Goal: Task Accomplishment & Management: Use online tool/utility

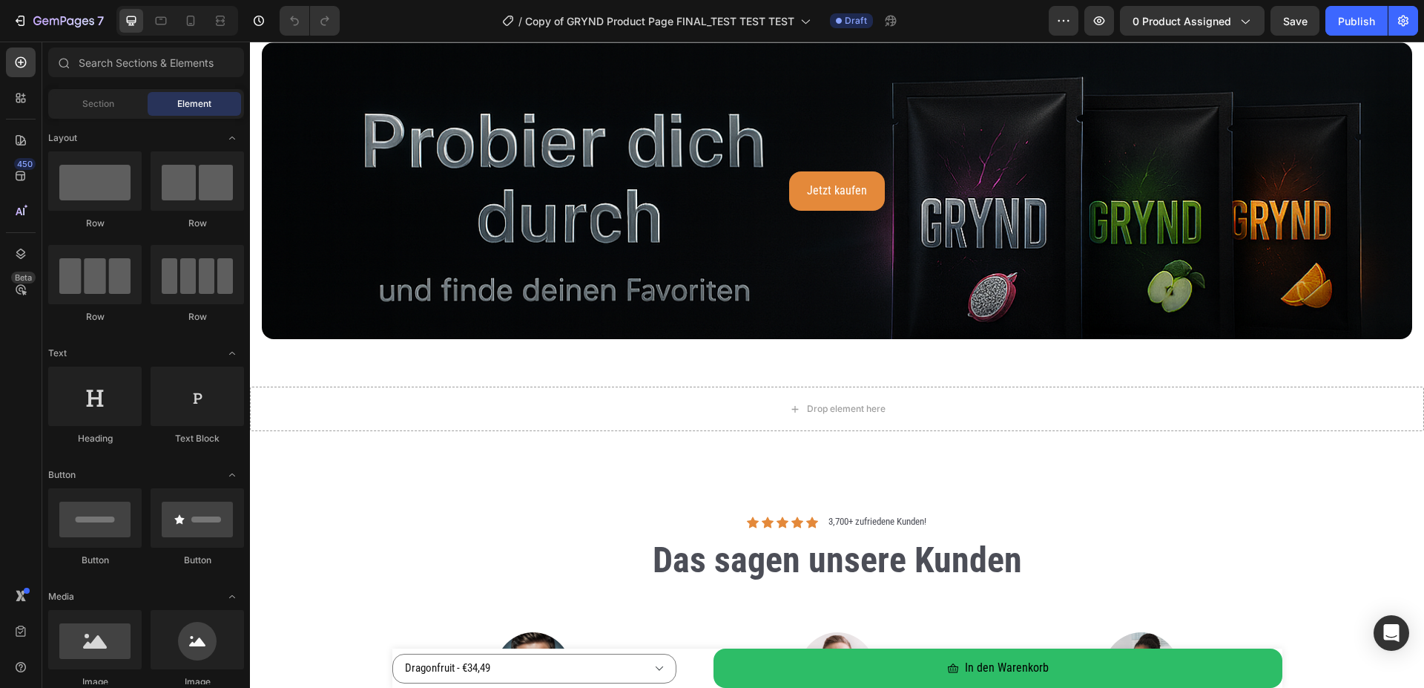
scroll to position [4690, 0]
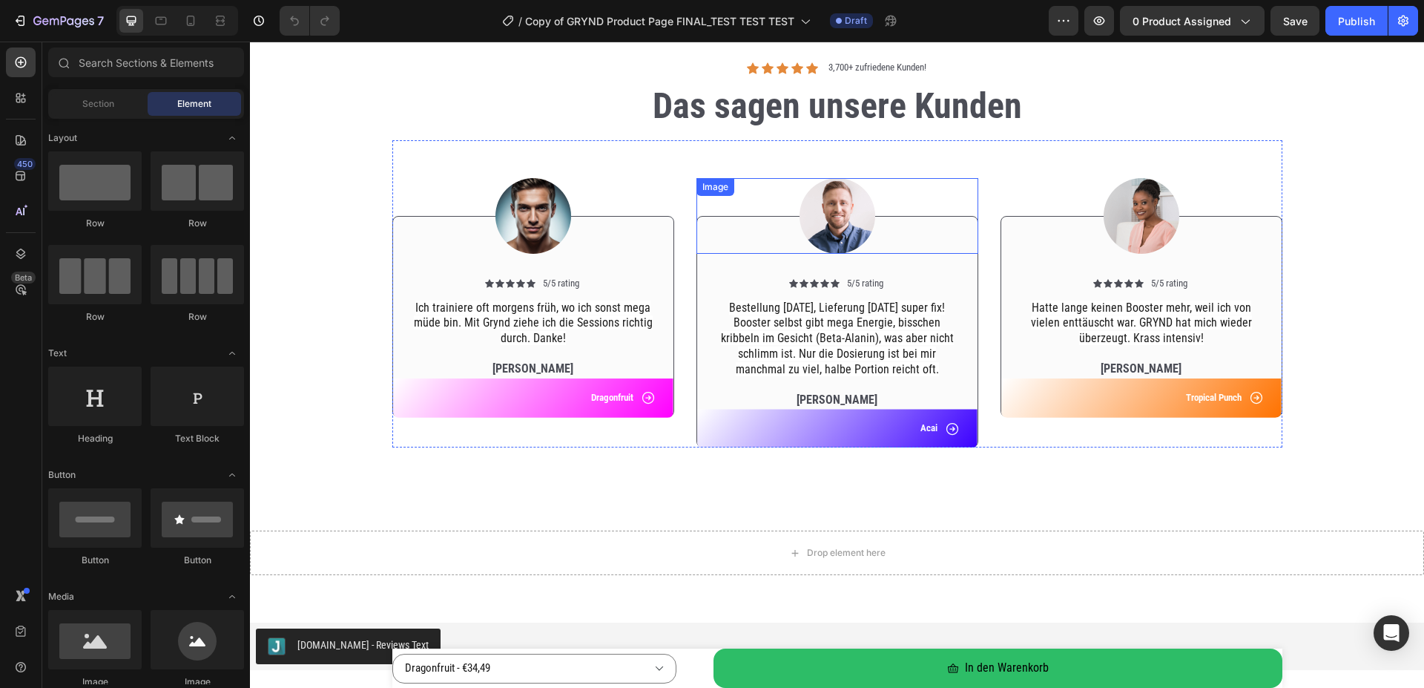
click at [827, 222] on img at bounding box center [838, 216] width 76 height 76
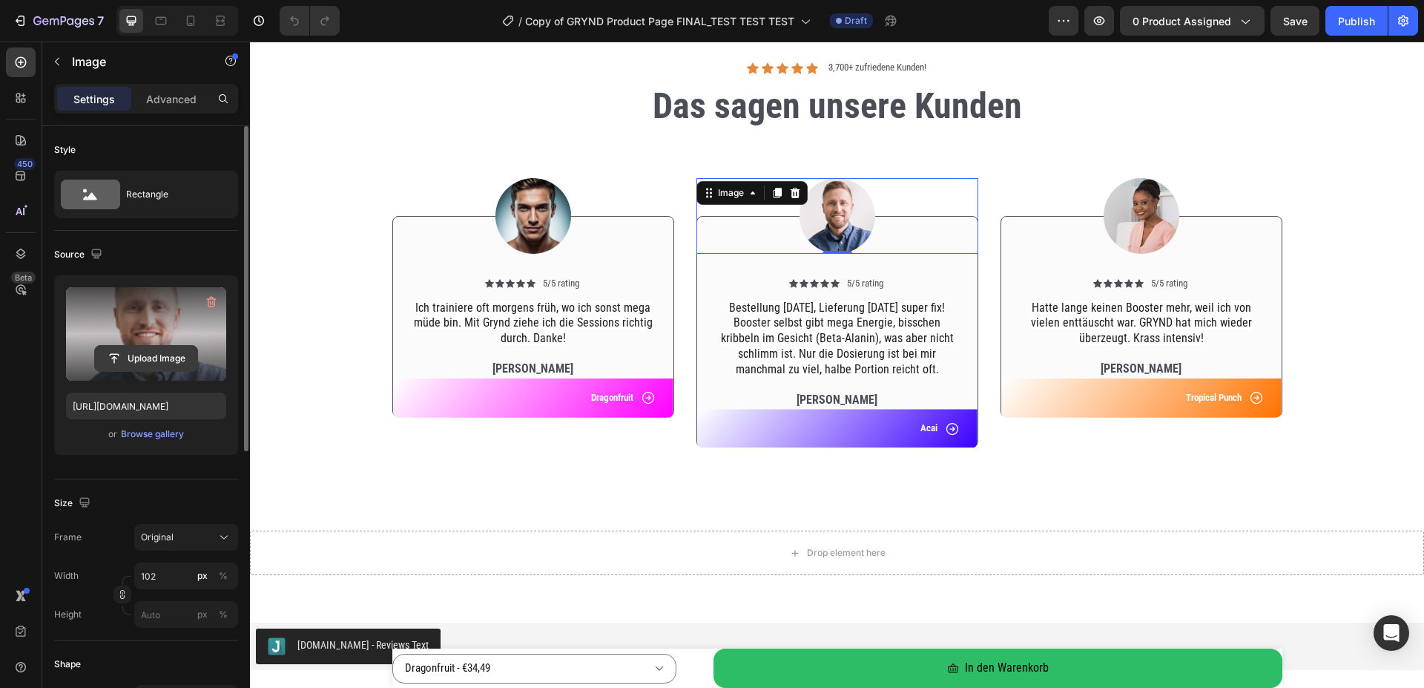
click at [163, 348] on input "file" at bounding box center [146, 358] width 102 height 25
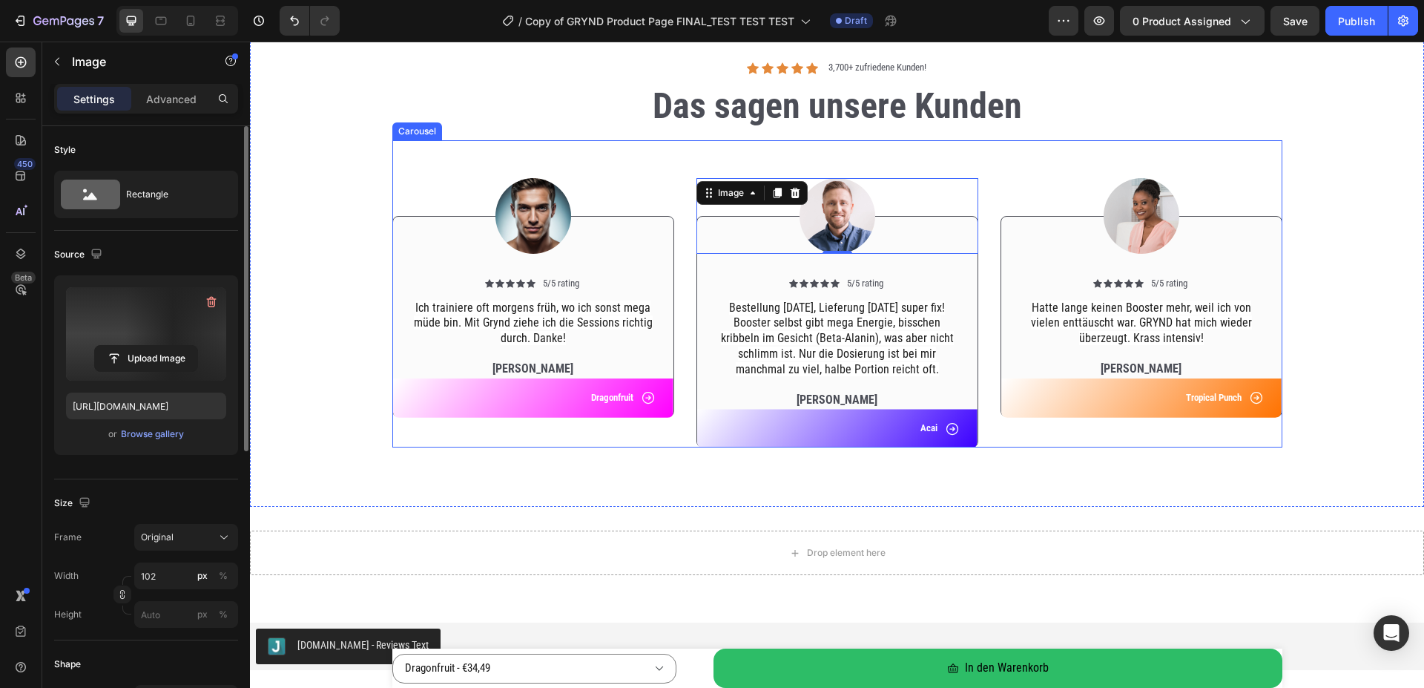
type input "[URL][DOMAIN_NAME]"
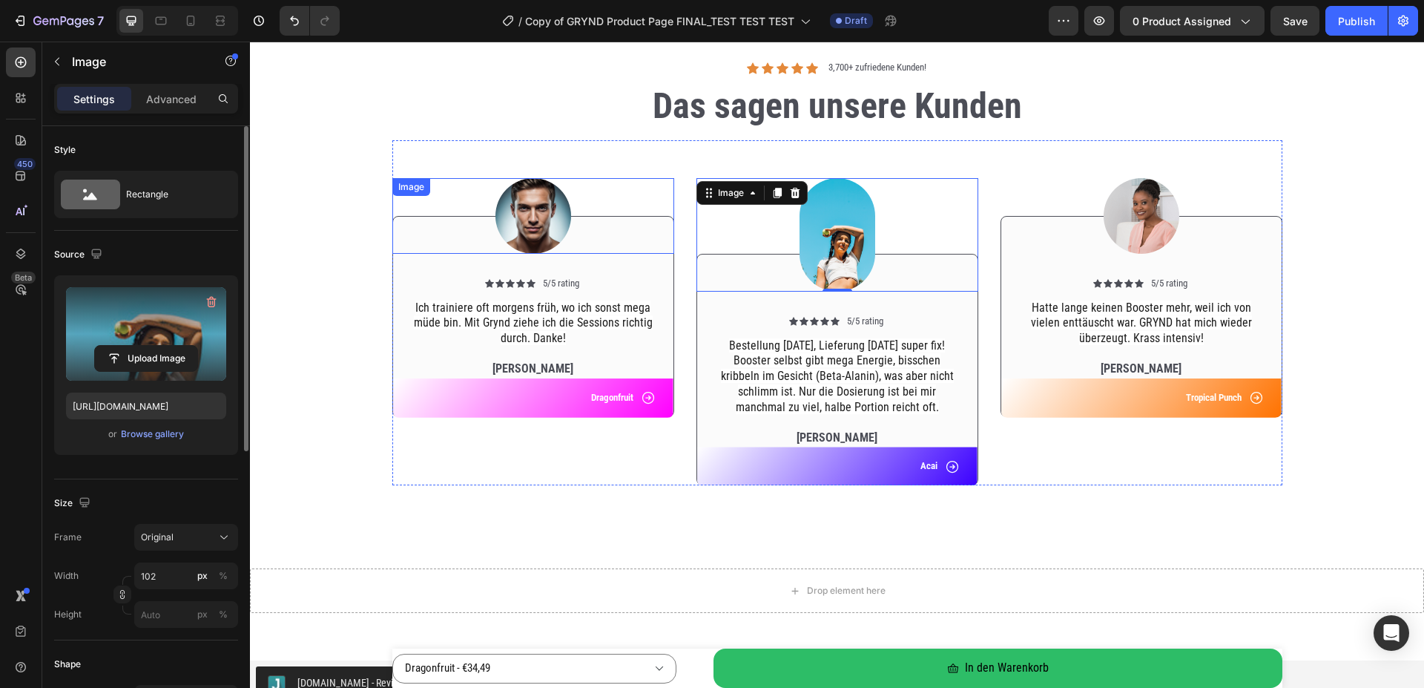
click at [535, 208] on img at bounding box center [533, 216] width 76 height 76
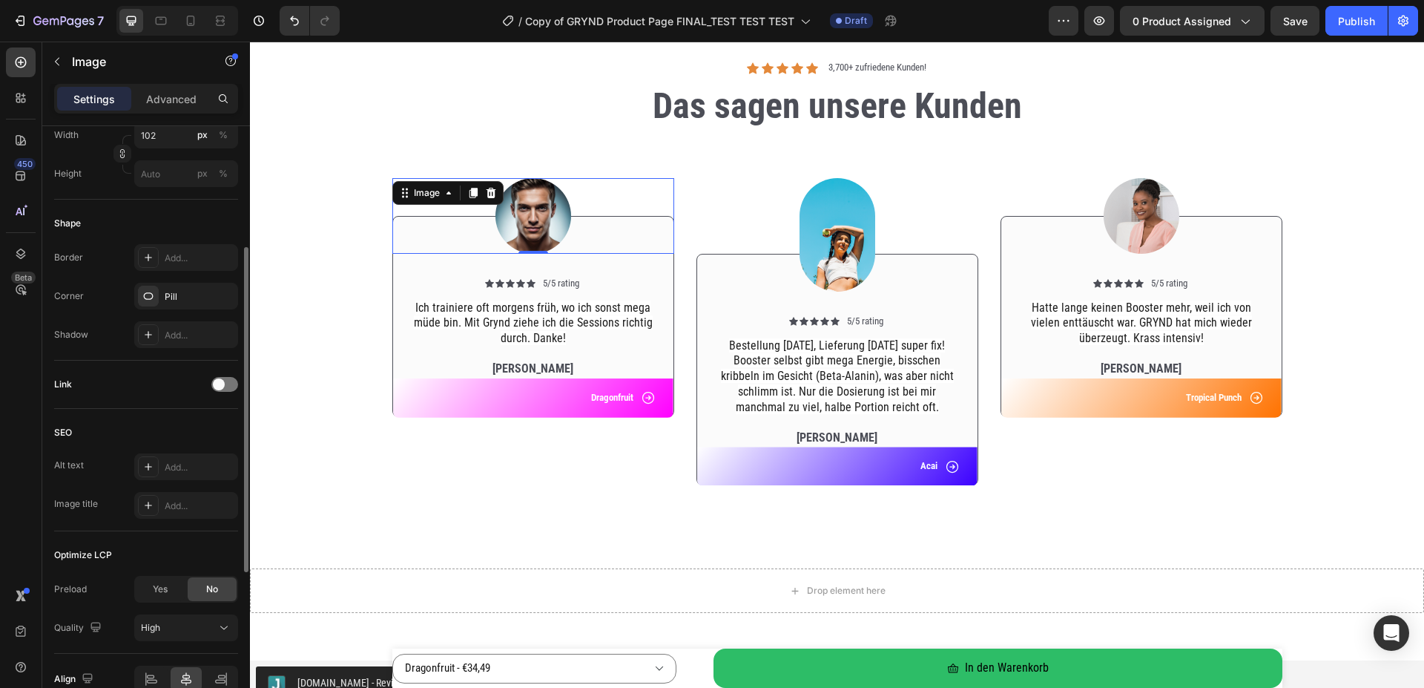
scroll to position [289, 0]
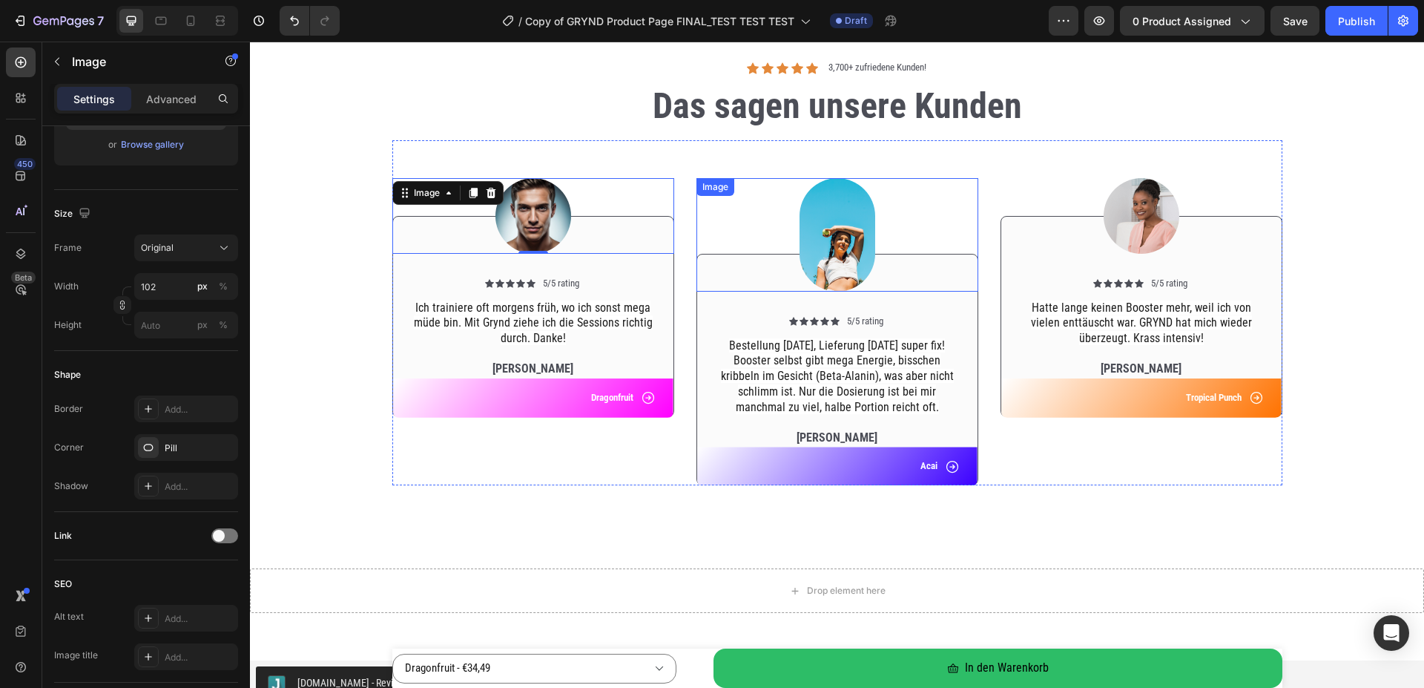
click at [833, 228] on img at bounding box center [838, 234] width 76 height 113
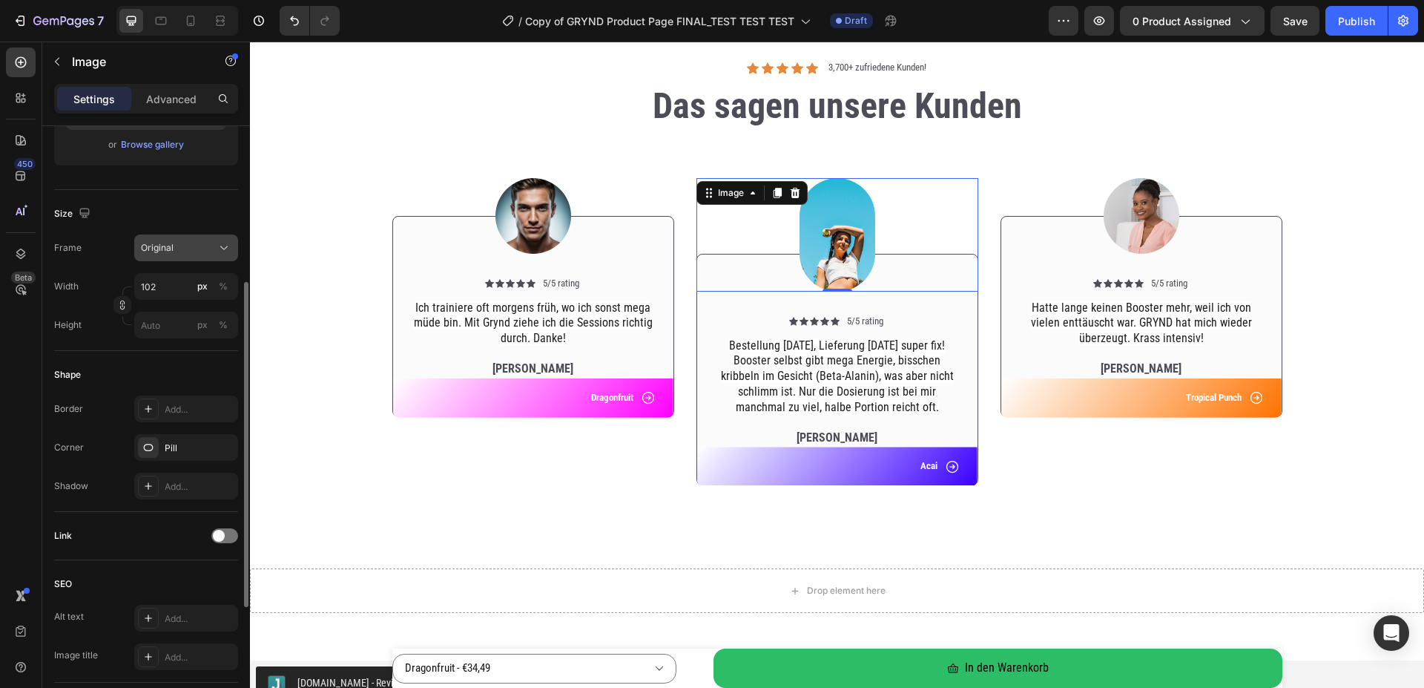
click at [192, 240] on div "Original" at bounding box center [186, 247] width 90 height 15
click at [194, 243] on div "Original" at bounding box center [177, 247] width 73 height 13
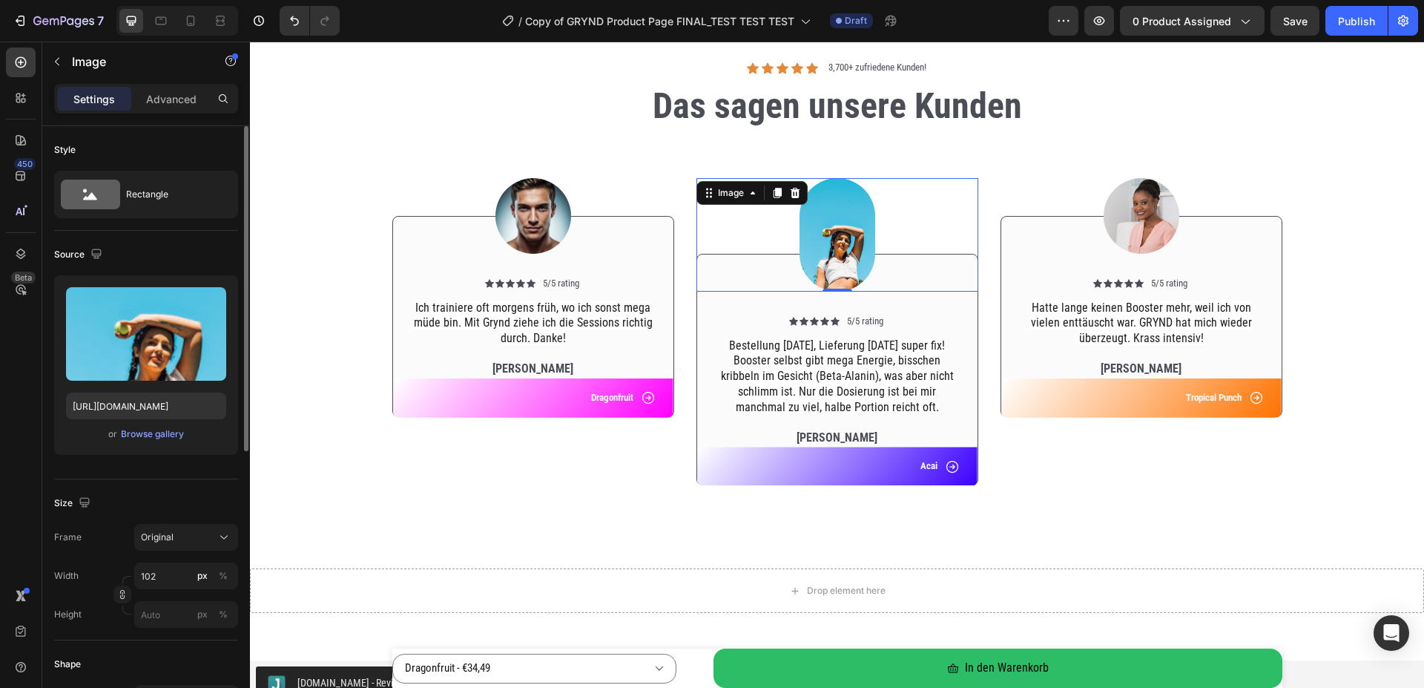
scroll to position [151, 0]
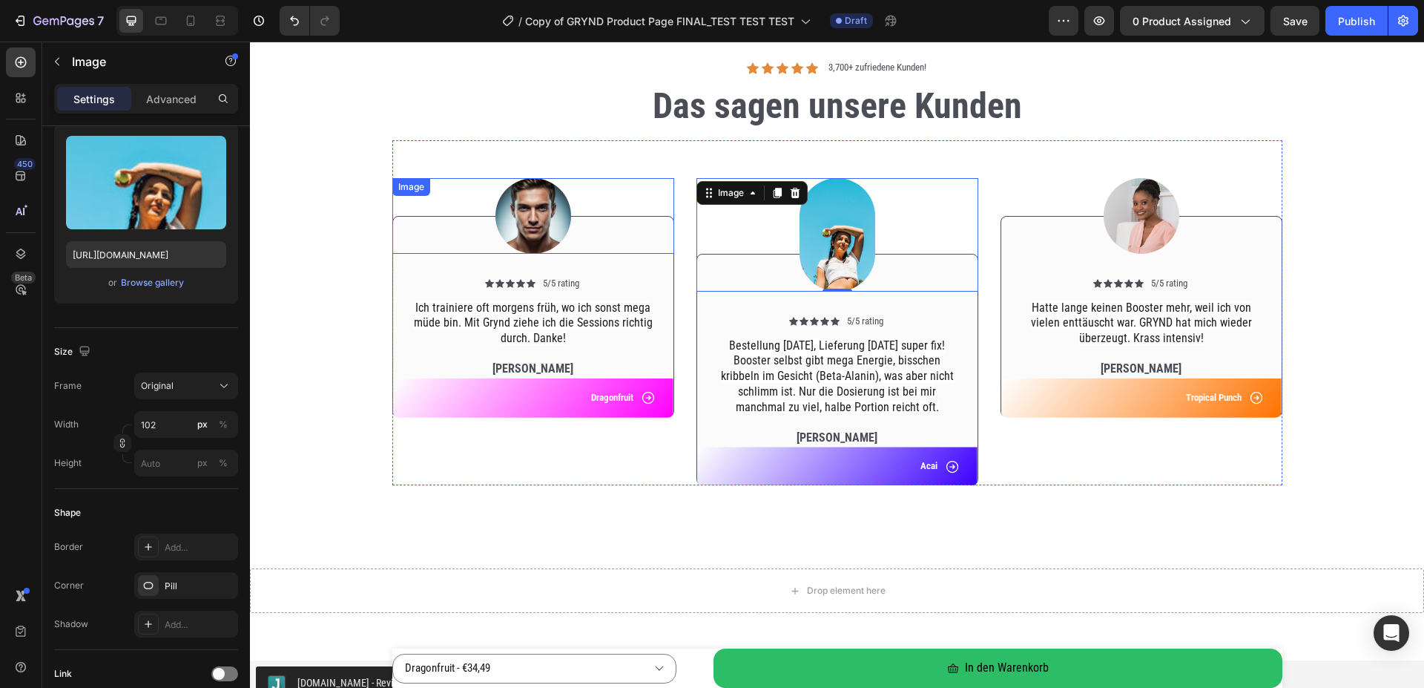
click at [540, 228] on img at bounding box center [533, 216] width 76 height 76
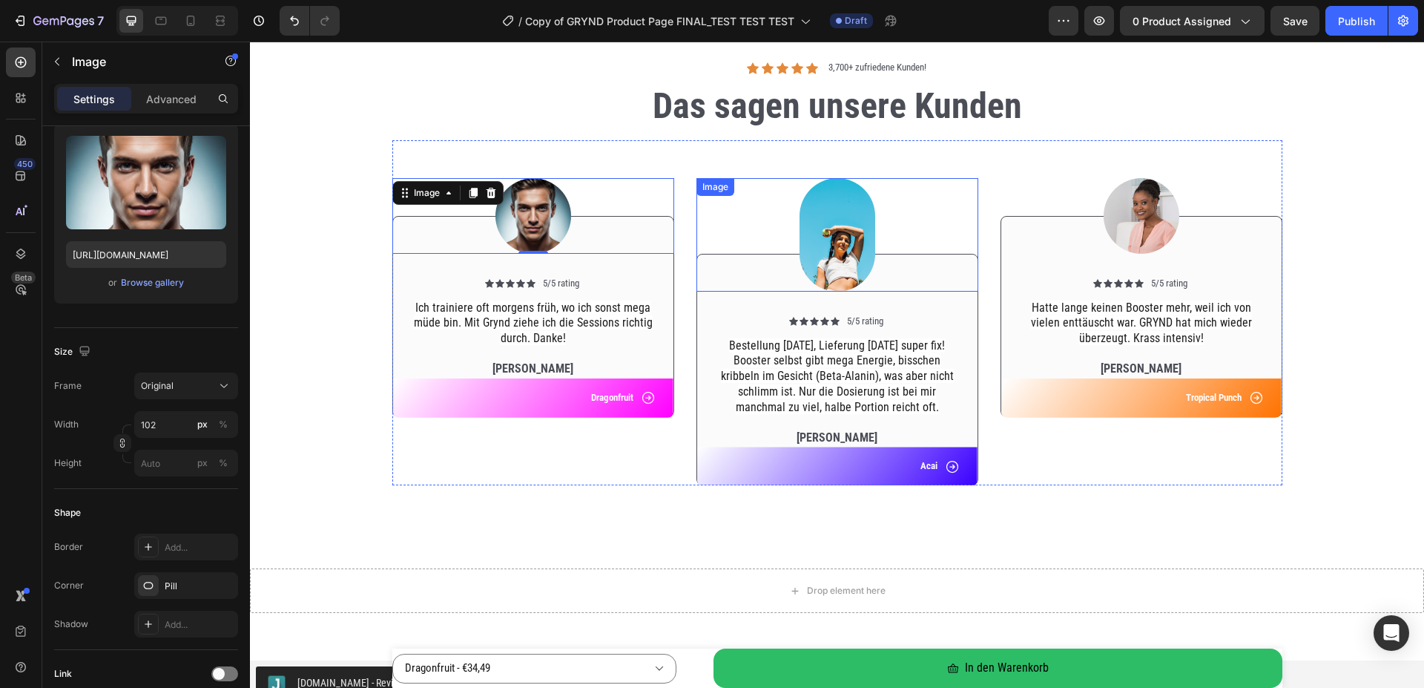
click at [832, 241] on img at bounding box center [838, 234] width 76 height 113
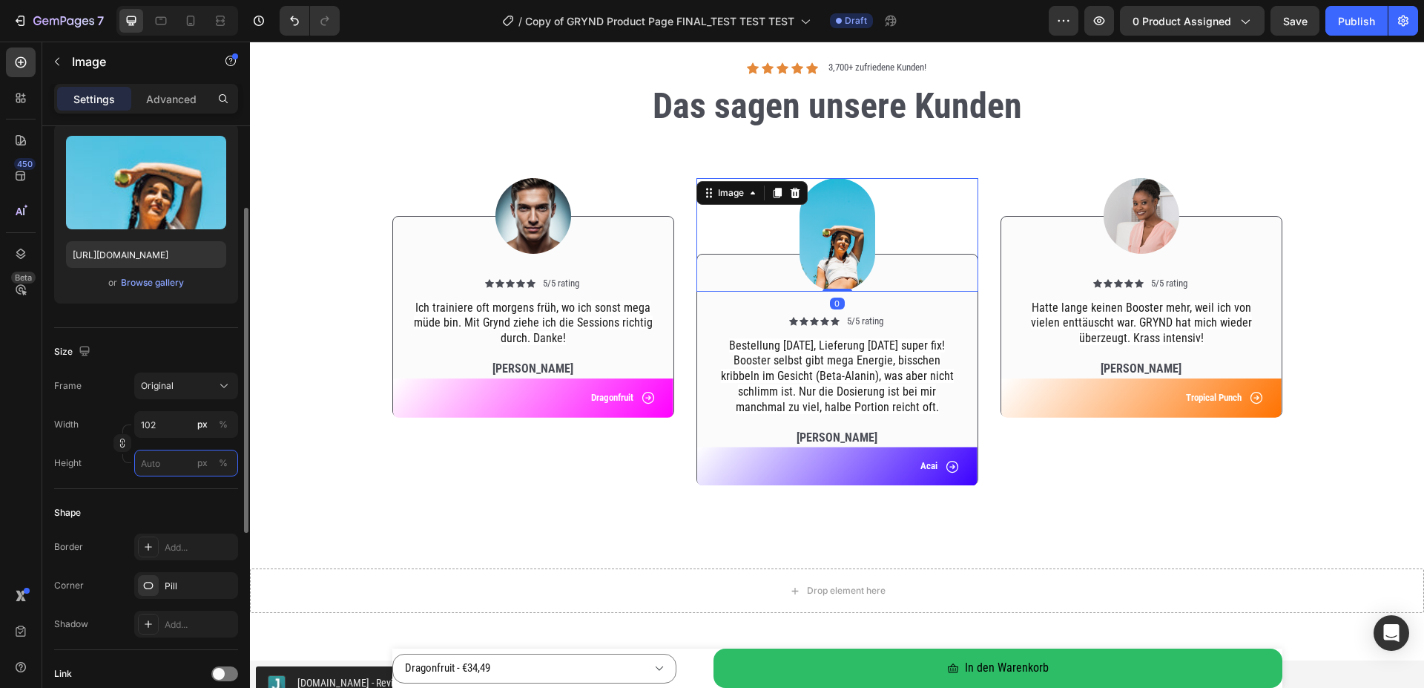
click at [174, 458] on input "px %" at bounding box center [186, 462] width 104 height 27
click at [175, 497] on p "Full 100%" at bounding box center [183, 498] width 86 height 13
type input "100"
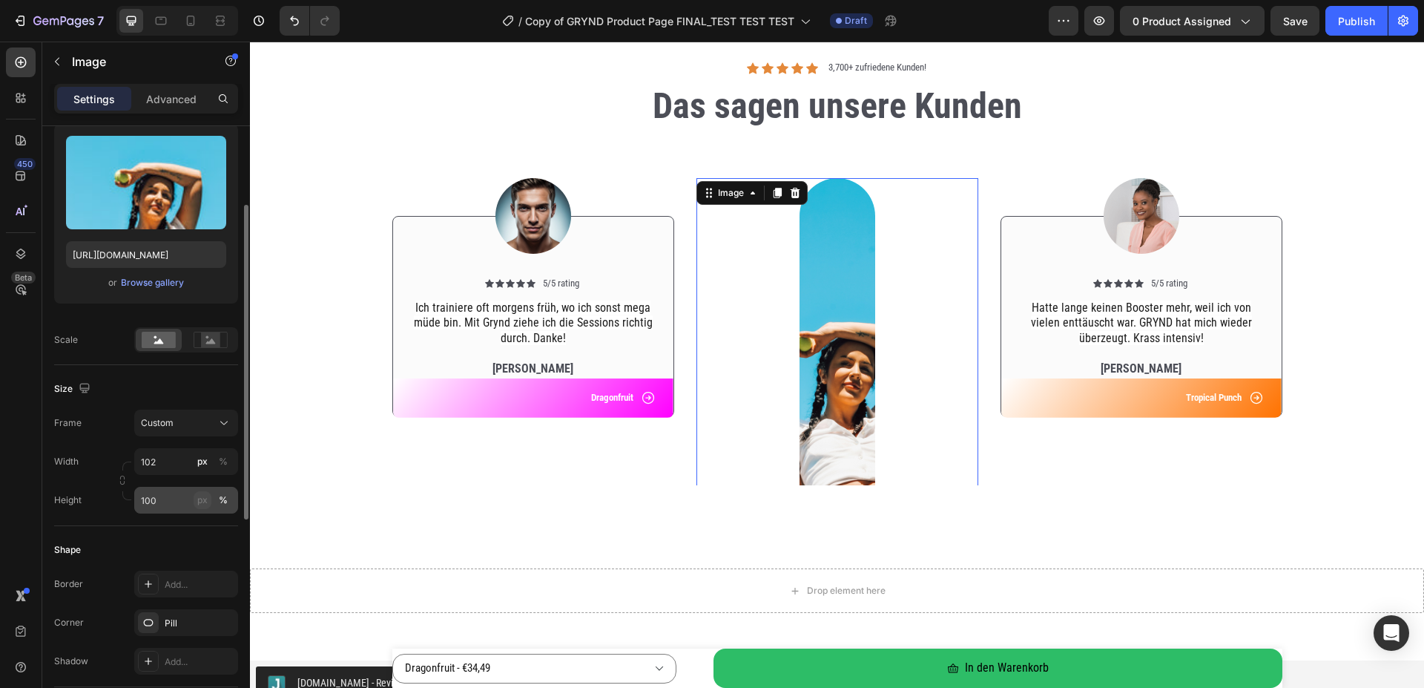
click at [206, 499] on div "px" at bounding box center [202, 499] width 10 height 13
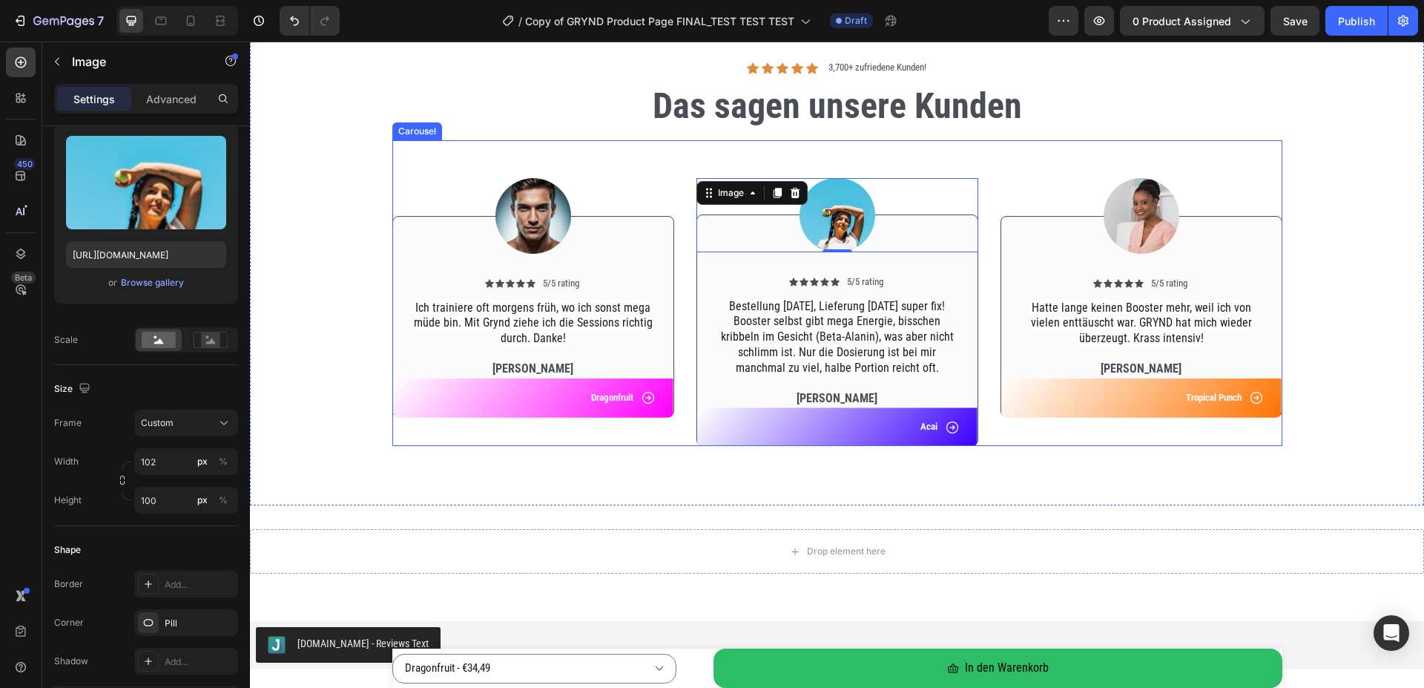
click at [1136, 429] on div "Image Icon Icon Icon Icon Icon Icon List 5/5 rating Text Block Row Hatte lange …" at bounding box center [1142, 293] width 282 height 306
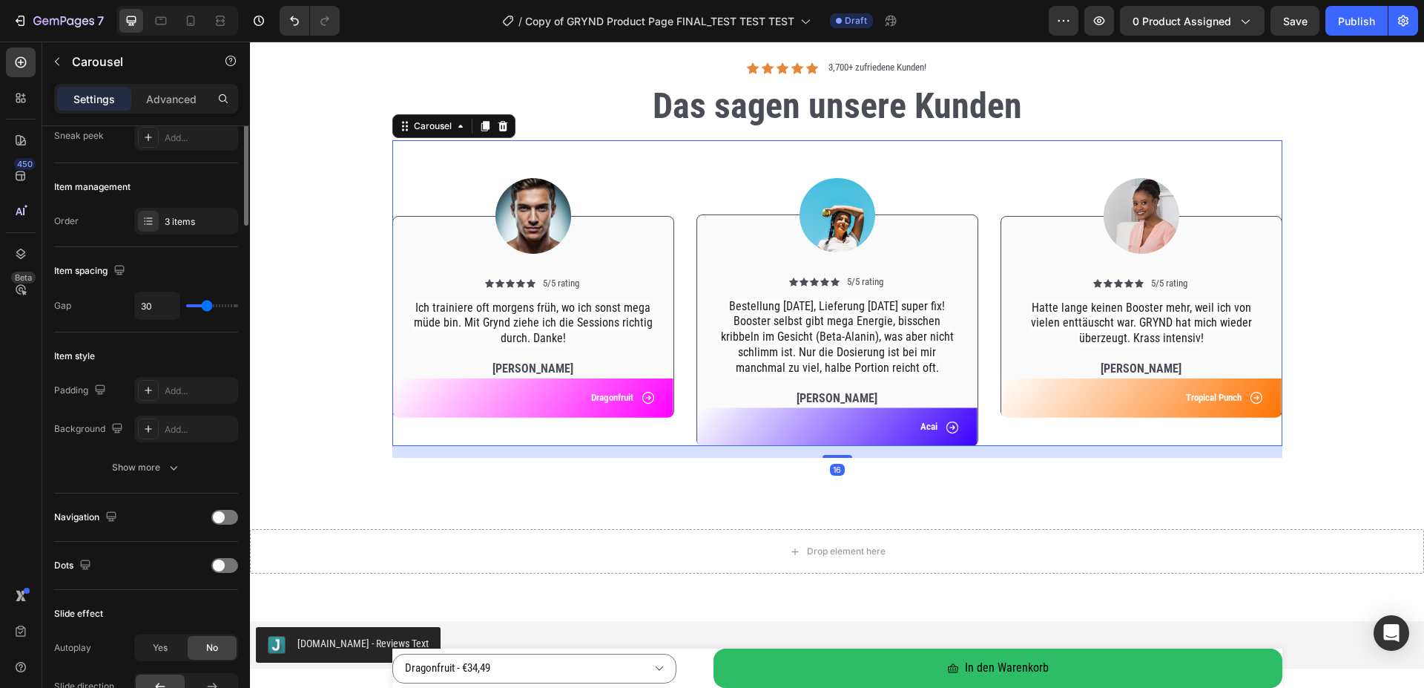
scroll to position [0, 0]
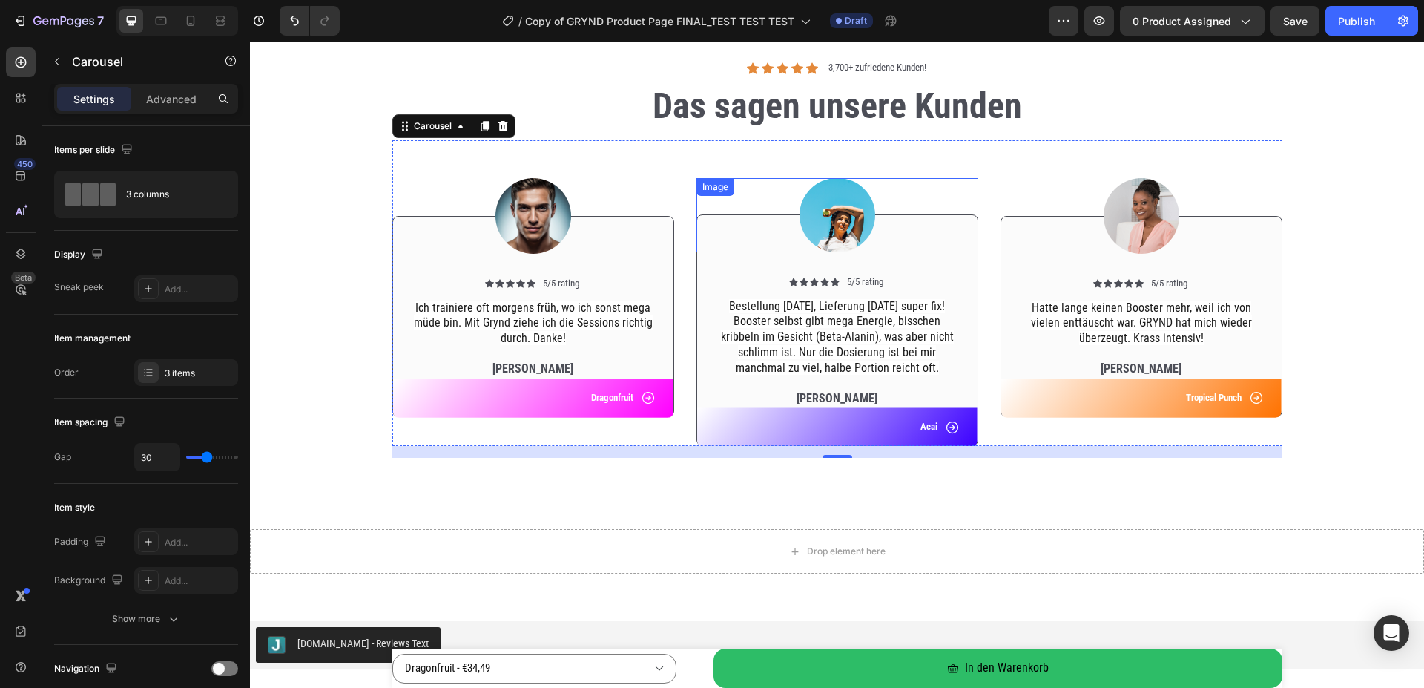
click at [824, 214] on img at bounding box center [838, 215] width 76 height 74
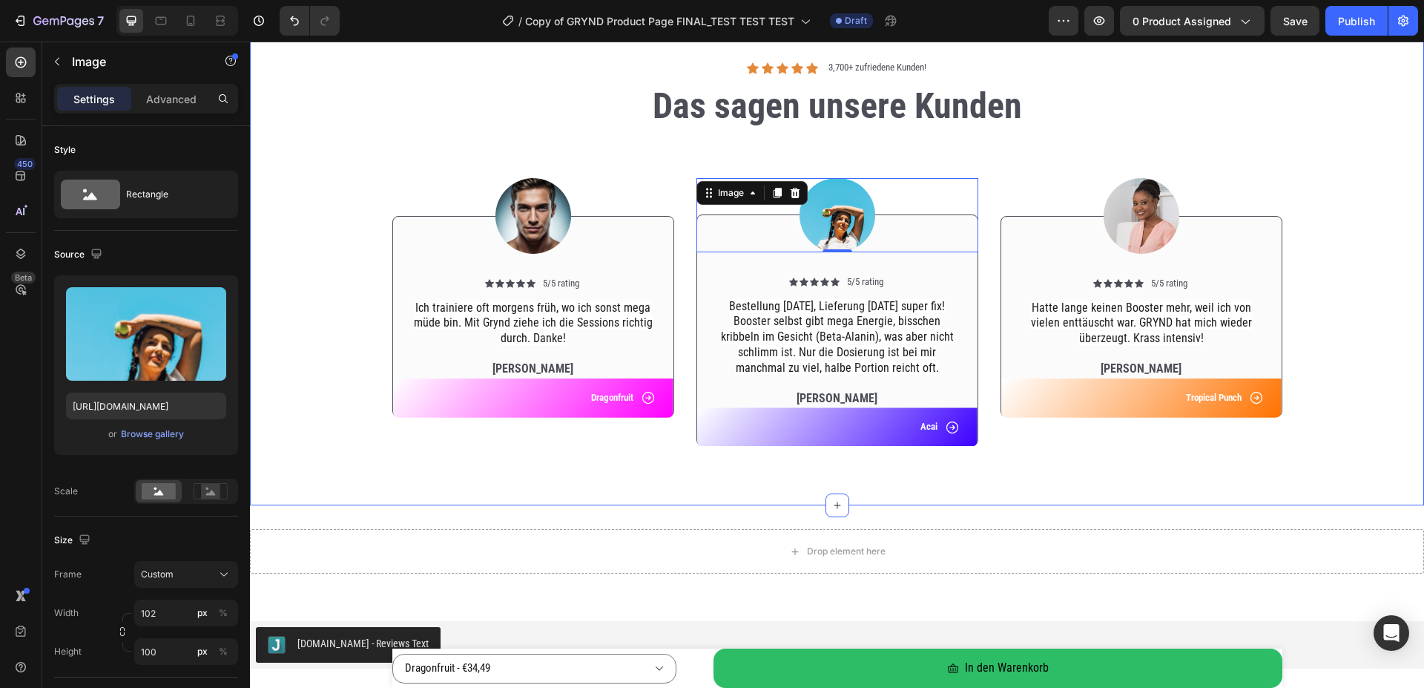
click at [1330, 243] on div "Image Icon Icon Icon Icon Icon Icon List 5/5 rating Text Block Row Ich trainier…" at bounding box center [837, 299] width 1152 height 318
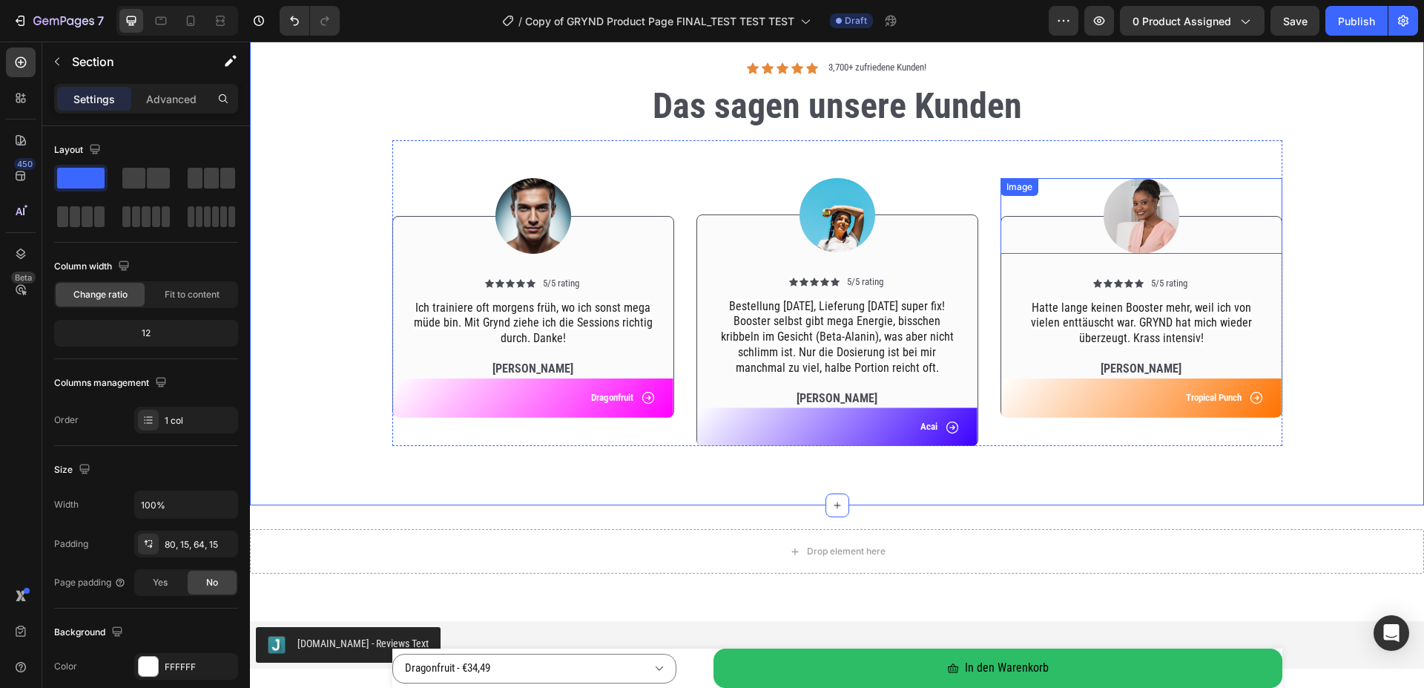
click at [1138, 222] on img at bounding box center [1142, 216] width 76 height 76
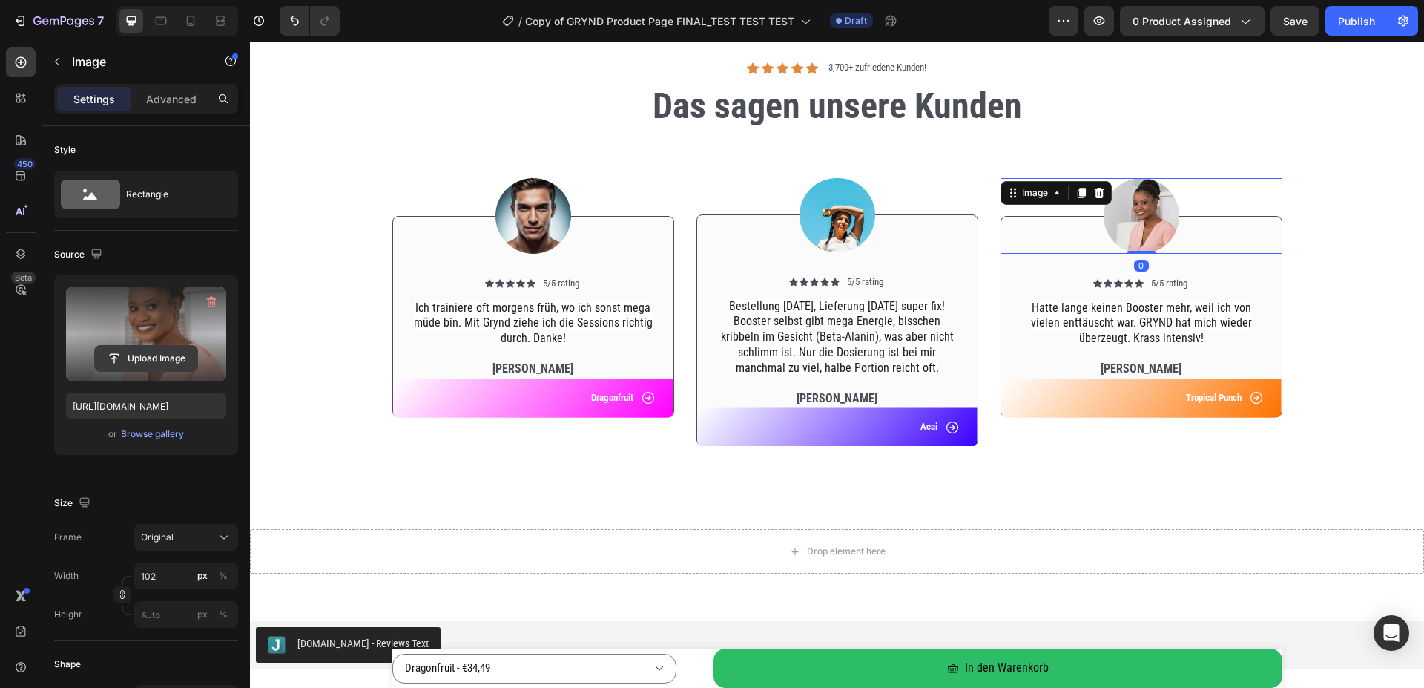
click at [134, 360] on input "file" at bounding box center [146, 358] width 102 height 25
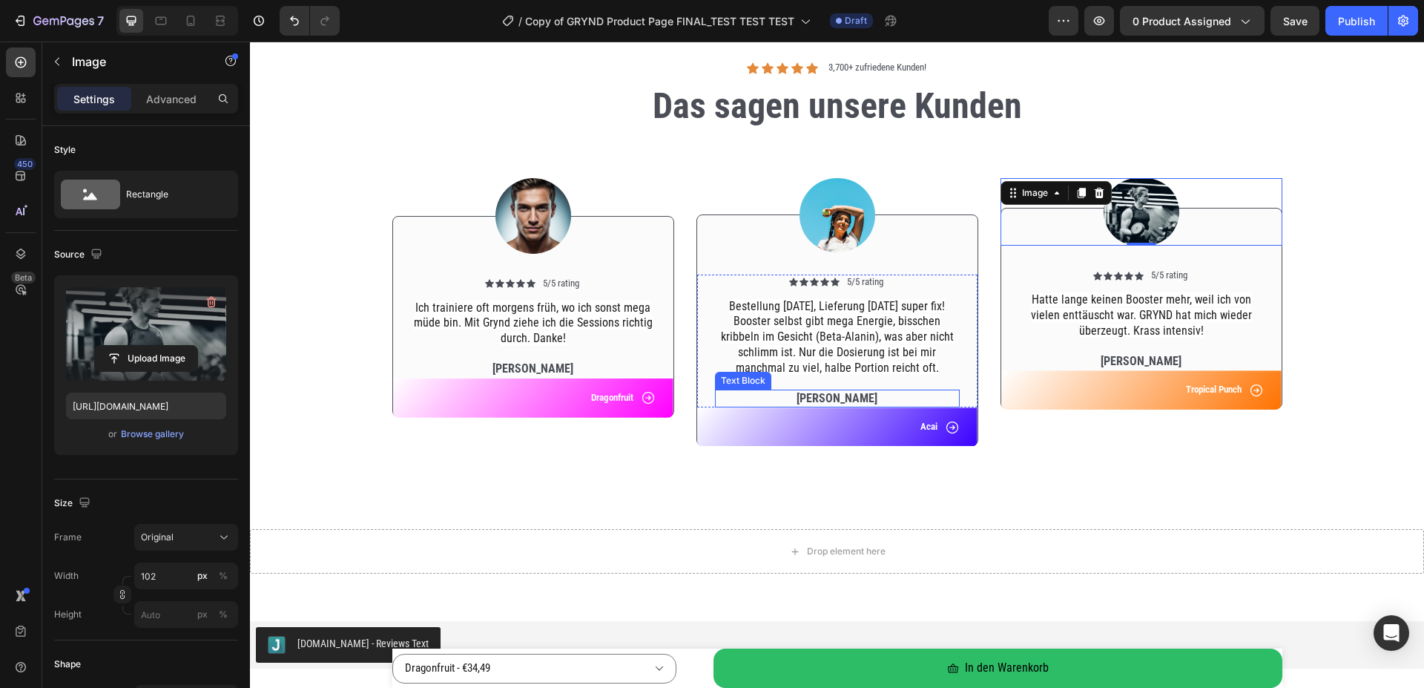
type input "[URL][DOMAIN_NAME]"
click at [1347, 328] on div "Image Icon Icon Icon Icon Icon Icon List 5/5 rating Text Block Row Ich trainier…" at bounding box center [837, 299] width 1152 height 318
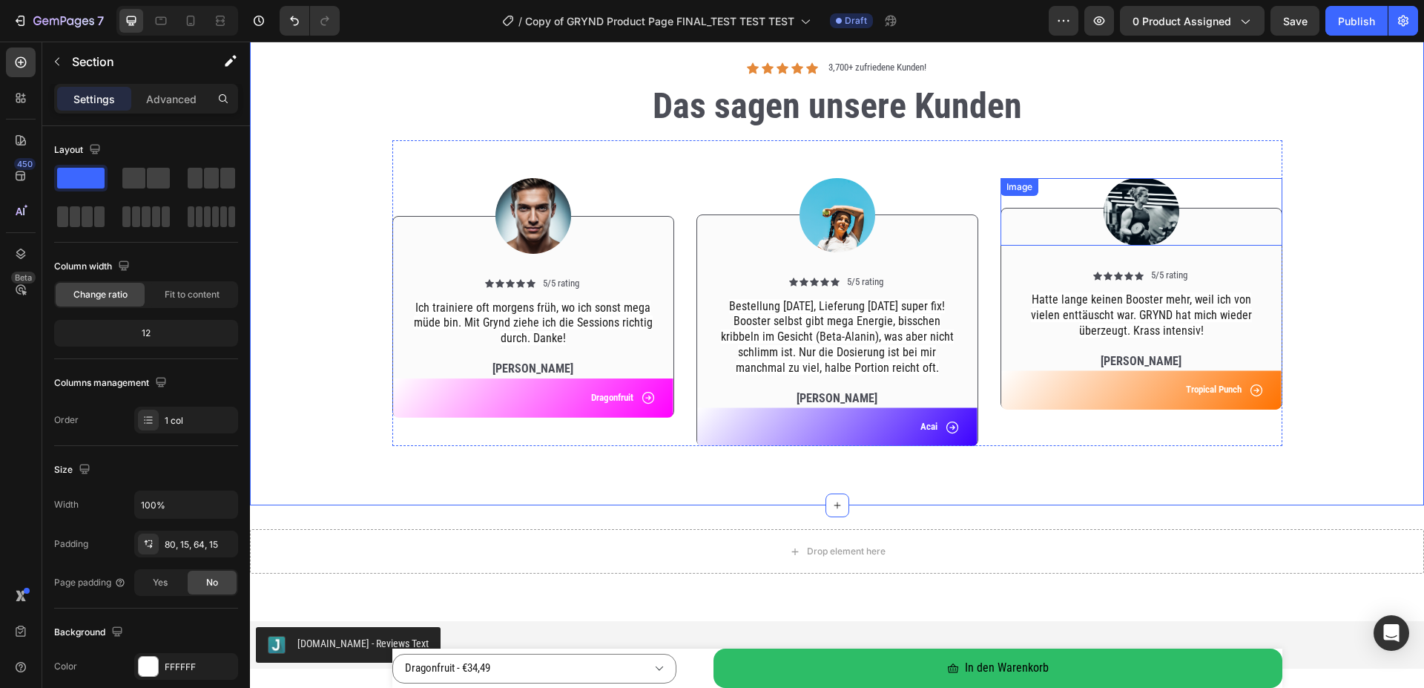
click at [1138, 214] on img at bounding box center [1142, 212] width 76 height 68
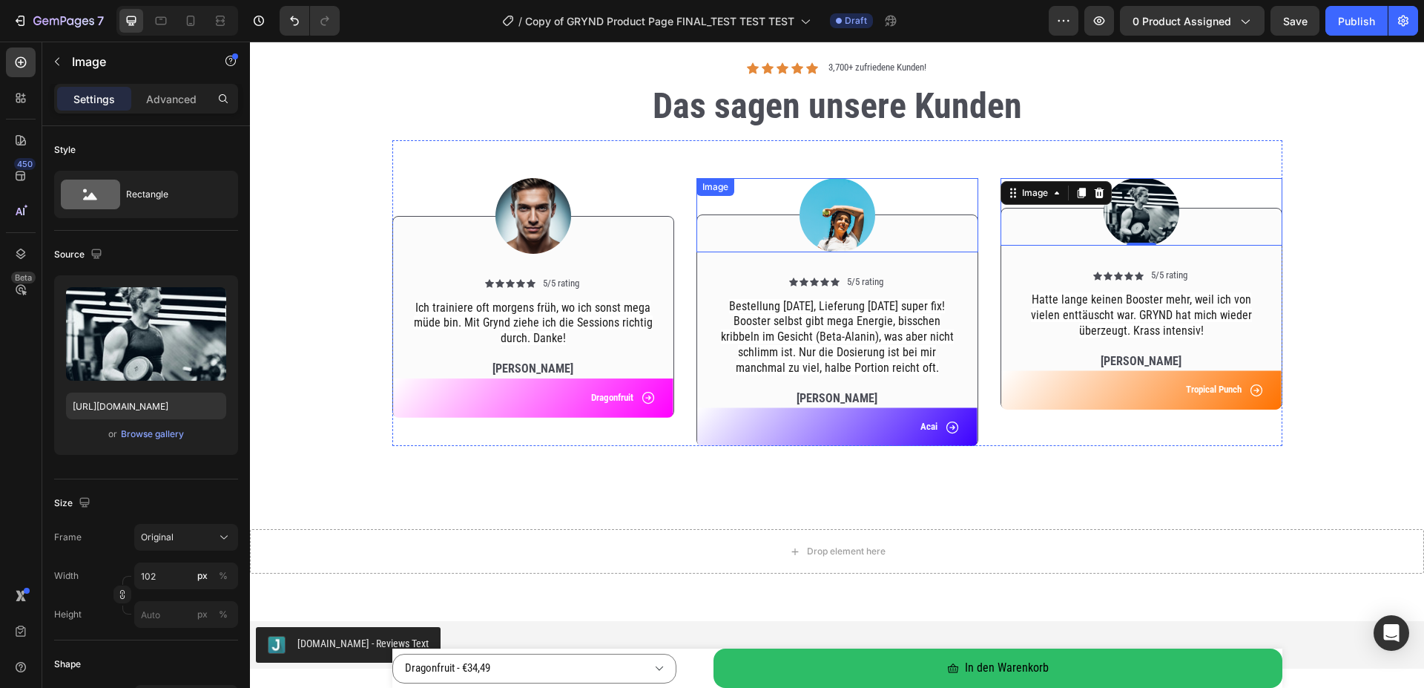
click at [840, 203] on img at bounding box center [838, 215] width 76 height 74
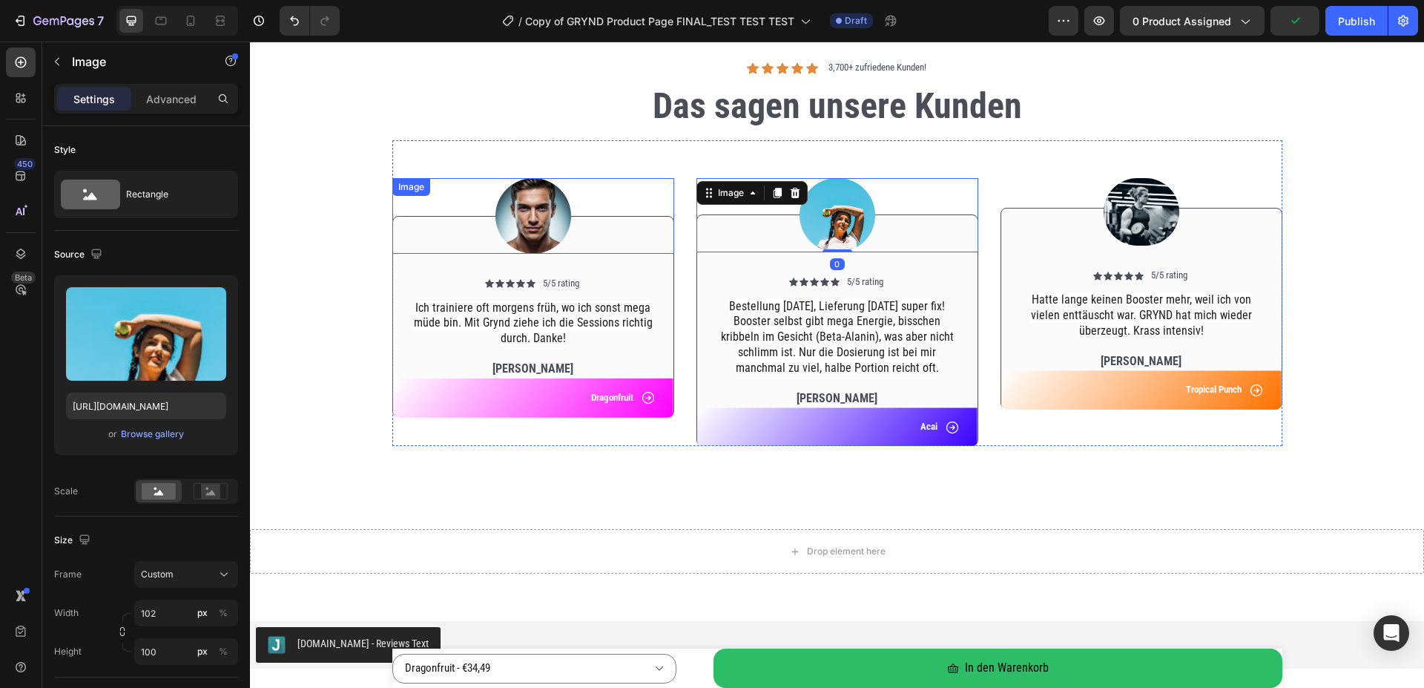
click at [510, 219] on img at bounding box center [533, 216] width 76 height 76
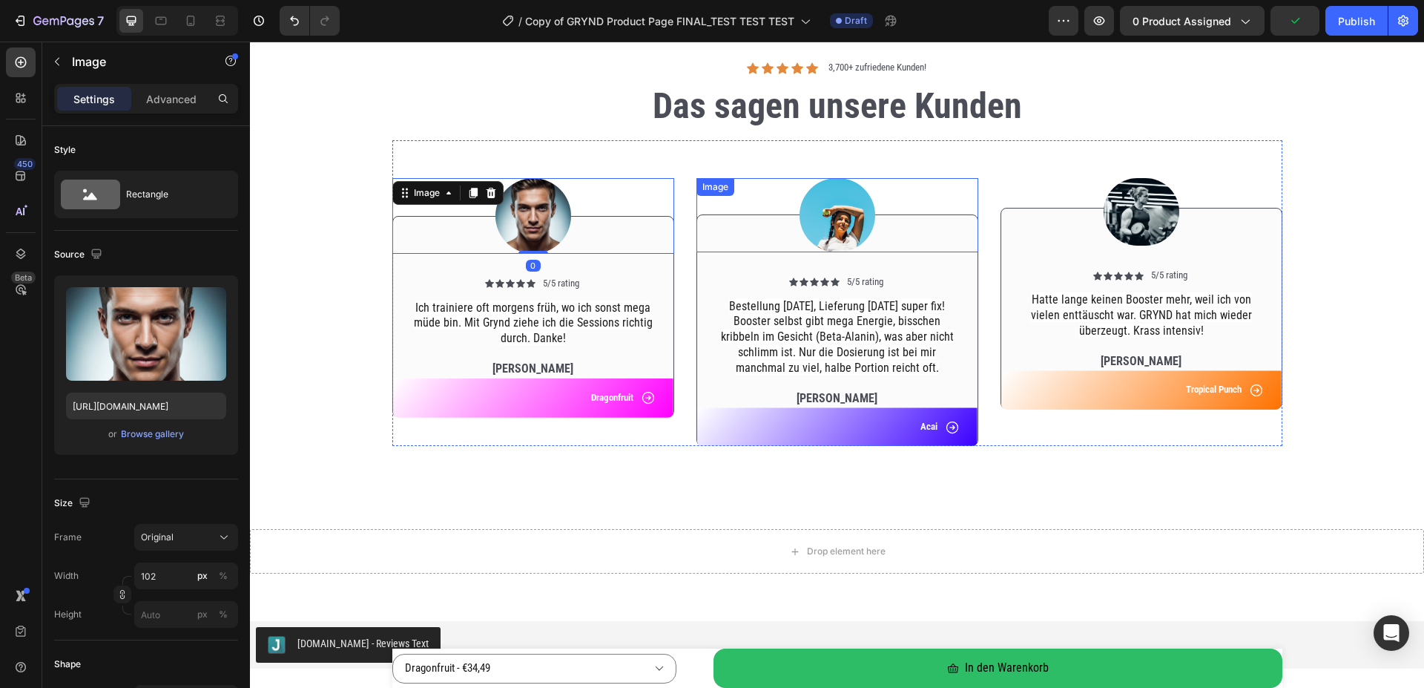
click at [815, 225] on img at bounding box center [838, 215] width 76 height 74
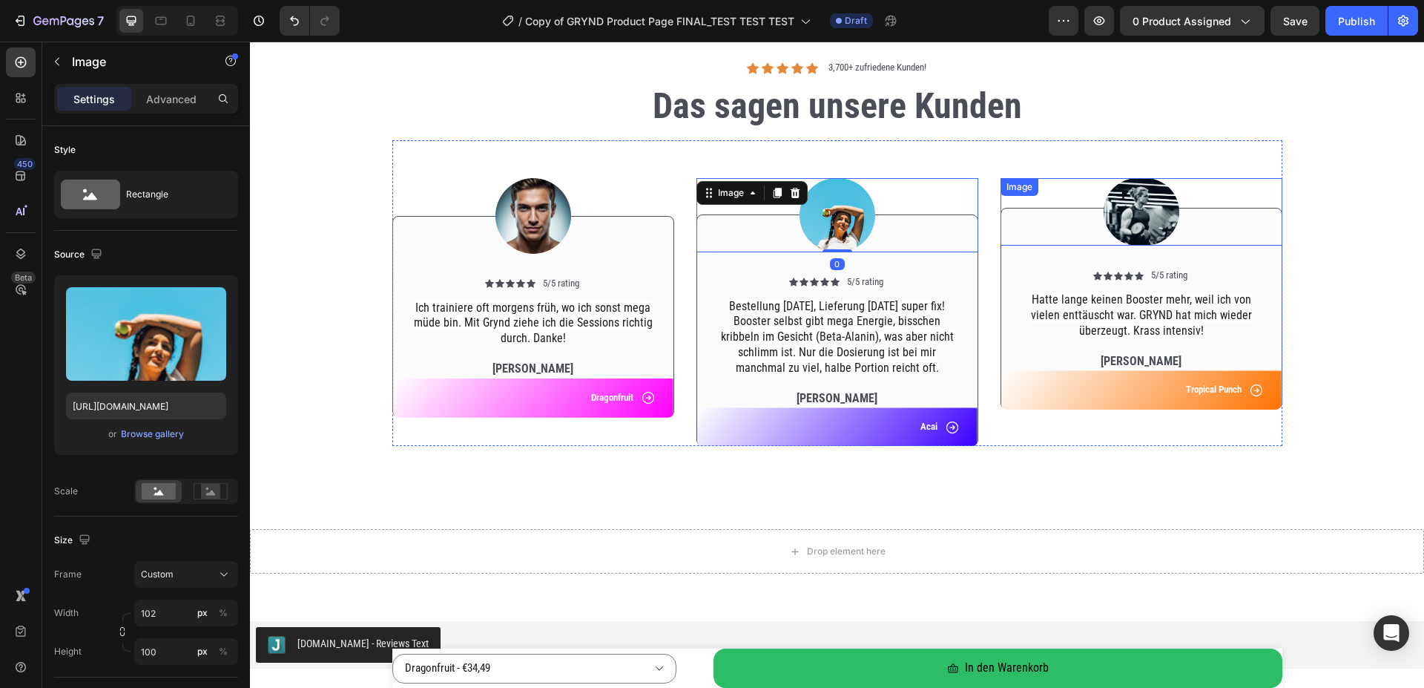
click at [1129, 228] on img at bounding box center [1142, 212] width 76 height 68
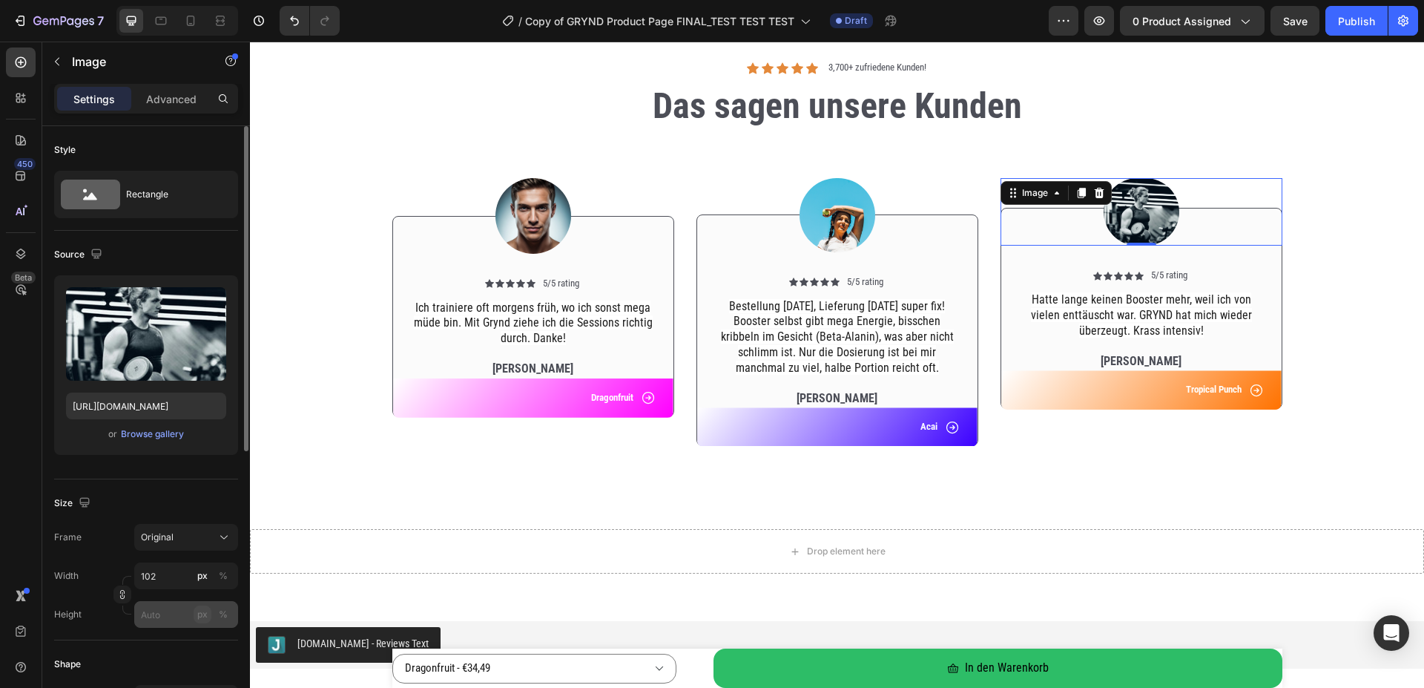
click at [202, 617] on div "px" at bounding box center [202, 613] width 10 height 13
click at [181, 615] on input "px %" at bounding box center [186, 614] width 104 height 27
click at [163, 651] on p "Full 100%" at bounding box center [183, 649] width 86 height 13
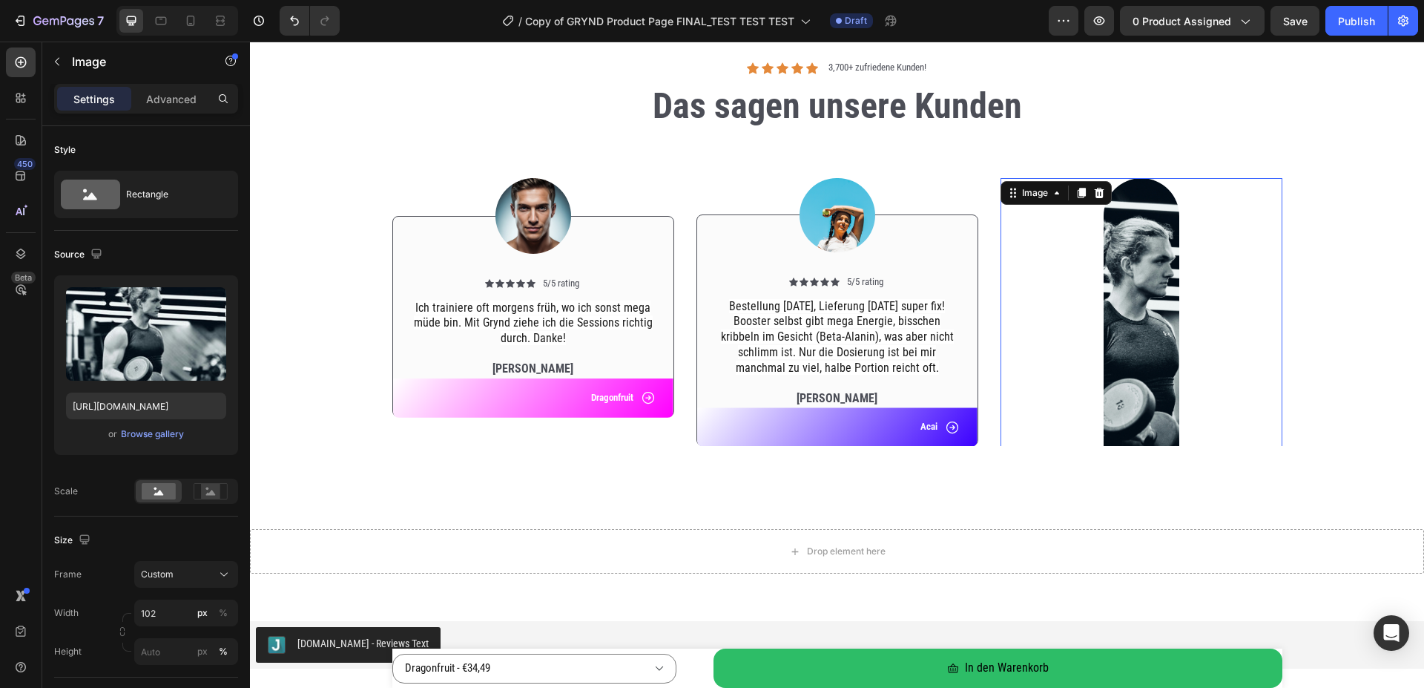
type input "100"
click at [205, 651] on div "px" at bounding box center [202, 651] width 10 height 13
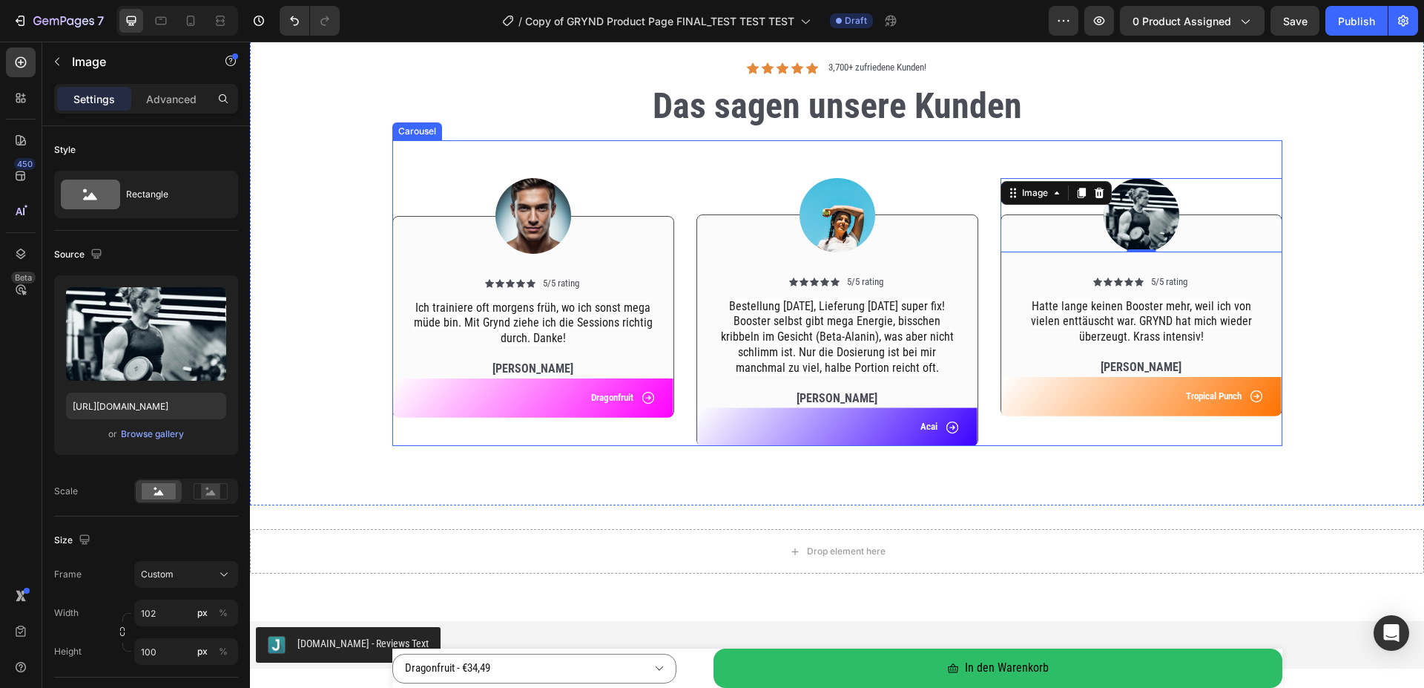
click at [1269, 438] on div "Image 0 Icon Icon Icon Icon Icon Icon List 5/5 rating Text Block Row Hatte lang…" at bounding box center [1142, 293] width 282 height 306
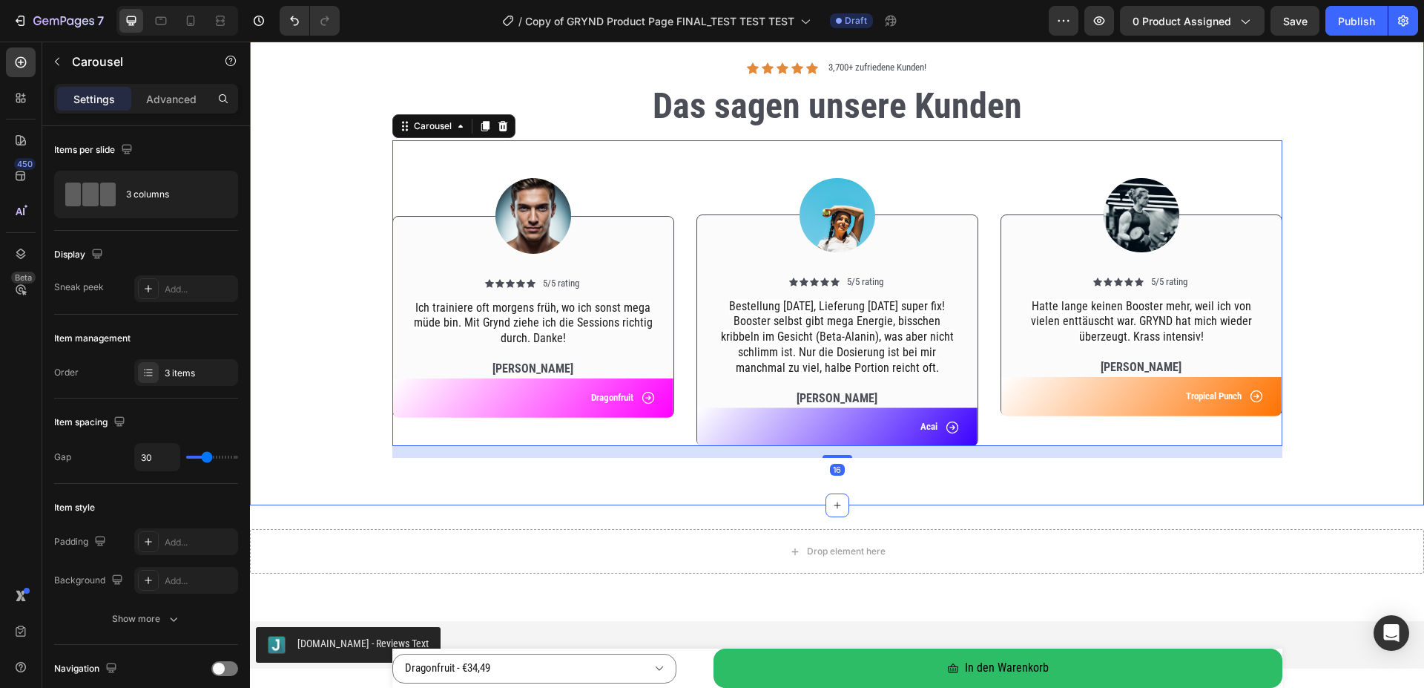
click at [1380, 293] on div "Image Icon Icon Icon Icon Icon Icon List 5/5 rating Text Block Row Ich trainier…" at bounding box center [837, 299] width 1152 height 318
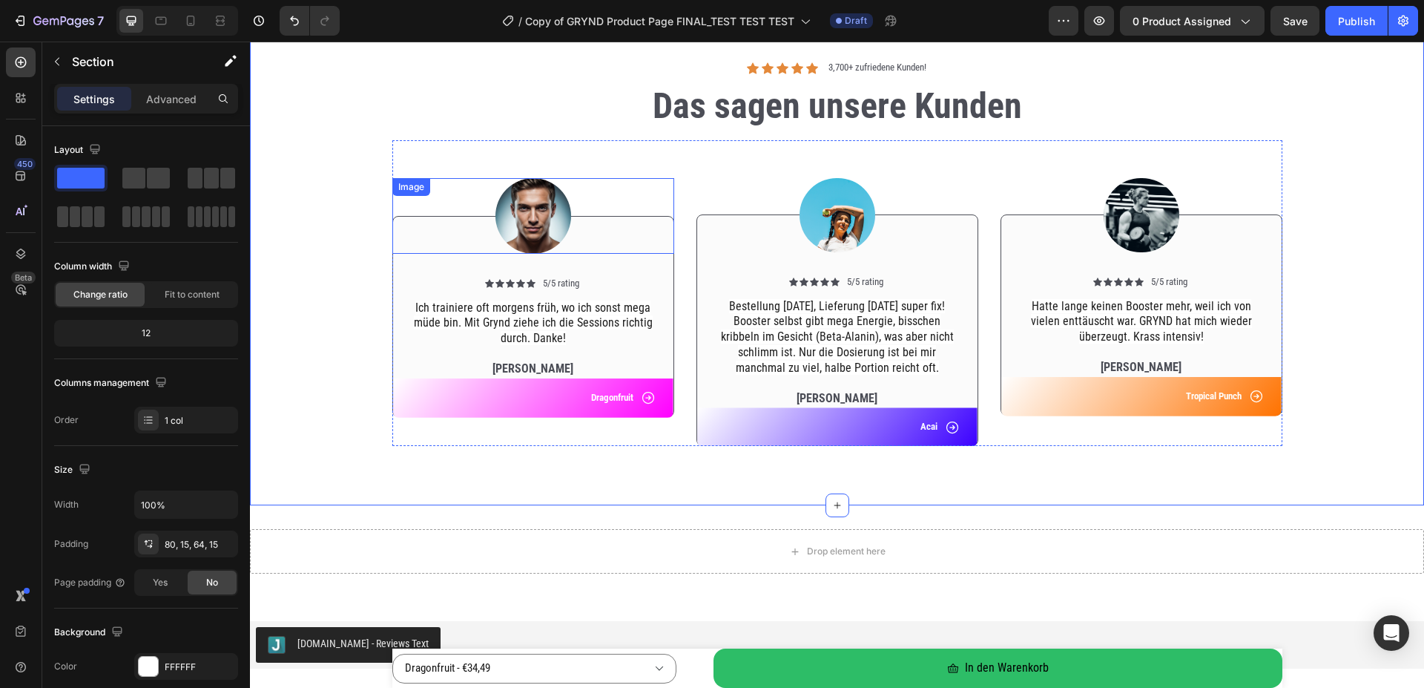
click at [515, 205] on img at bounding box center [533, 216] width 76 height 76
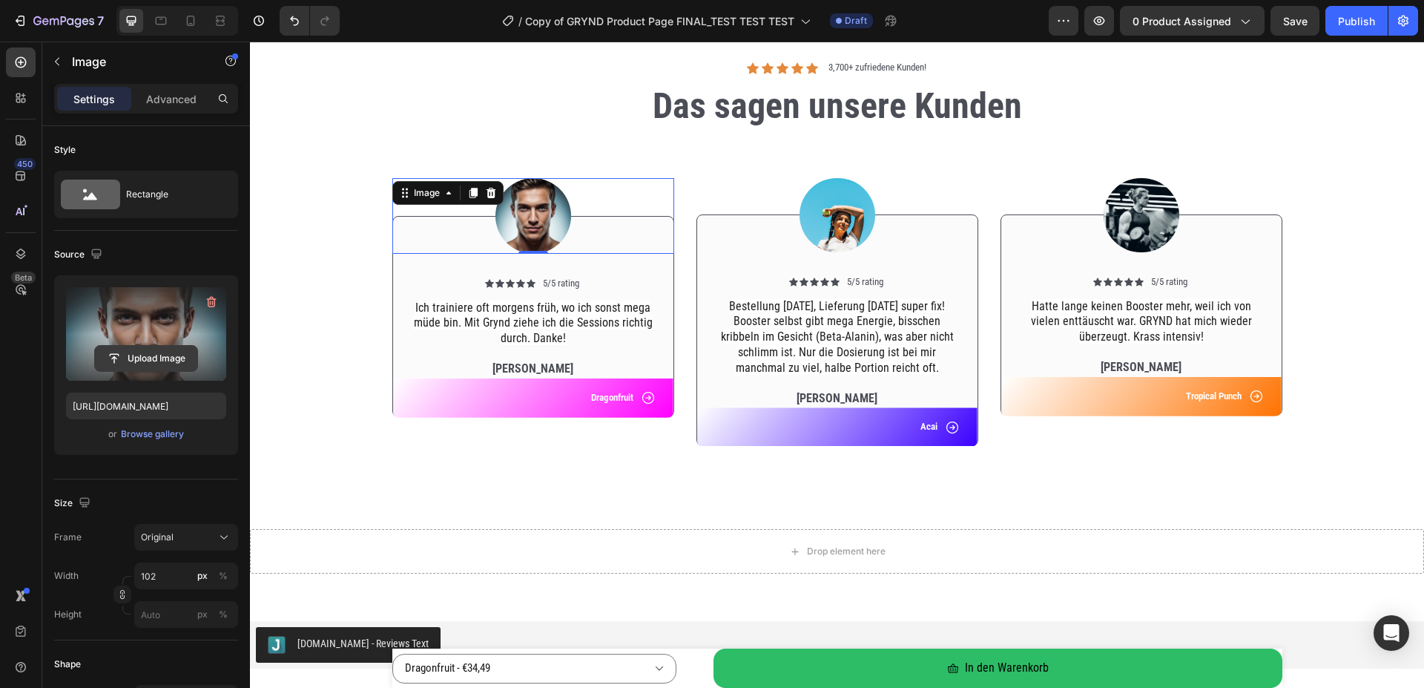
click at [165, 357] on input "file" at bounding box center [146, 358] width 102 height 25
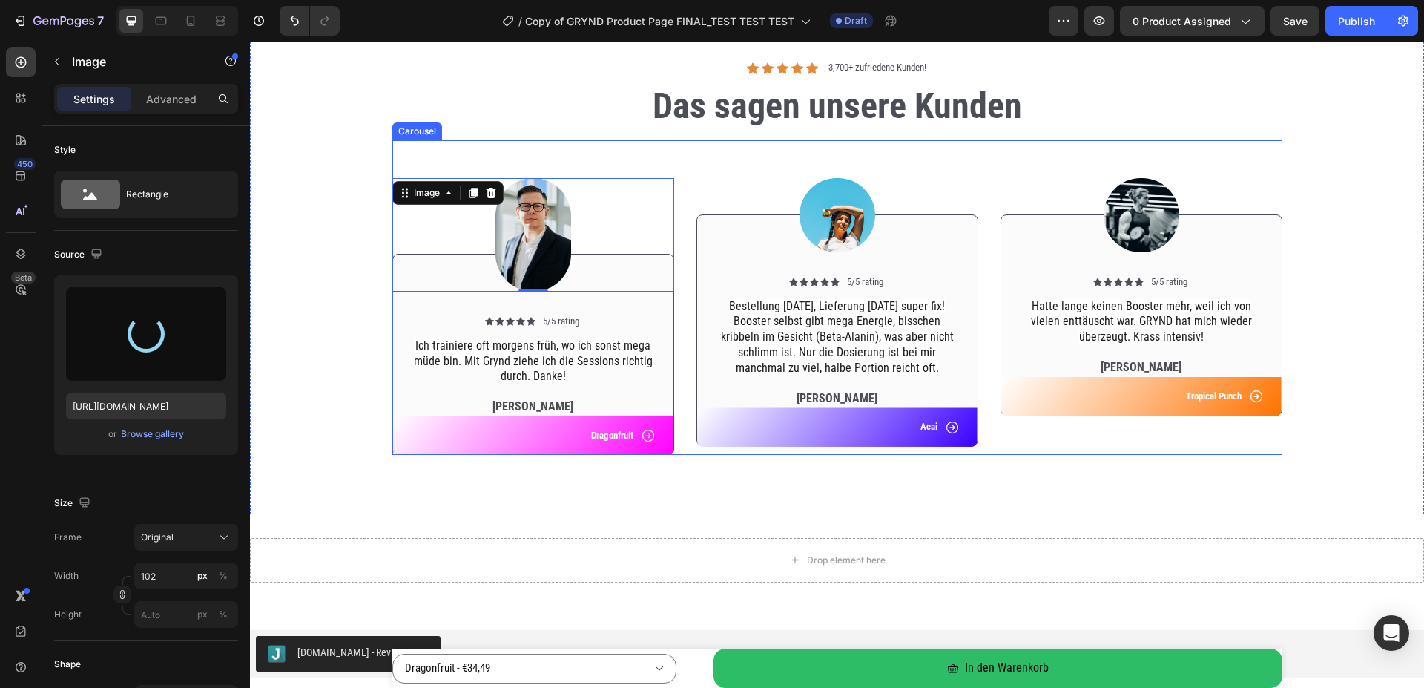
type input "[URL][DOMAIN_NAME]"
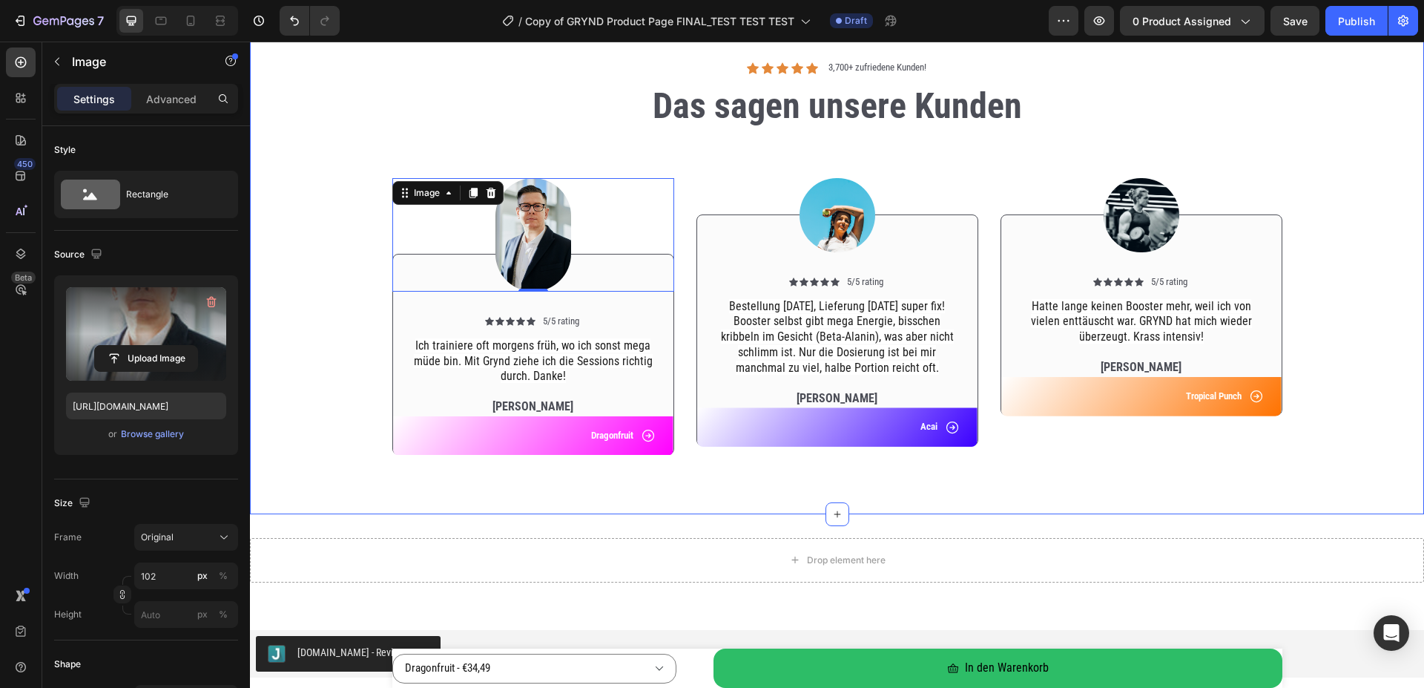
click at [337, 432] on div "Image 0 Icon Icon Icon Icon Icon Icon List 5/5 rating Text Block Row Ich traini…" at bounding box center [837, 303] width 1152 height 326
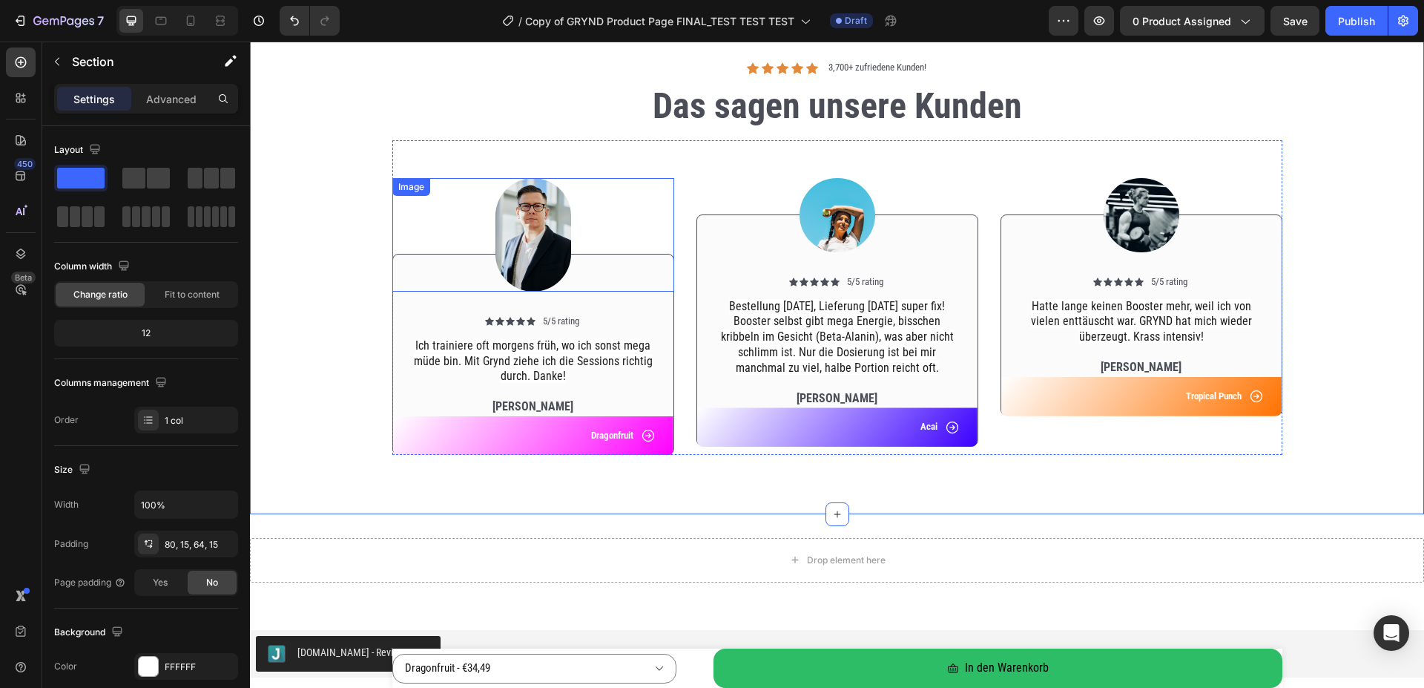
click at [525, 231] on img at bounding box center [533, 234] width 76 height 113
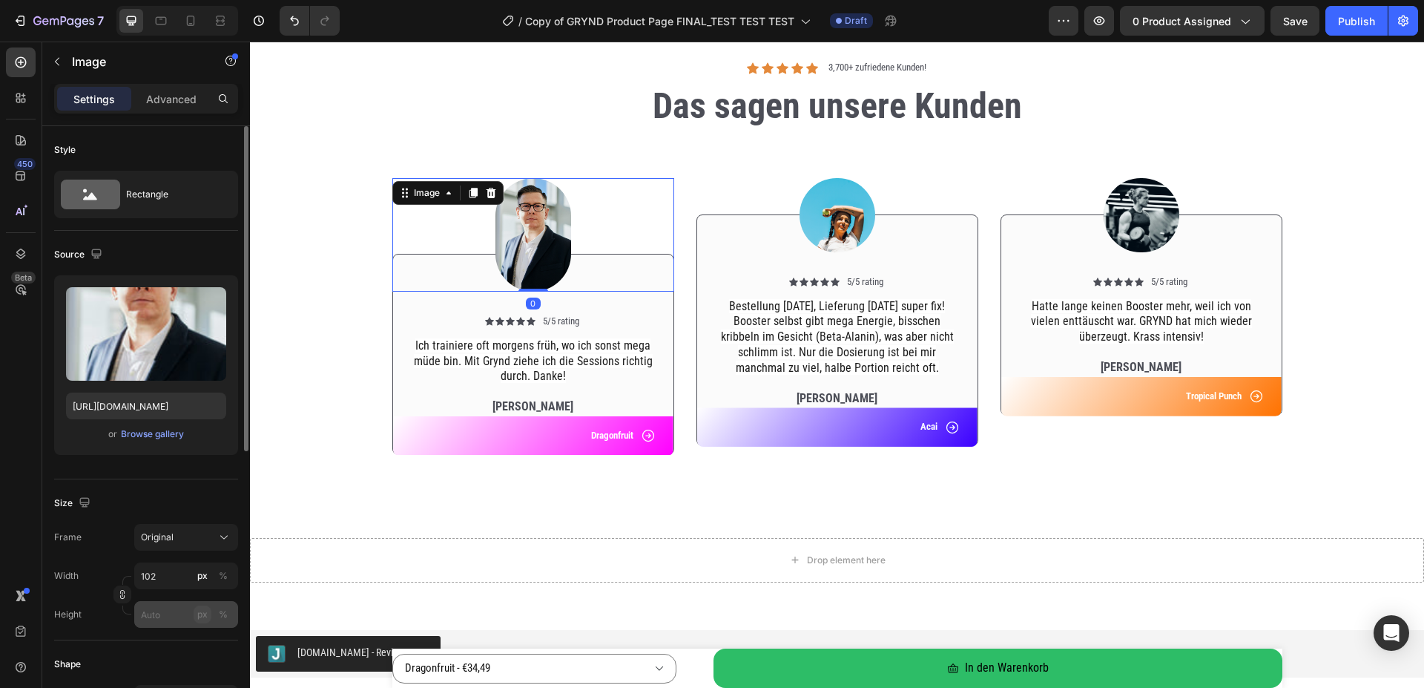
click at [203, 616] on div "px" at bounding box center [202, 613] width 10 height 13
click at [146, 617] on input "px %" at bounding box center [186, 614] width 104 height 27
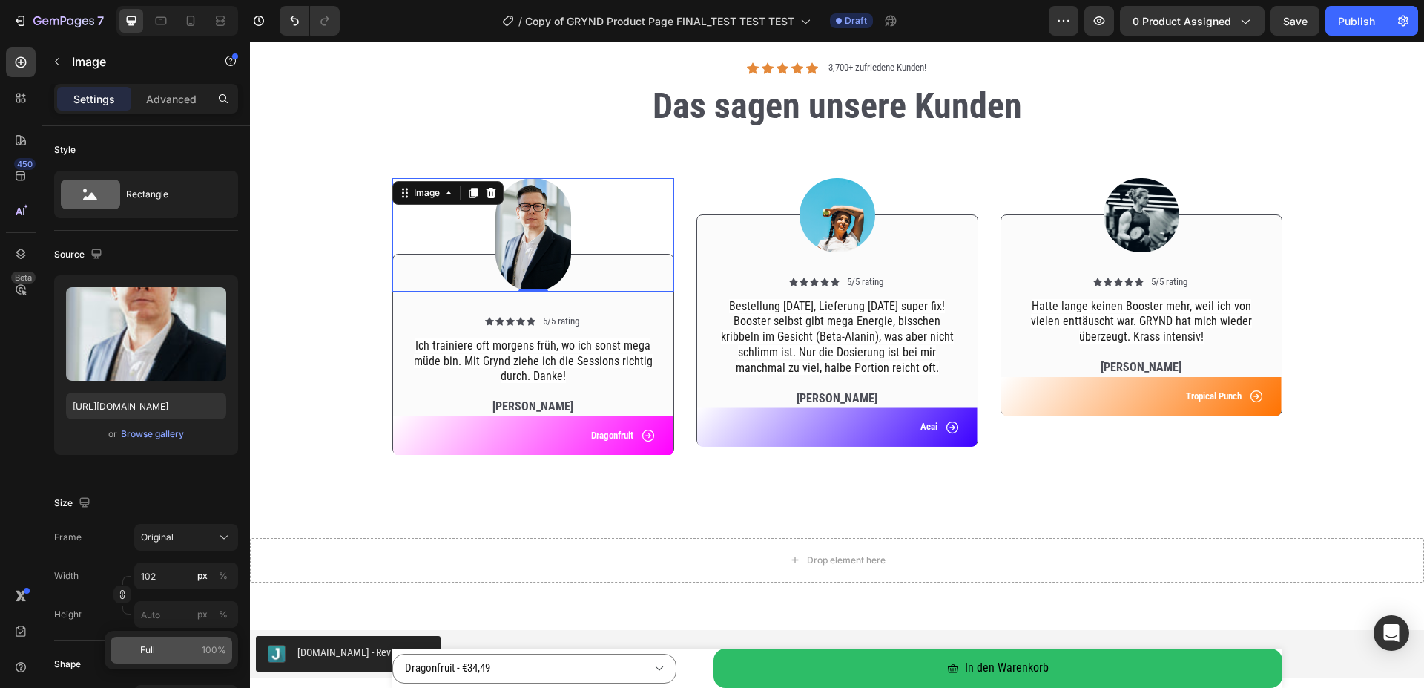
click at [139, 651] on div "Full 100%" at bounding box center [172, 649] width 122 height 27
type input "100"
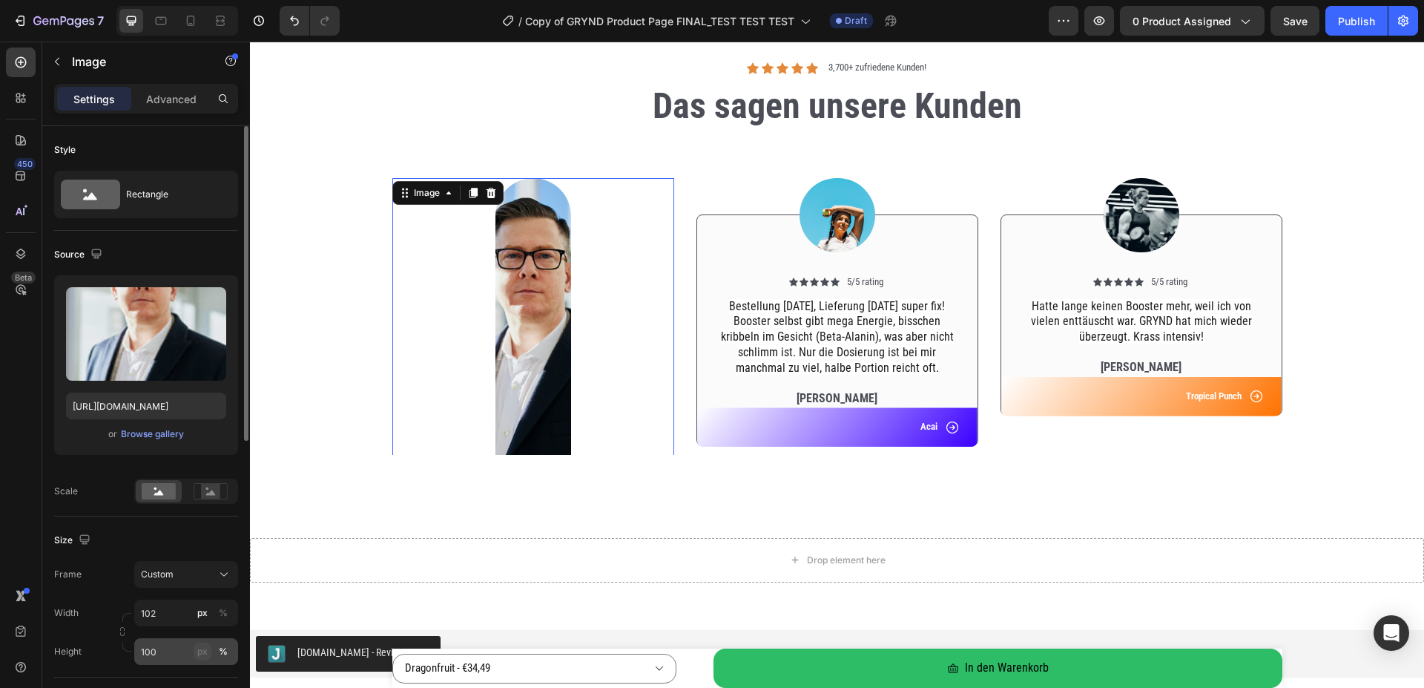
click at [199, 649] on div "px" at bounding box center [202, 651] width 10 height 13
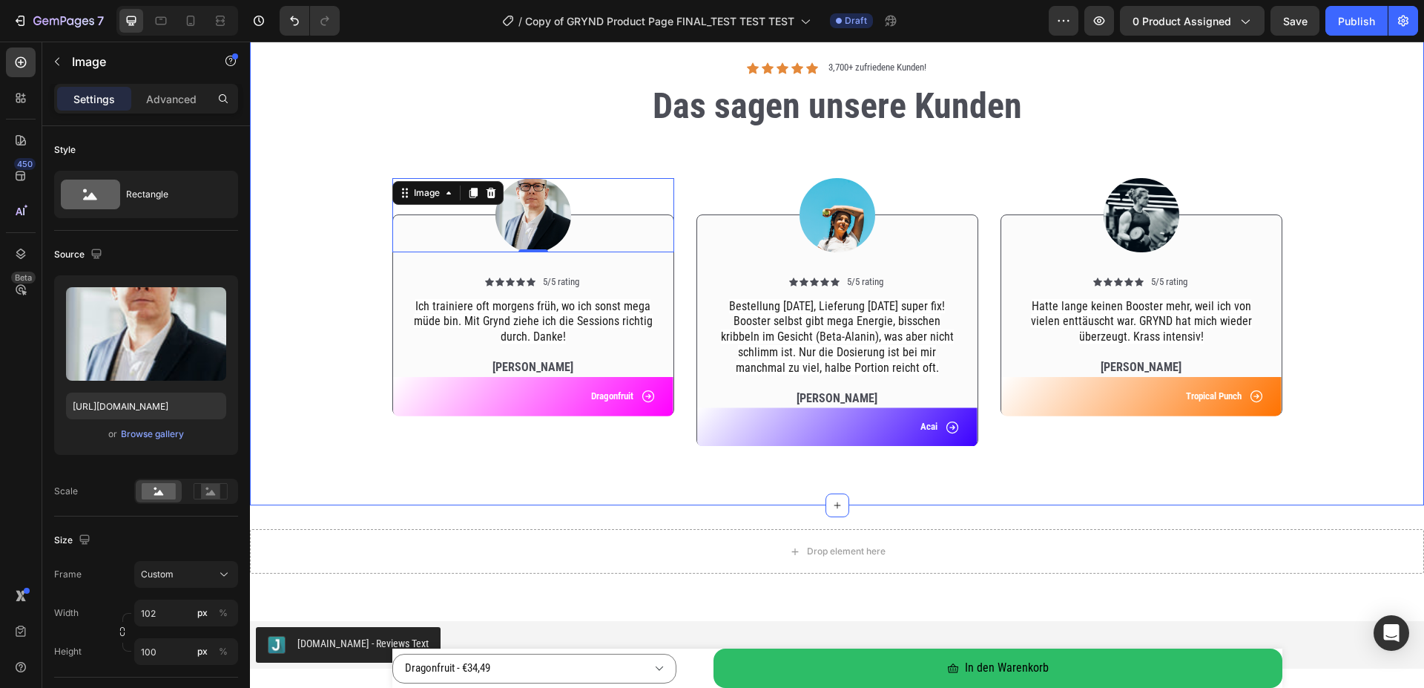
click at [271, 164] on div "Image 0 Icon Icon Icon Icon Icon Icon List 5/5 rating Text Block Row Ich traini…" at bounding box center [837, 299] width 1152 height 318
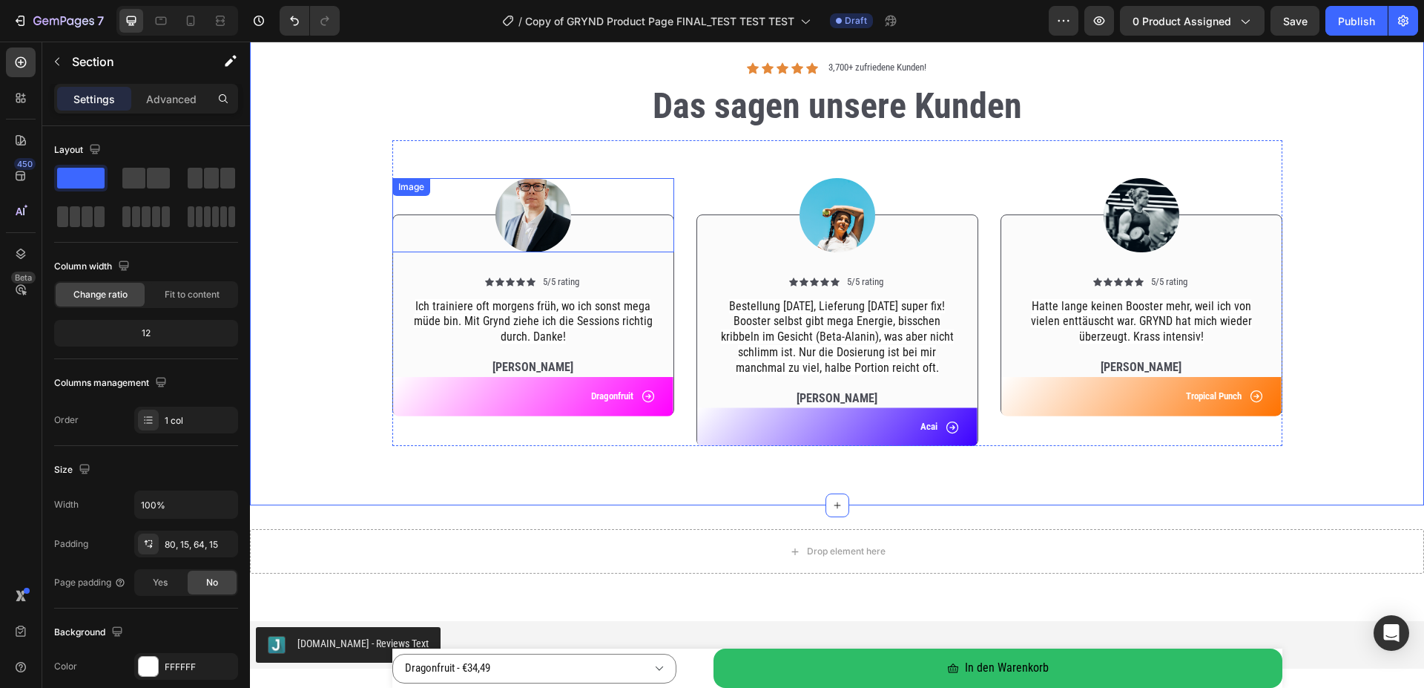
click at [533, 217] on img at bounding box center [533, 215] width 76 height 74
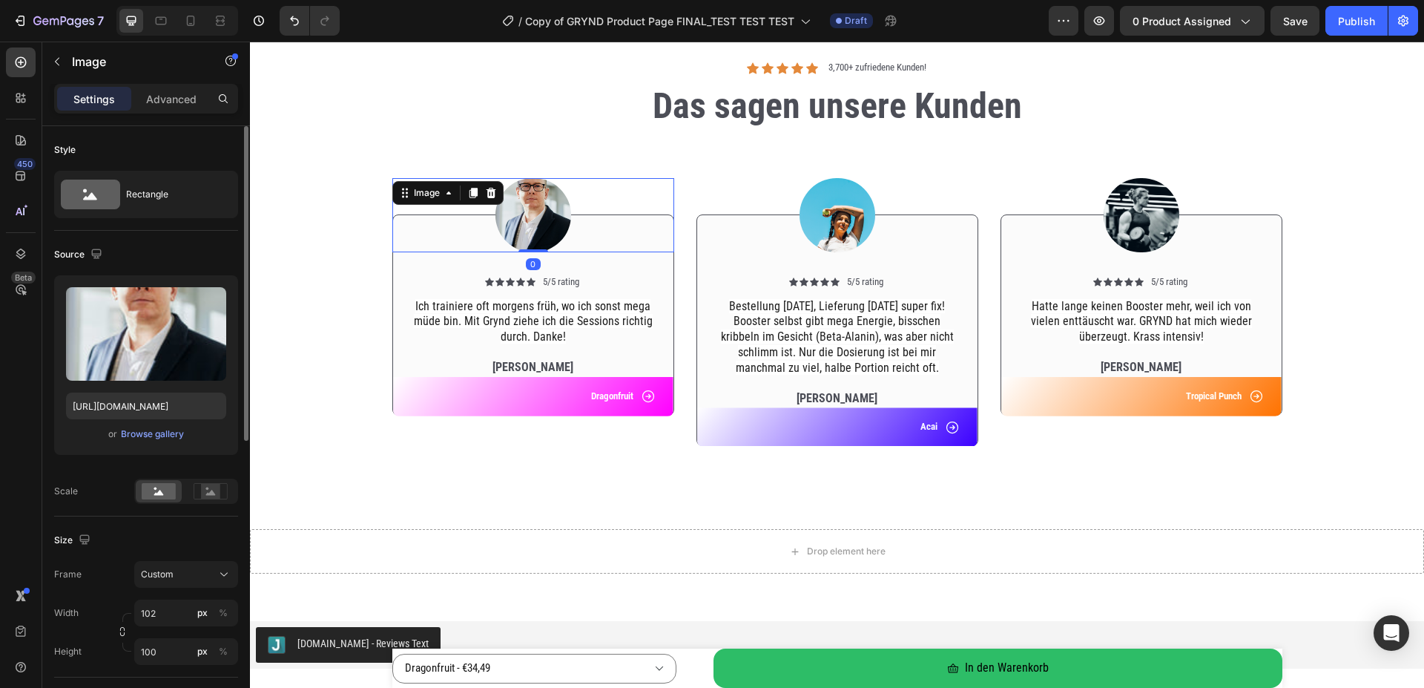
scroll to position [227, 0]
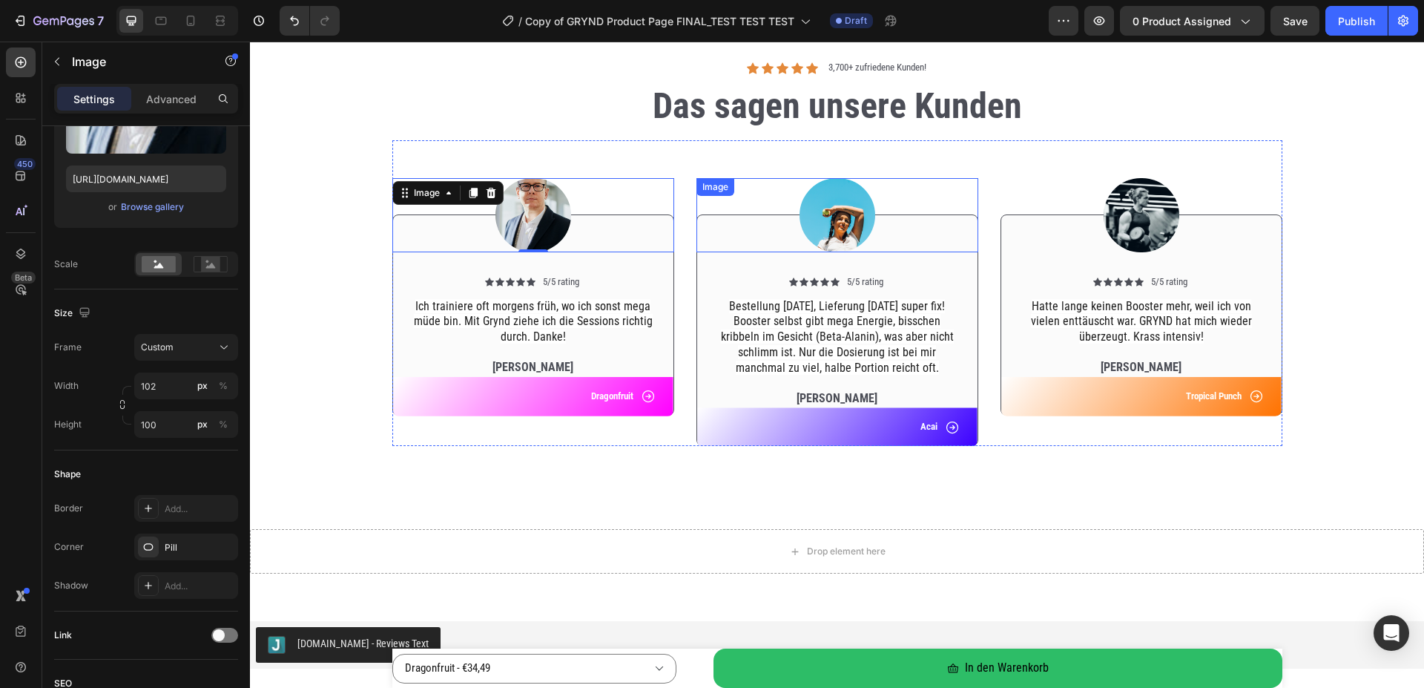
click at [828, 220] on img at bounding box center [838, 215] width 76 height 74
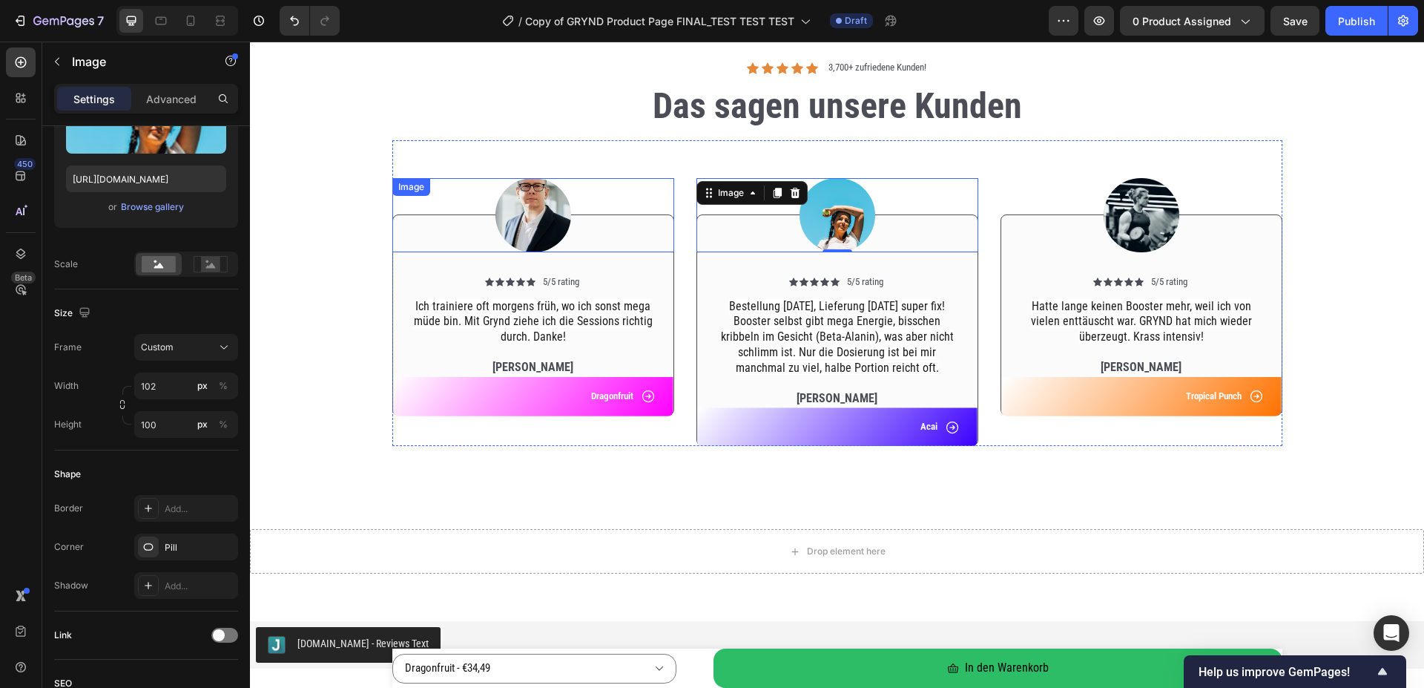
click at [535, 205] on img at bounding box center [533, 215] width 76 height 74
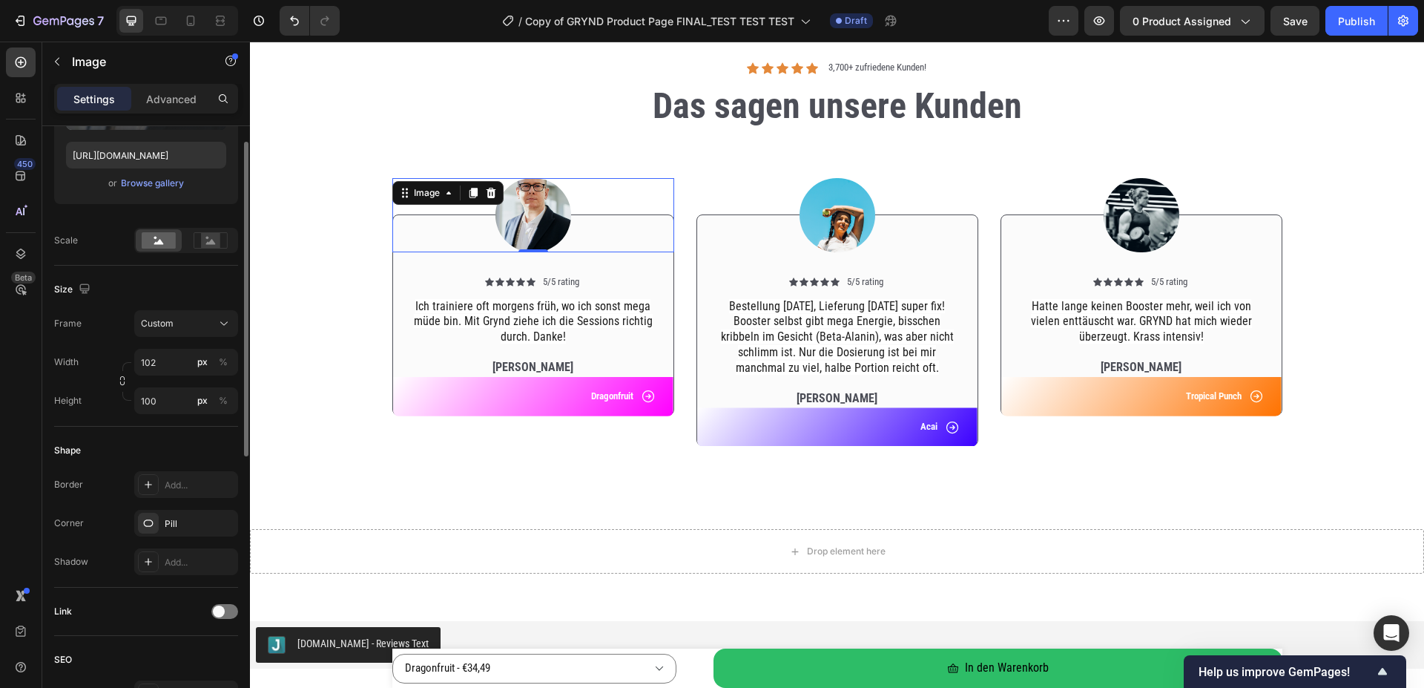
scroll to position [175, 0]
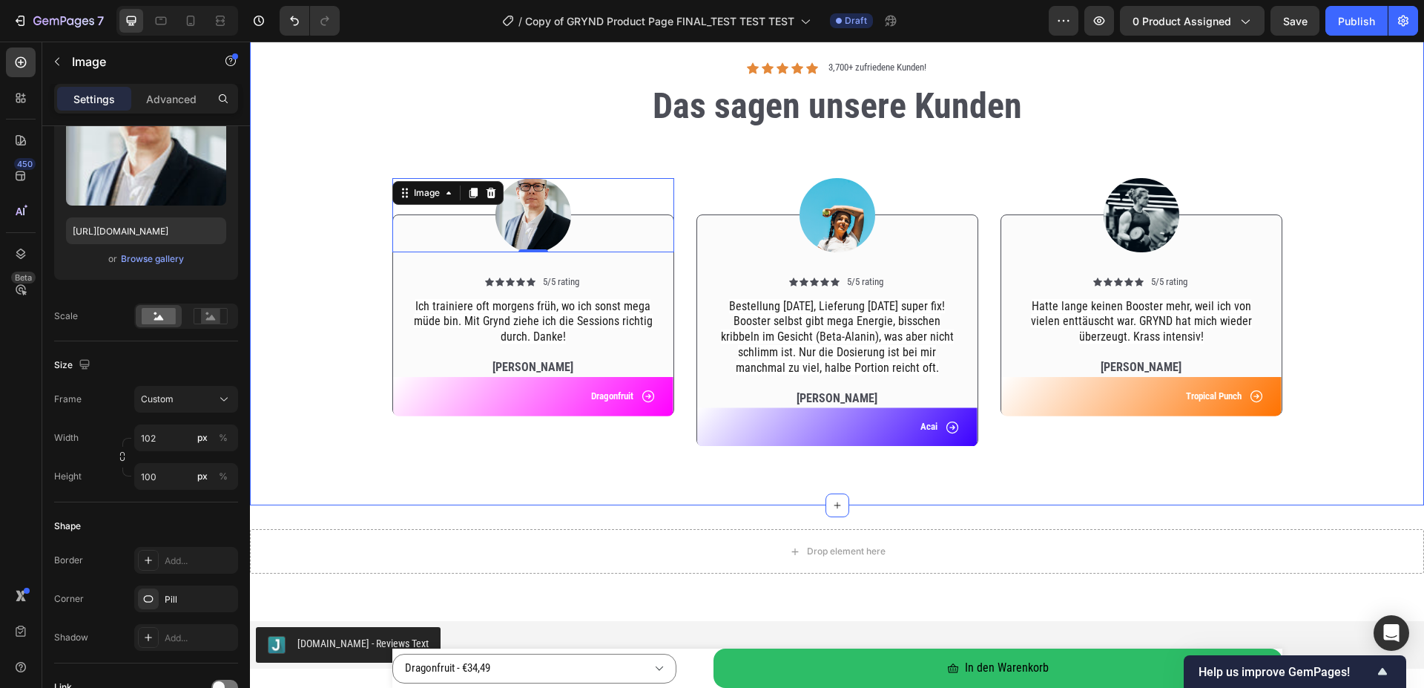
click at [306, 436] on div "Image 0 Icon Icon Icon Icon Icon Icon List 5/5 rating Text Block Row Ich traini…" at bounding box center [837, 299] width 1152 height 318
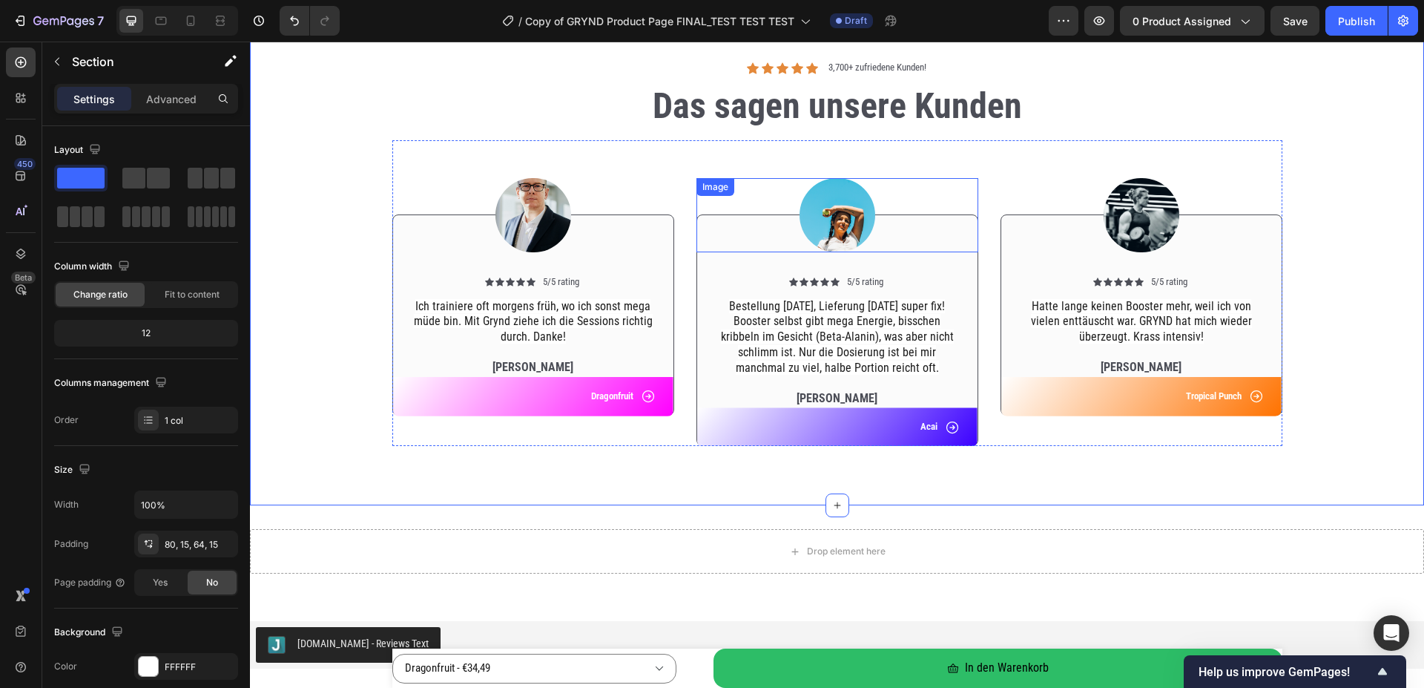
click at [823, 217] on img at bounding box center [838, 215] width 76 height 74
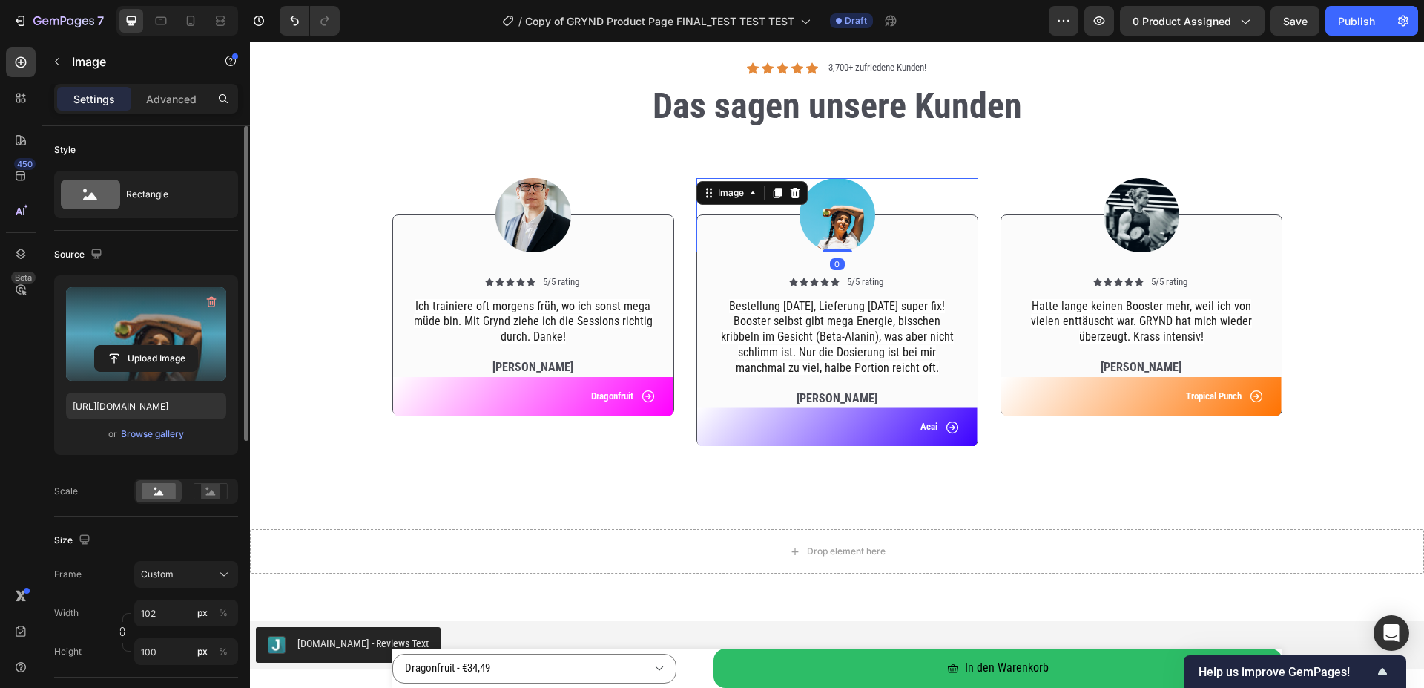
click at [137, 328] on label at bounding box center [146, 333] width 160 height 93
click at [137, 346] on input "file" at bounding box center [146, 358] width 102 height 25
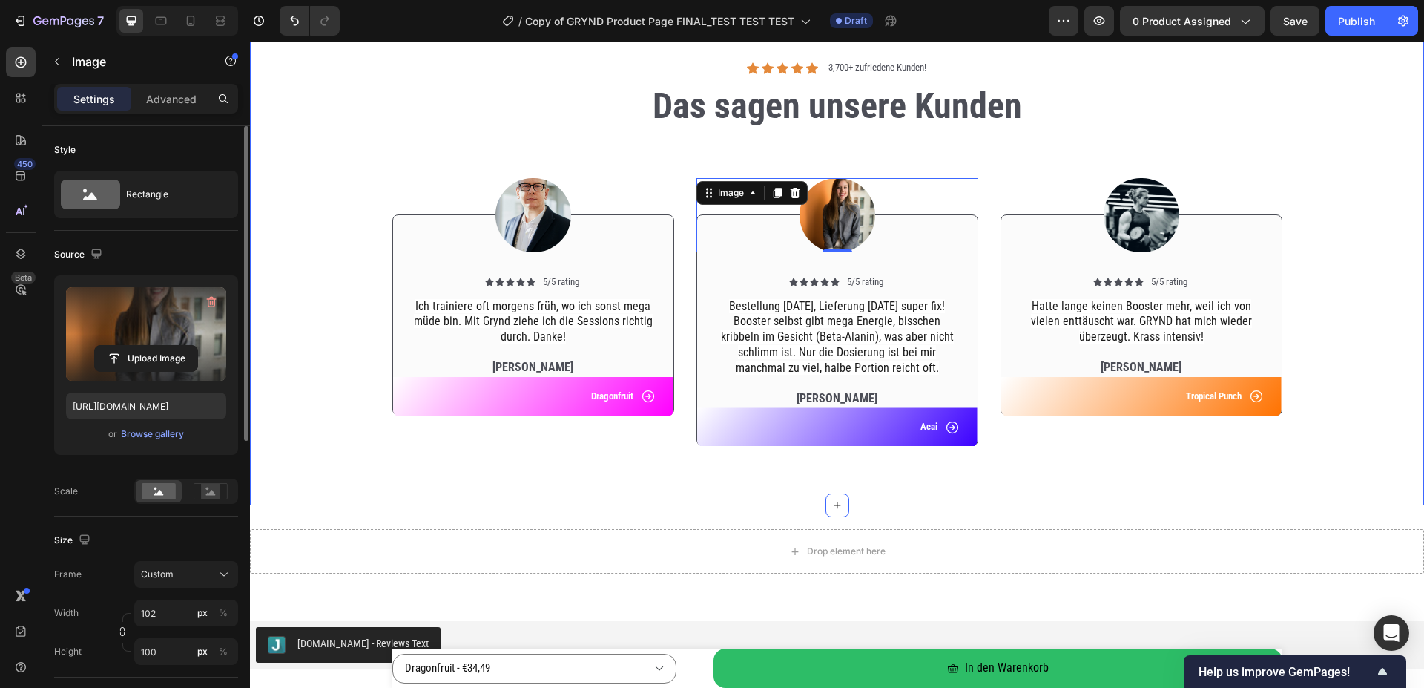
type input "[URL][DOMAIN_NAME]"
click at [317, 326] on div "Image Icon Icon Icon Icon Icon Icon List 5/5 rating Text Block Row Ich trainier…" at bounding box center [837, 299] width 1152 height 318
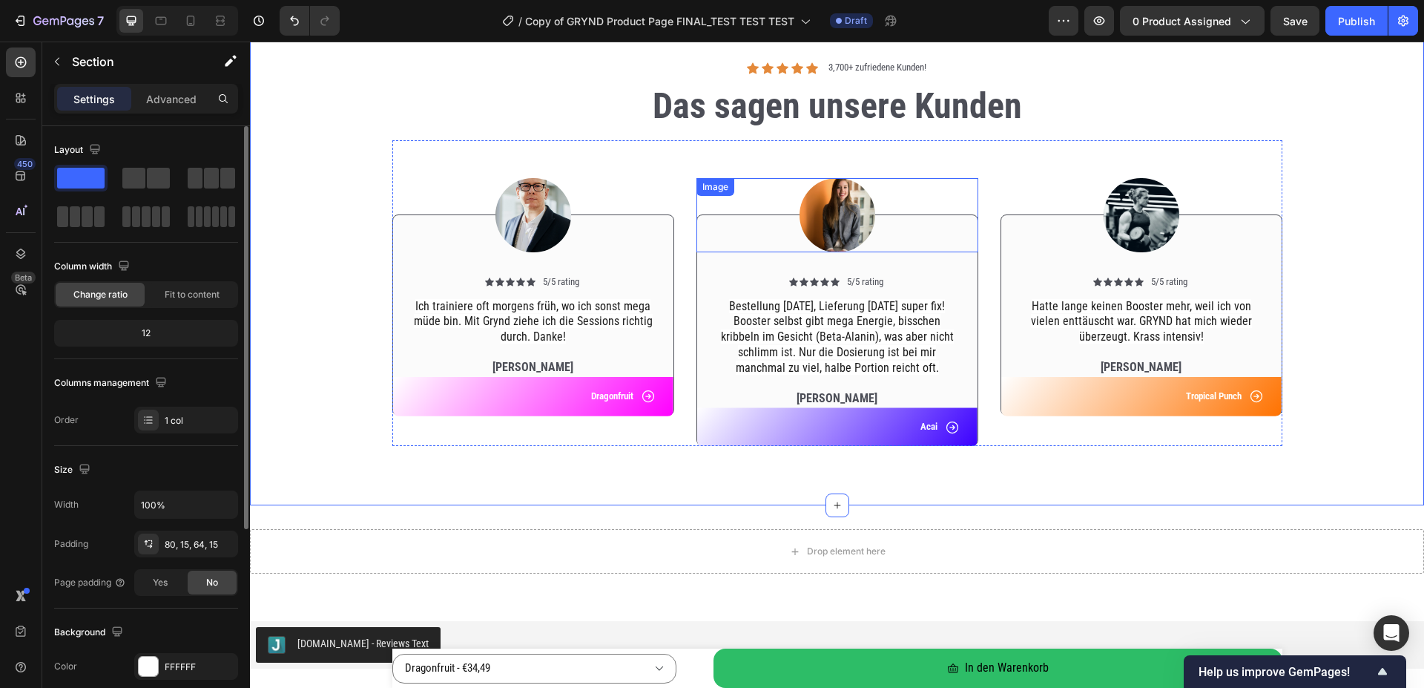
click at [838, 208] on img at bounding box center [838, 215] width 76 height 74
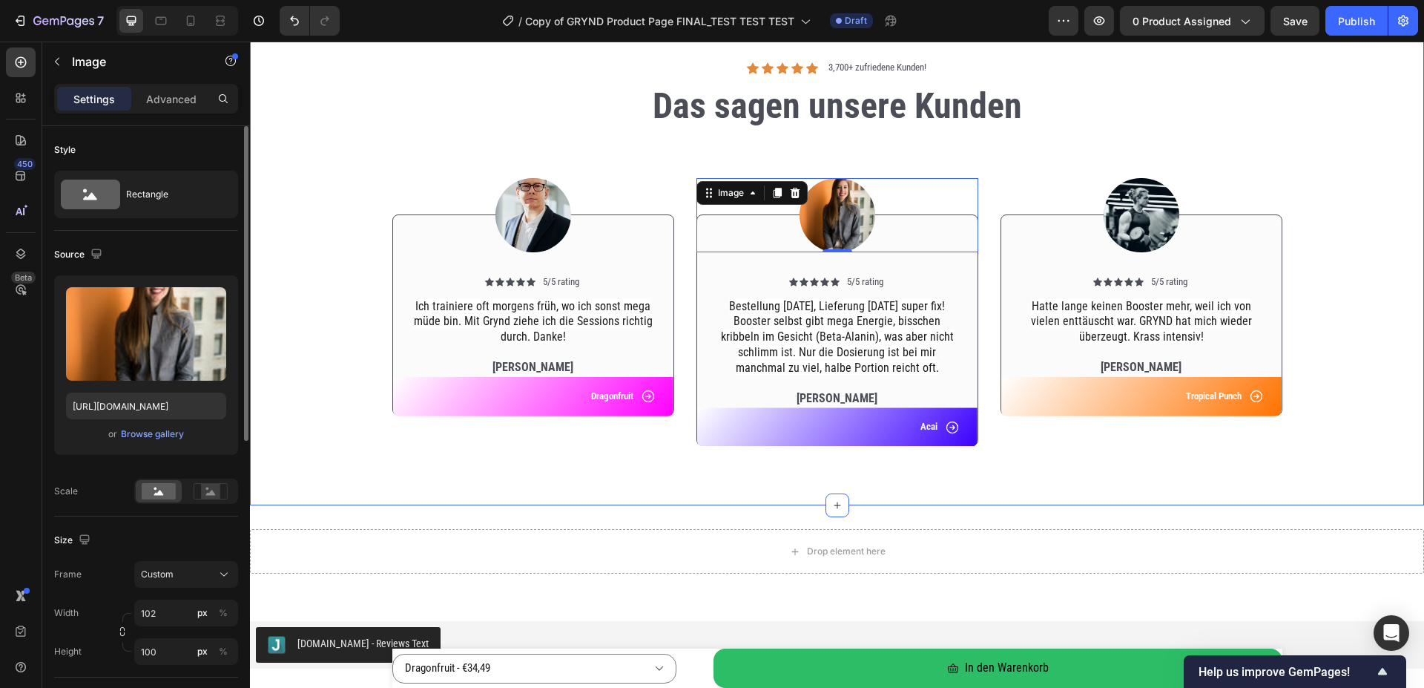
click at [308, 355] on div "Image Icon Icon Icon Icon Icon Icon List 5/5 rating Text Block Row Ich trainier…" at bounding box center [837, 299] width 1152 height 318
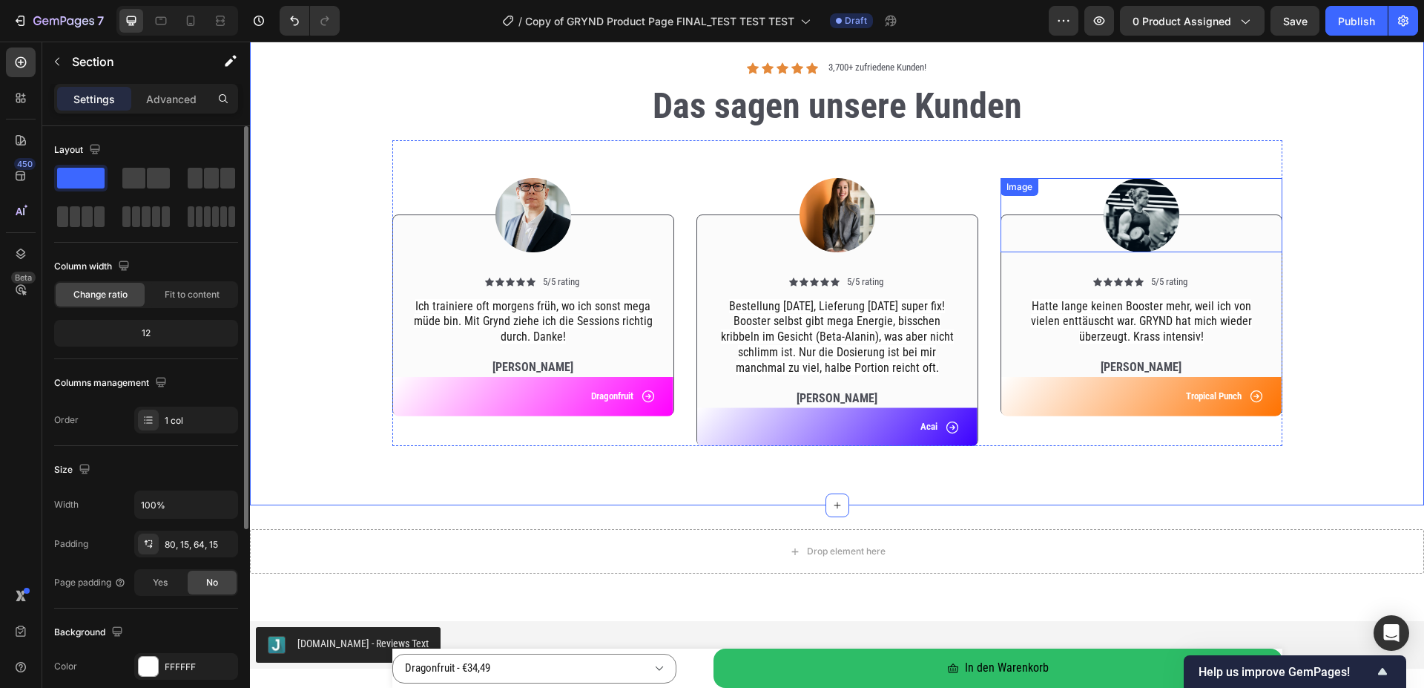
click at [1125, 228] on img at bounding box center [1142, 215] width 76 height 74
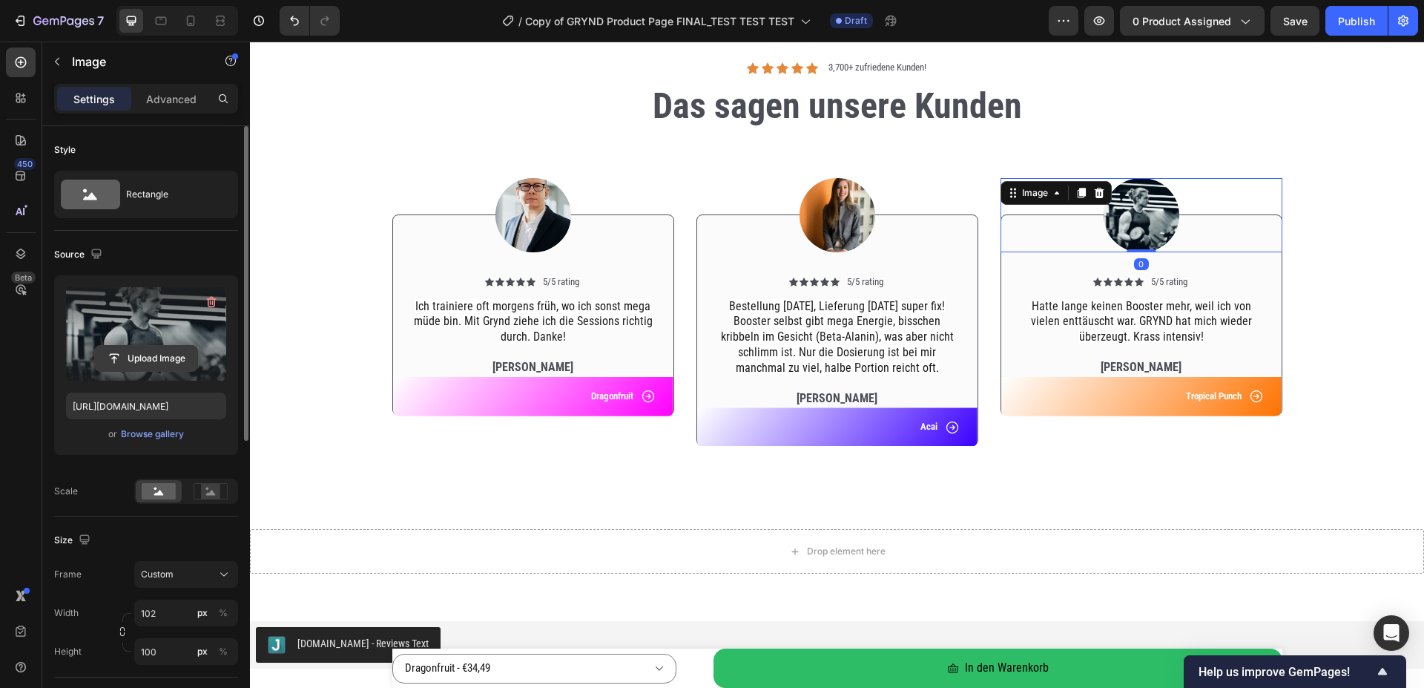
click at [145, 361] on input "file" at bounding box center [146, 358] width 102 height 25
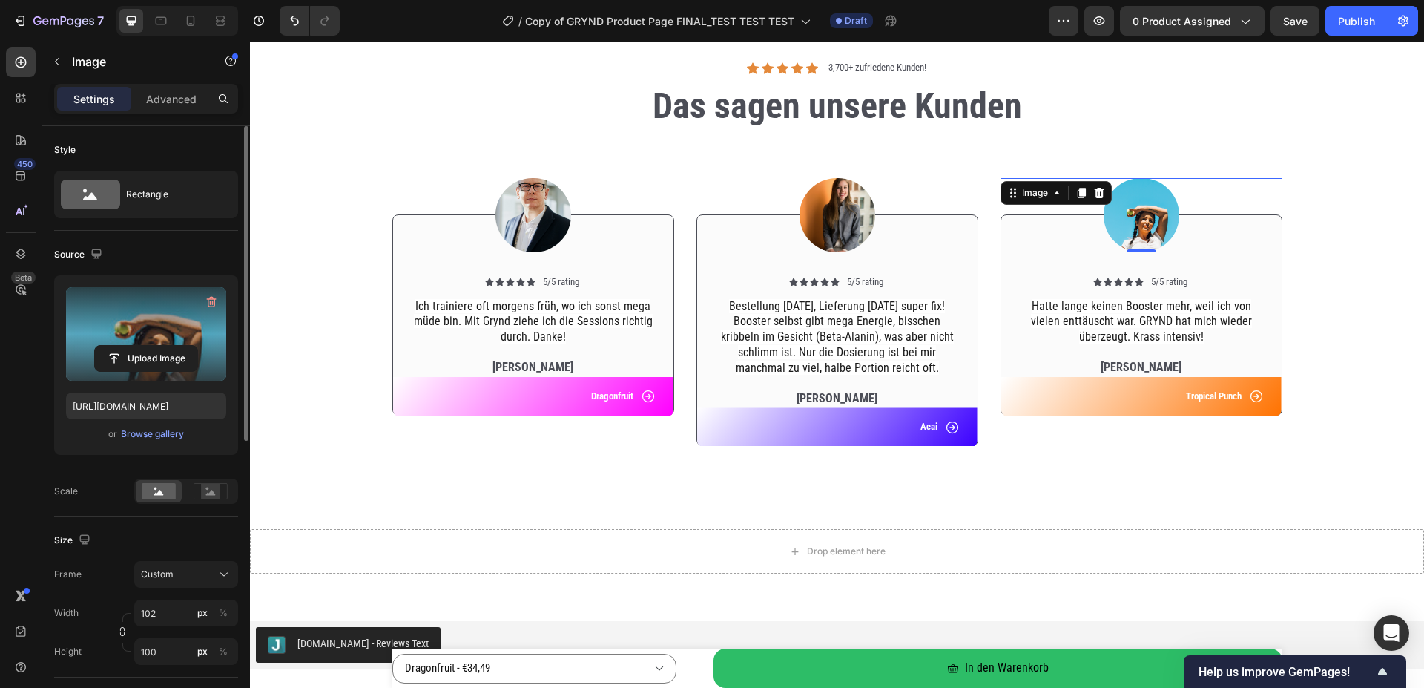
type input "[URL][DOMAIN_NAME]"
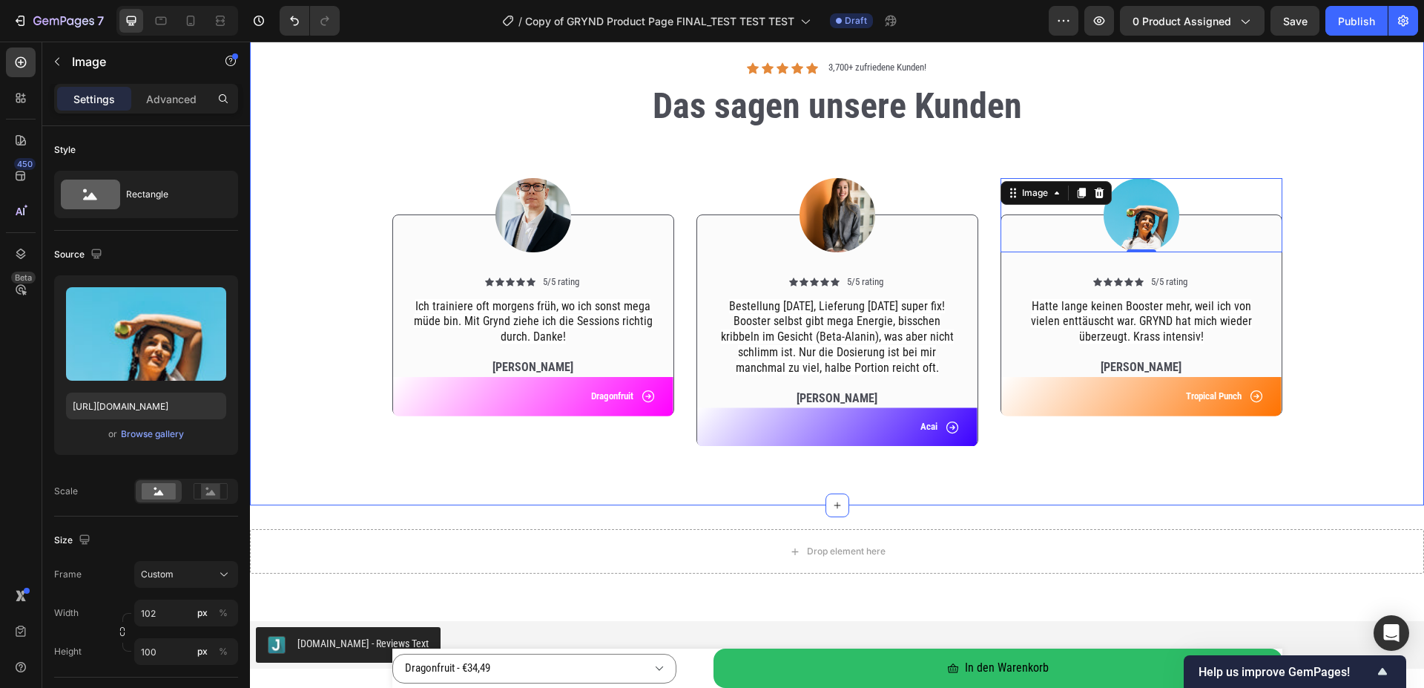
click at [1211, 468] on div "Icon Icon Icon Icon Icon Icon List 3,700+ [PERSON_NAME]! Text Block Row Das sag…" at bounding box center [837, 253] width 1174 height 504
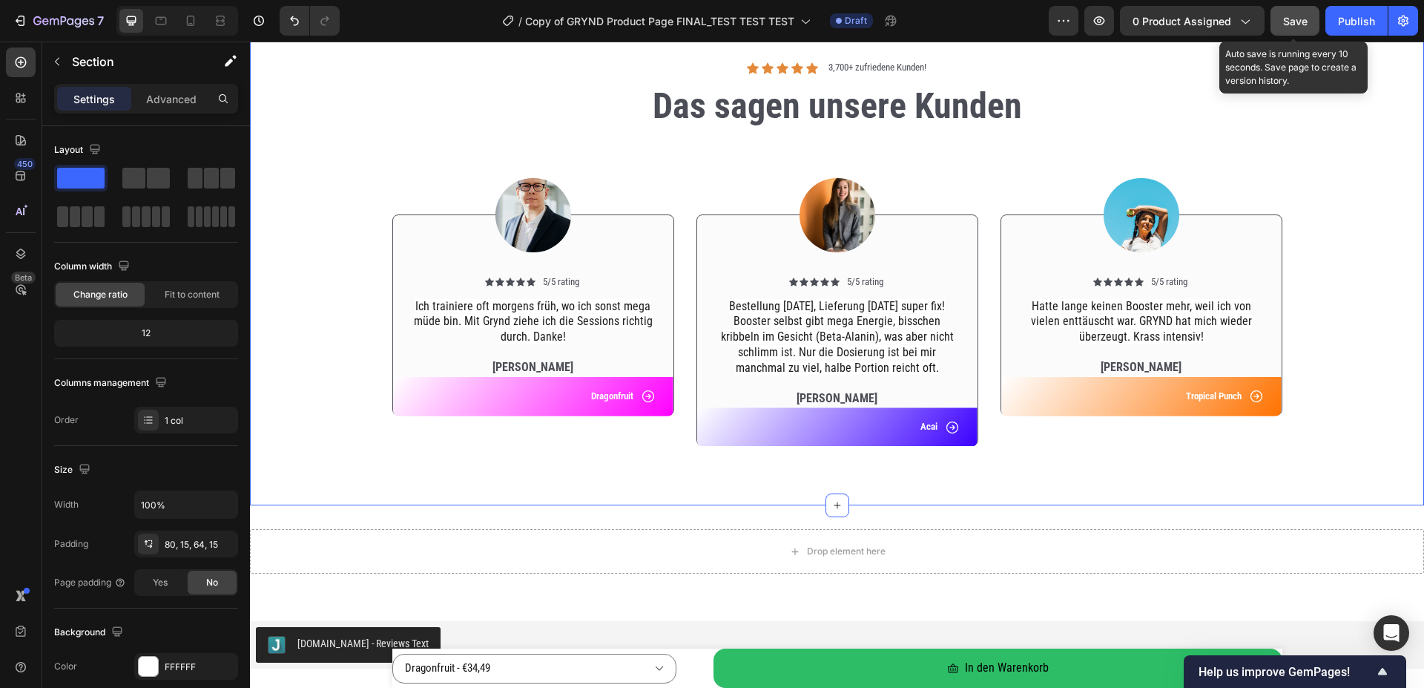
click at [1286, 9] on button "Save" at bounding box center [1295, 21] width 49 height 30
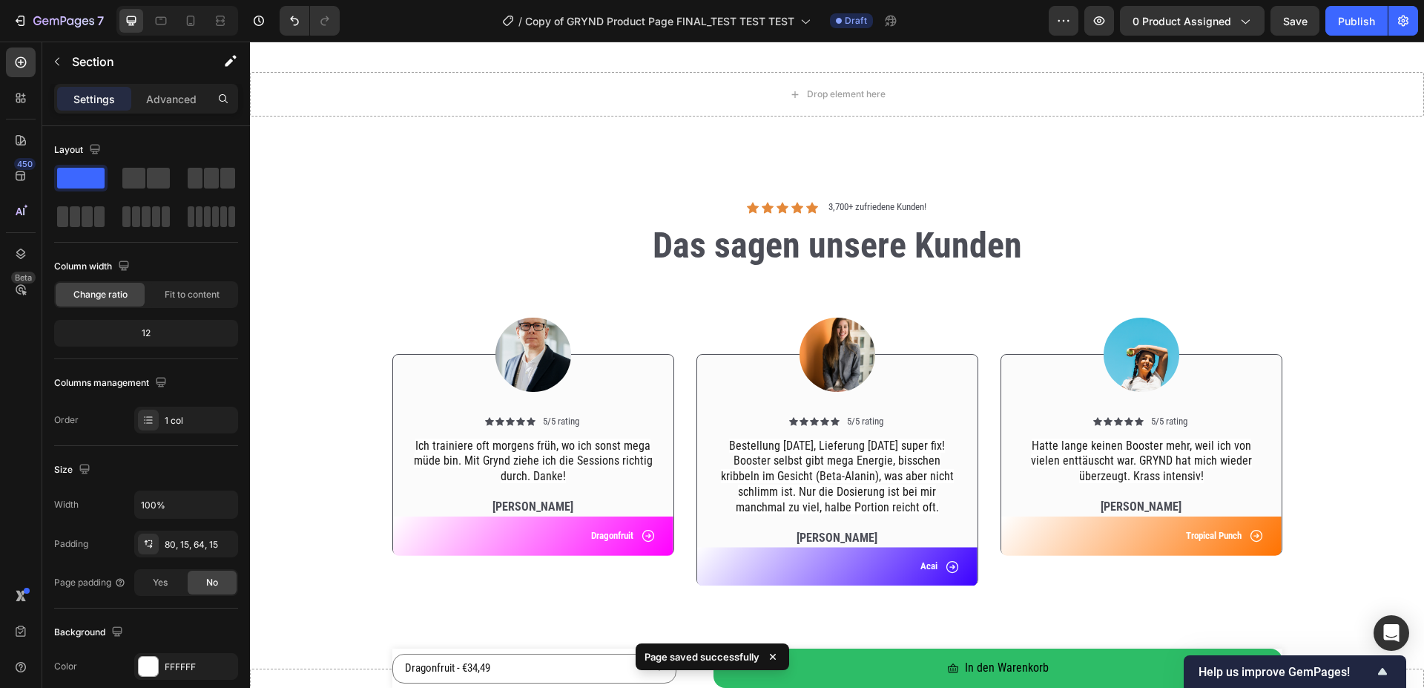
scroll to position [4539, 0]
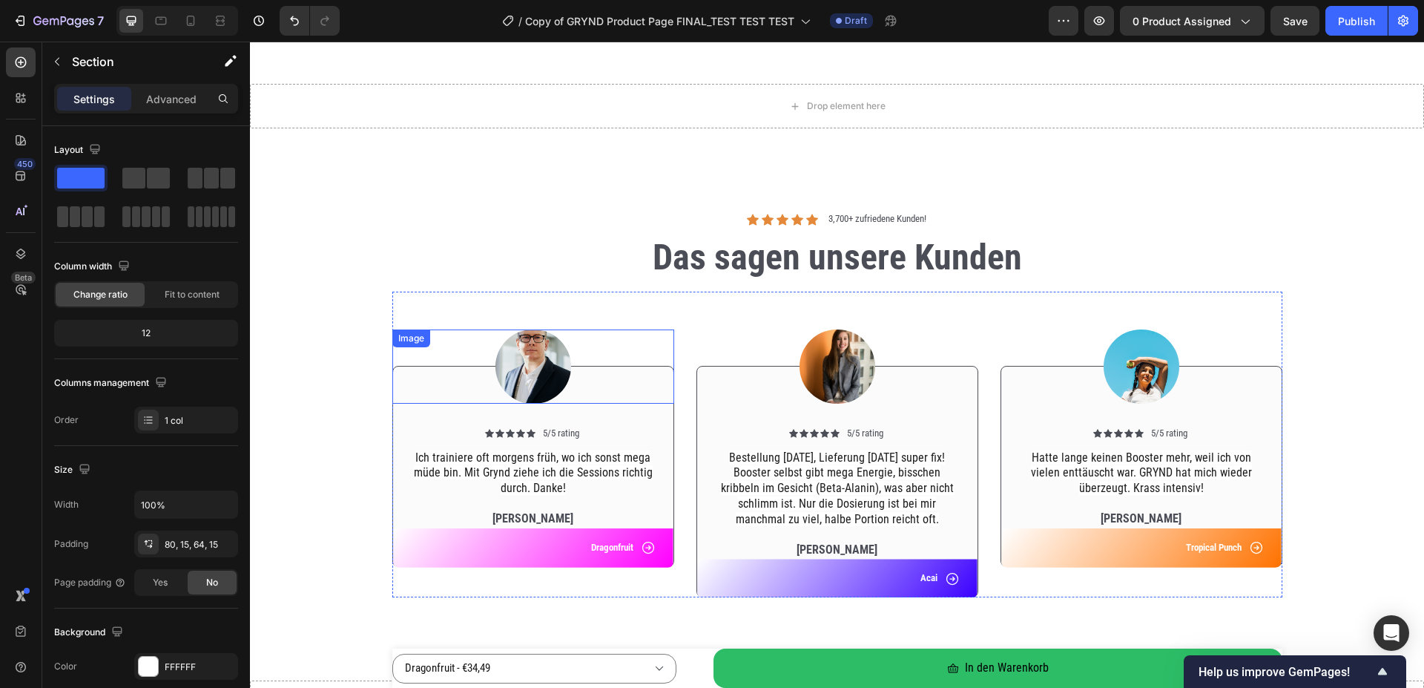
click at [539, 374] on img at bounding box center [533, 366] width 76 height 74
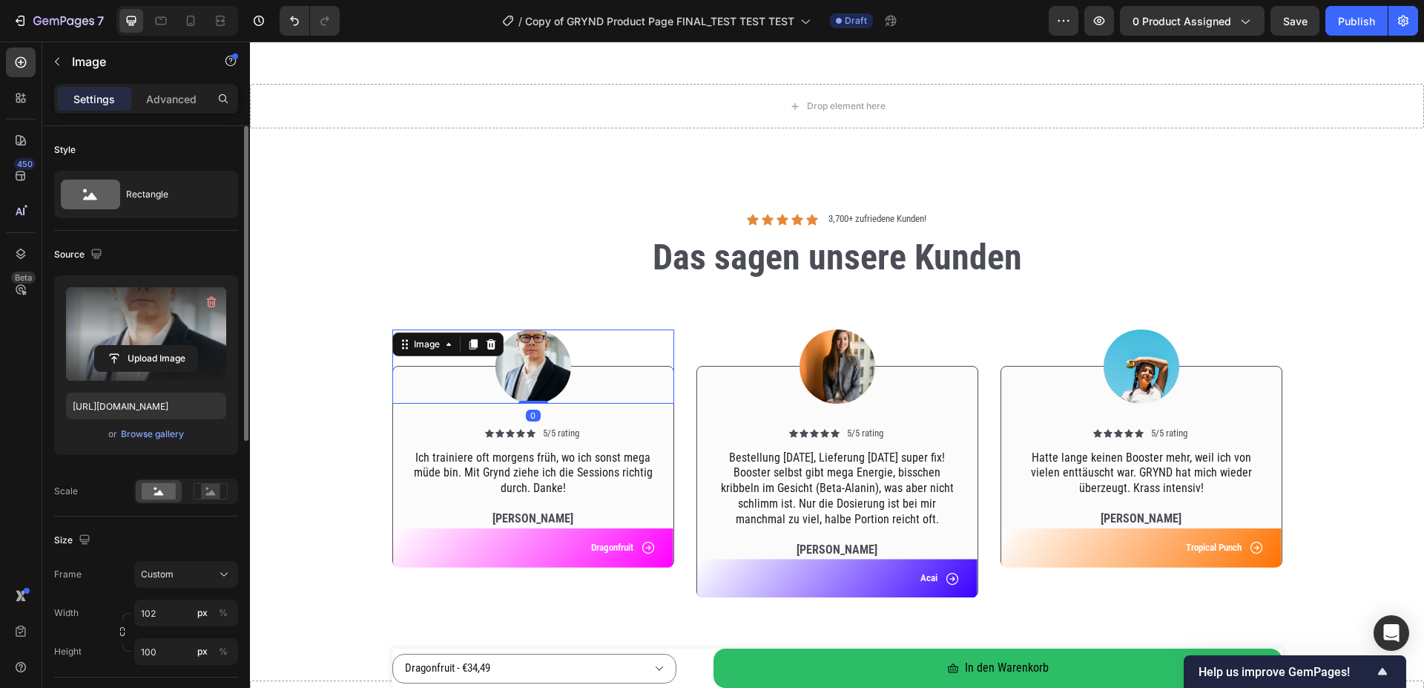
click at [140, 313] on label at bounding box center [146, 333] width 160 height 93
click at [140, 346] on input "file" at bounding box center [146, 358] width 102 height 25
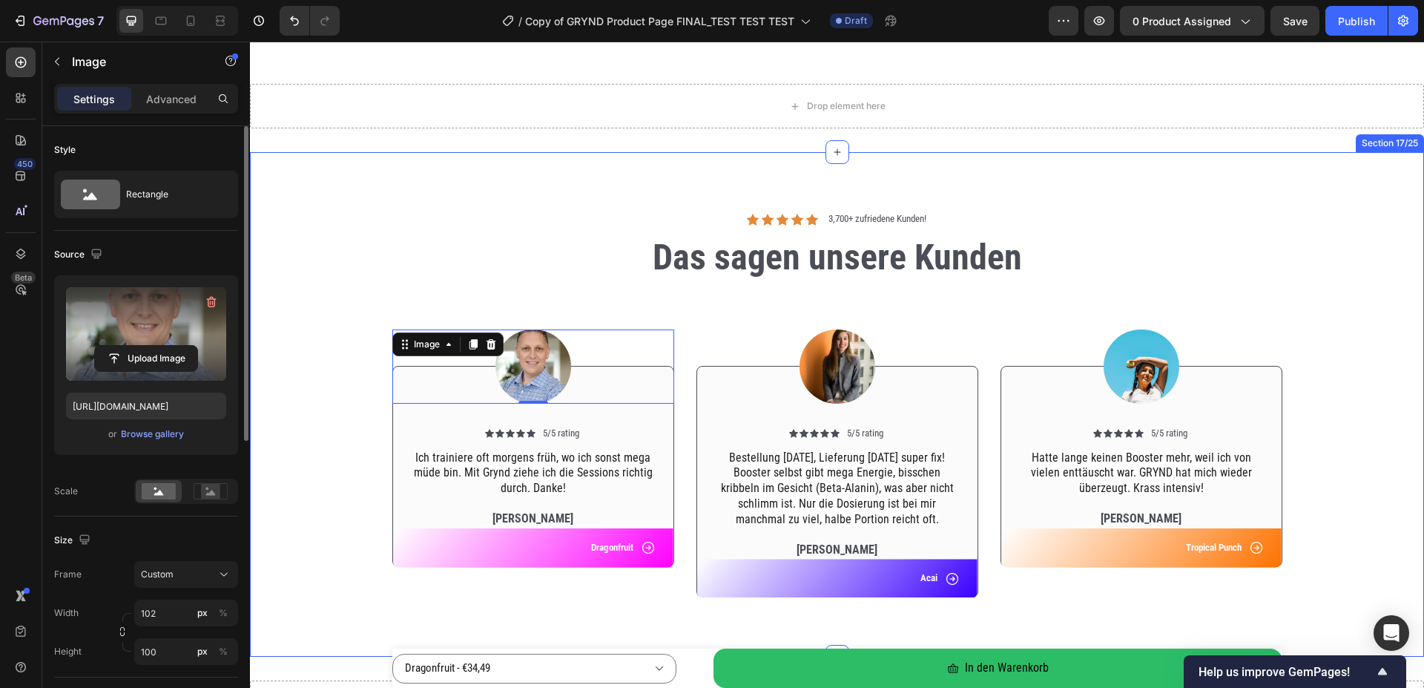
type input "[URL][DOMAIN_NAME]"
click at [262, 352] on div "Image 0 Icon Icon Icon Icon Icon Icon List 5/5 rating Text Block Row Ich traini…" at bounding box center [837, 450] width 1152 height 318
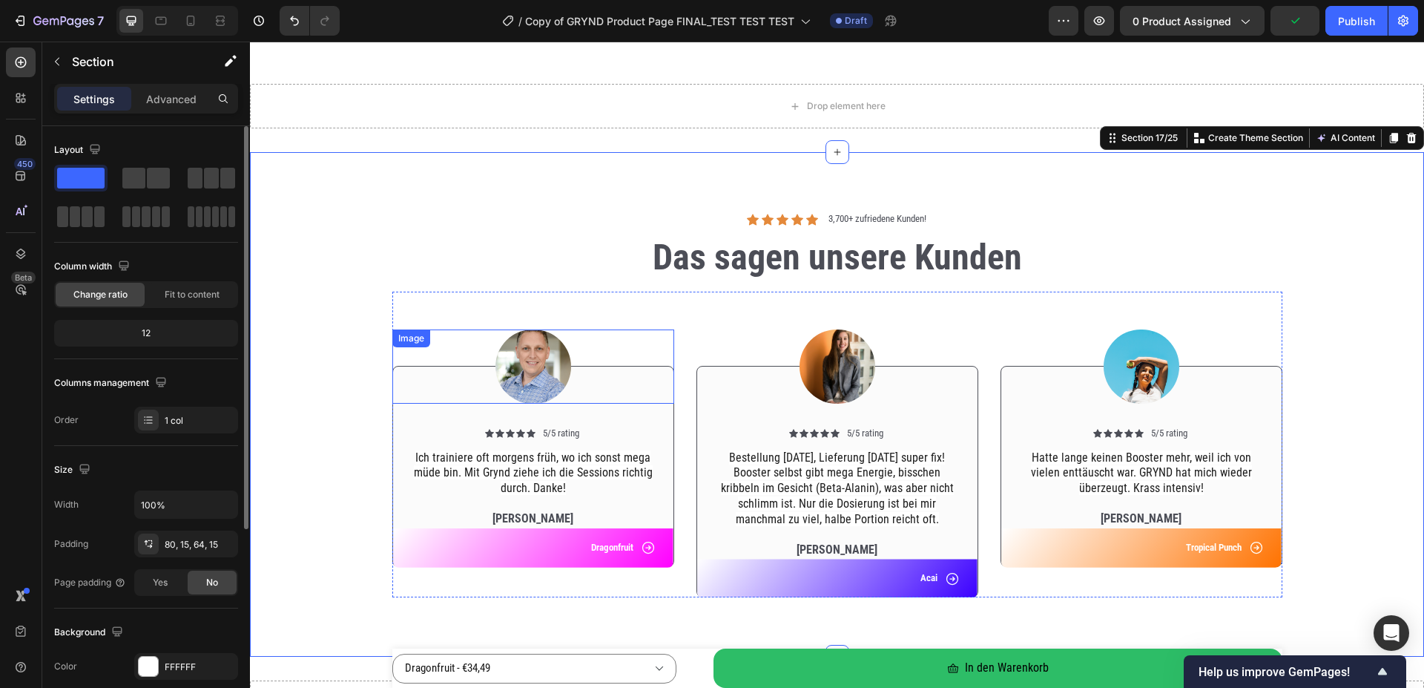
click at [531, 363] on img at bounding box center [533, 366] width 76 height 74
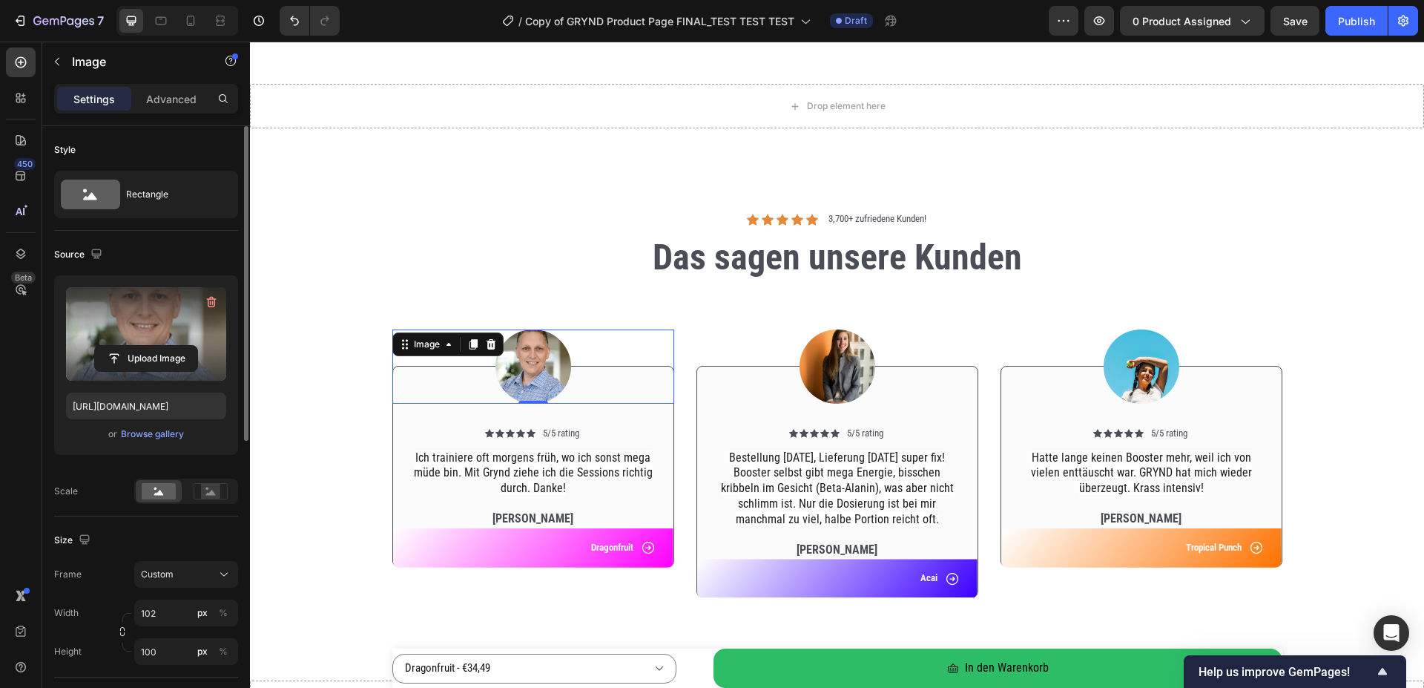
click at [136, 343] on label at bounding box center [146, 333] width 160 height 93
click at [136, 346] on input "file" at bounding box center [146, 358] width 102 height 25
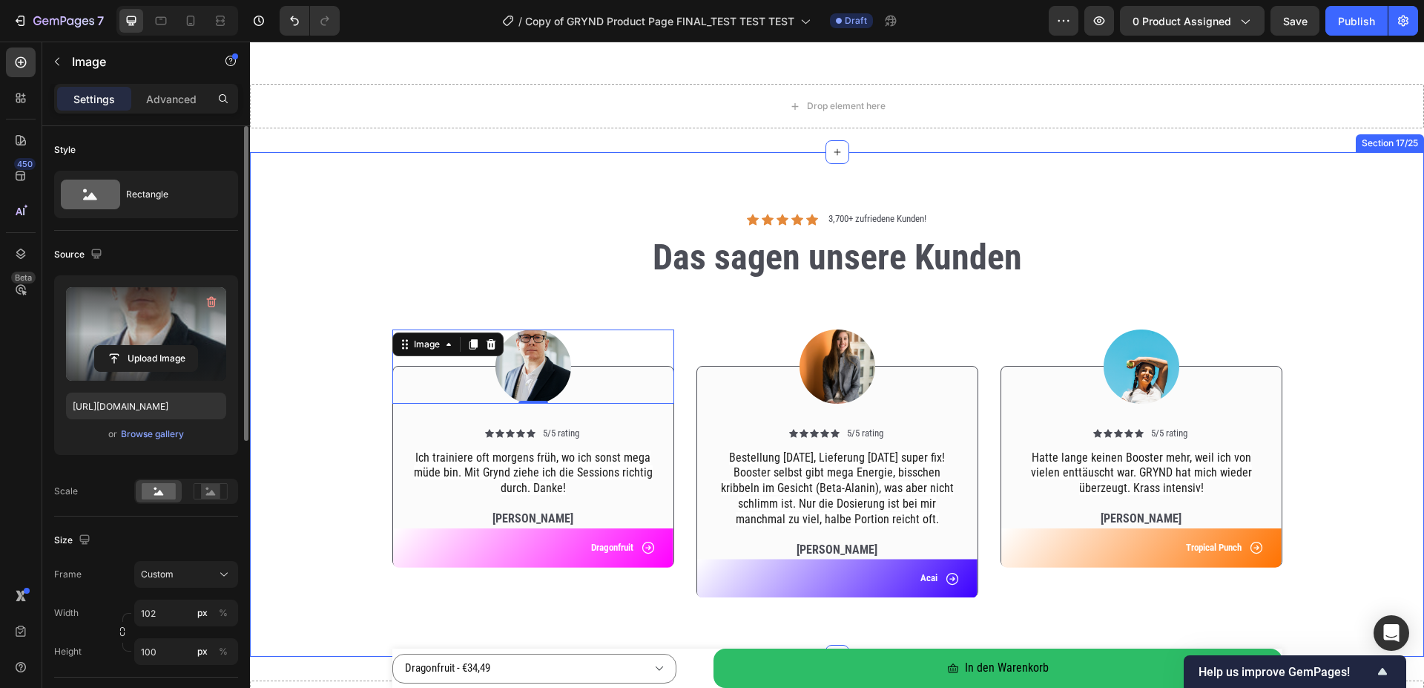
type input "[URL][DOMAIN_NAME]"
click at [322, 393] on div "Image 0 Icon Icon Icon Icon Icon Icon List 5/5 rating Text Block Row Ich traini…" at bounding box center [837, 450] width 1152 height 318
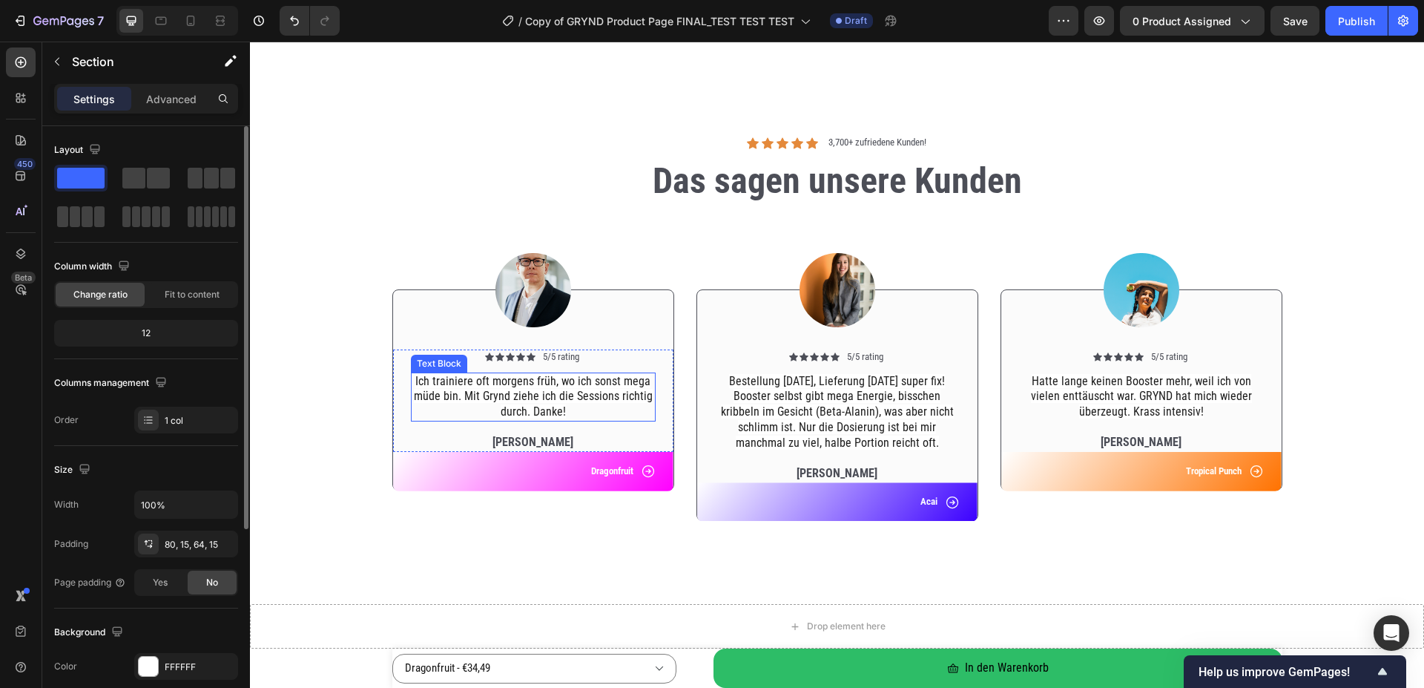
scroll to position [4615, 0]
click at [458, 389] on p "Ich trainiere oft morgens früh, wo ich sonst mega müde bin. Mit Grynd ziehe ich…" at bounding box center [533, 398] width 242 height 46
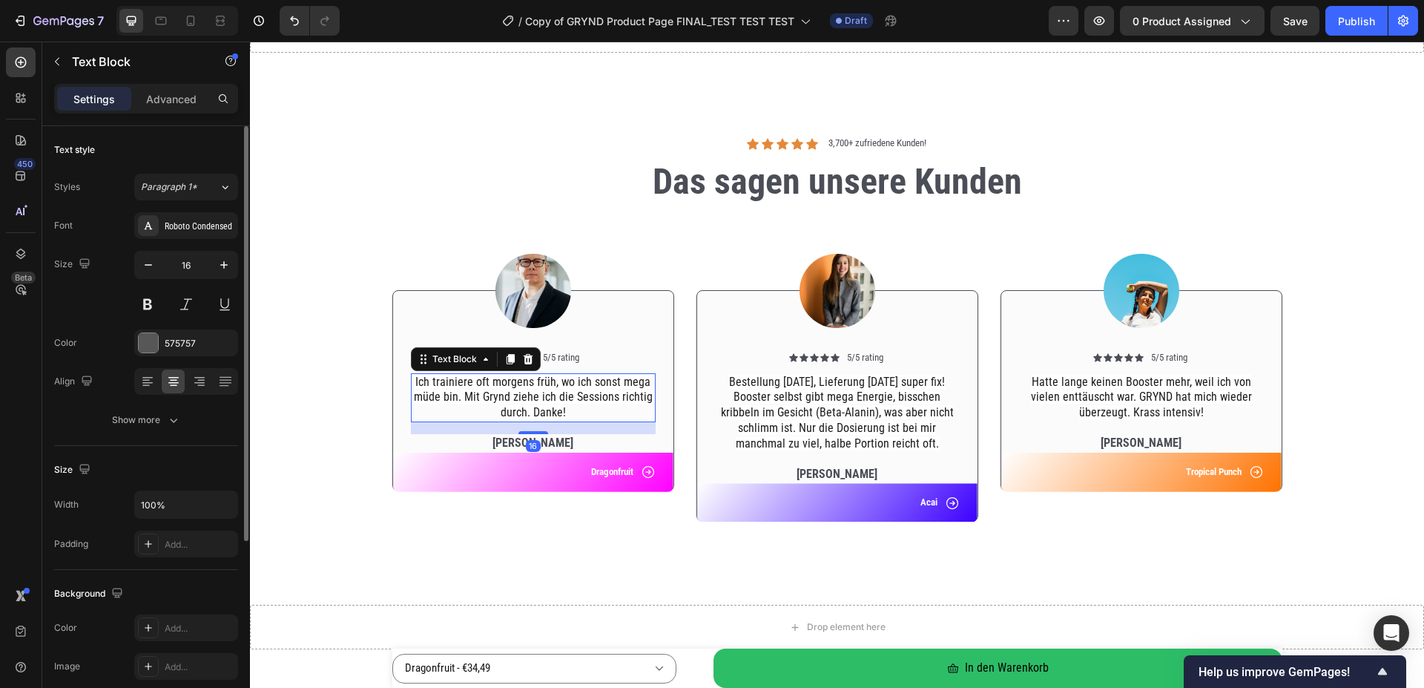
click at [458, 389] on p "Ich trainiere oft morgens früh, wo ich sonst mega müde bin. Mit Grynd ziehe ich…" at bounding box center [533, 398] width 242 height 46
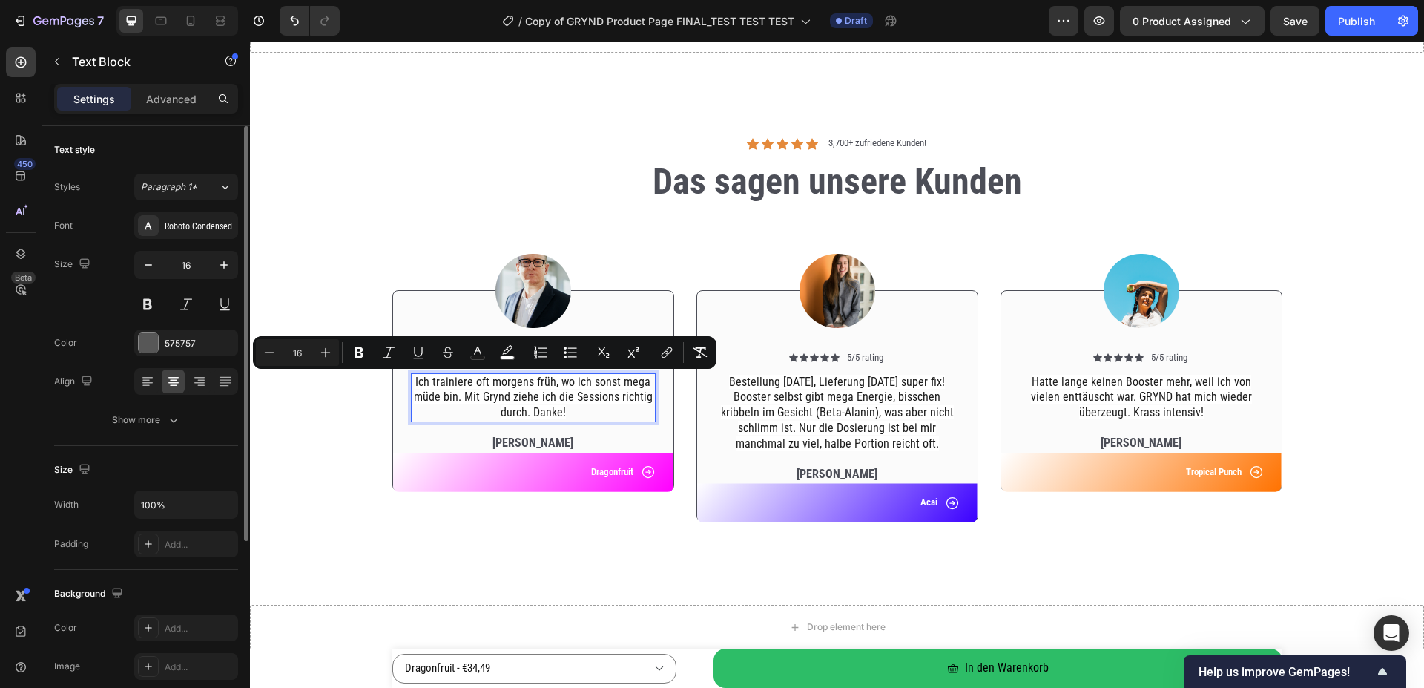
click at [458, 389] on p "Ich trainiere oft morgens früh, wo ich sonst mega müde bin. Mit Grynd ziehe ich…" at bounding box center [533, 398] width 242 height 46
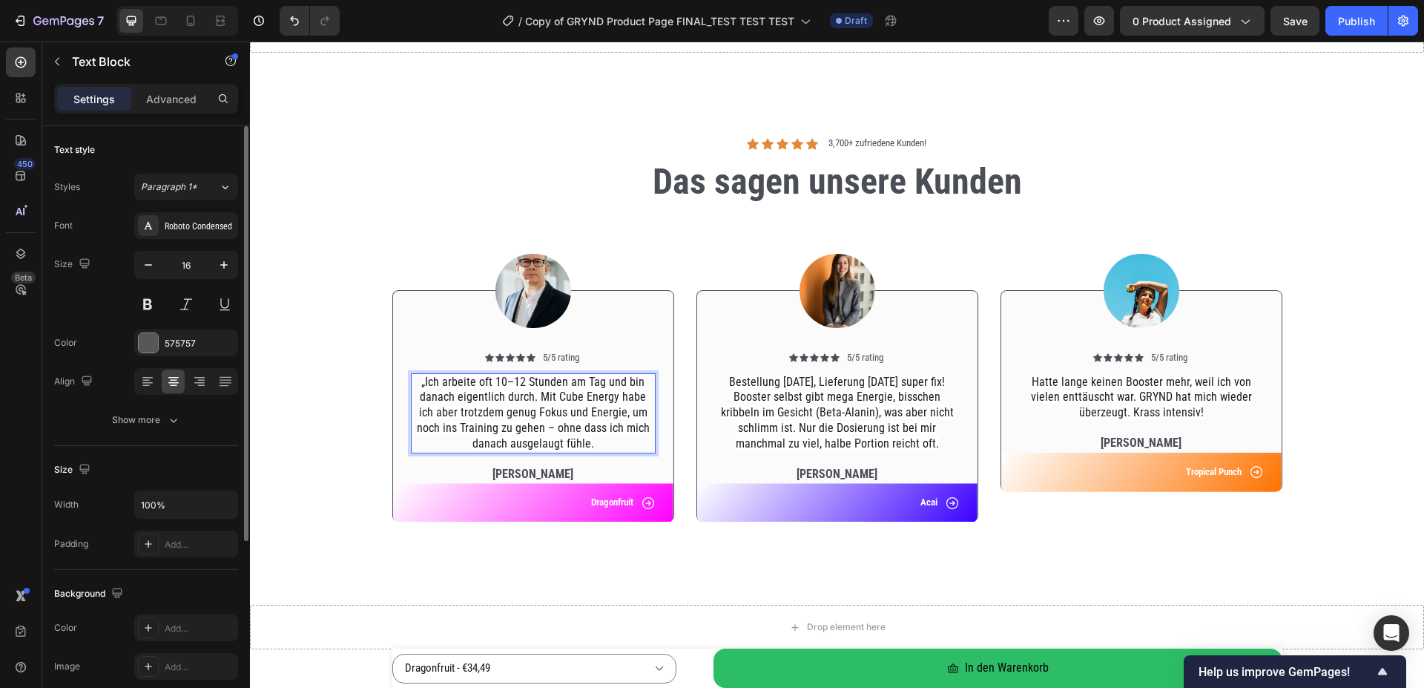
click at [424, 383] on span "„Ich arbeite oft 10–12 Stunden am Tag und bin danach eigentlich durch. Mit Cube…" at bounding box center [533, 413] width 233 height 76
click at [591, 398] on span "Ich arbeite oft 10–12 Stunden am Tag und bin danach eigentlich durch. Mit Cube …" at bounding box center [533, 413] width 233 height 76
click at [516, 426] on span "Ich arbeite oft 10–12 Stunden am Tag und bin danach eigentlich durch. Mit Cube …" at bounding box center [533, 413] width 233 height 76
click at [518, 382] on span "Ich arbeite oft 10–12 Stunden am Tag und bin danach eigentlich durch. Mit Cube …" at bounding box center [533, 413] width 228 height 76
drag, startPoint x: 480, startPoint y: 380, endPoint x: 507, endPoint y: 425, distance: 52.3
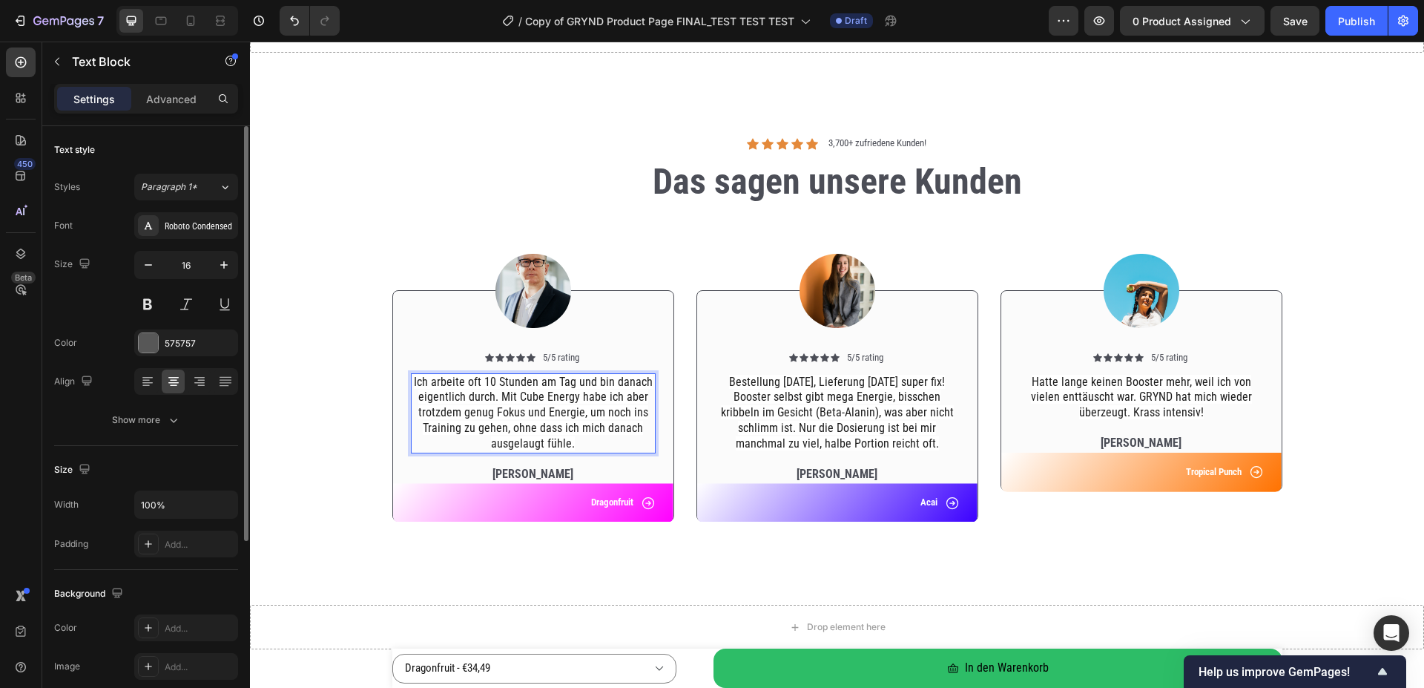
click at [481, 381] on span "Ich arbeite oft 10 Stunden am Tag und bin danach eigentlich durch. Mit Cube Ene…" at bounding box center [533, 413] width 239 height 76
click at [604, 398] on span "Ich arbeite oft bis zu 10 Stunden am Tag und bin danach eigentlich durch. Mit C…" at bounding box center [533, 413] width 232 height 76
click at [571, 436] on p "Ich arbeite oft bis zu 10 Stunden am Tag und bin danach eigentlich durch. Mit […" at bounding box center [533, 413] width 242 height 77
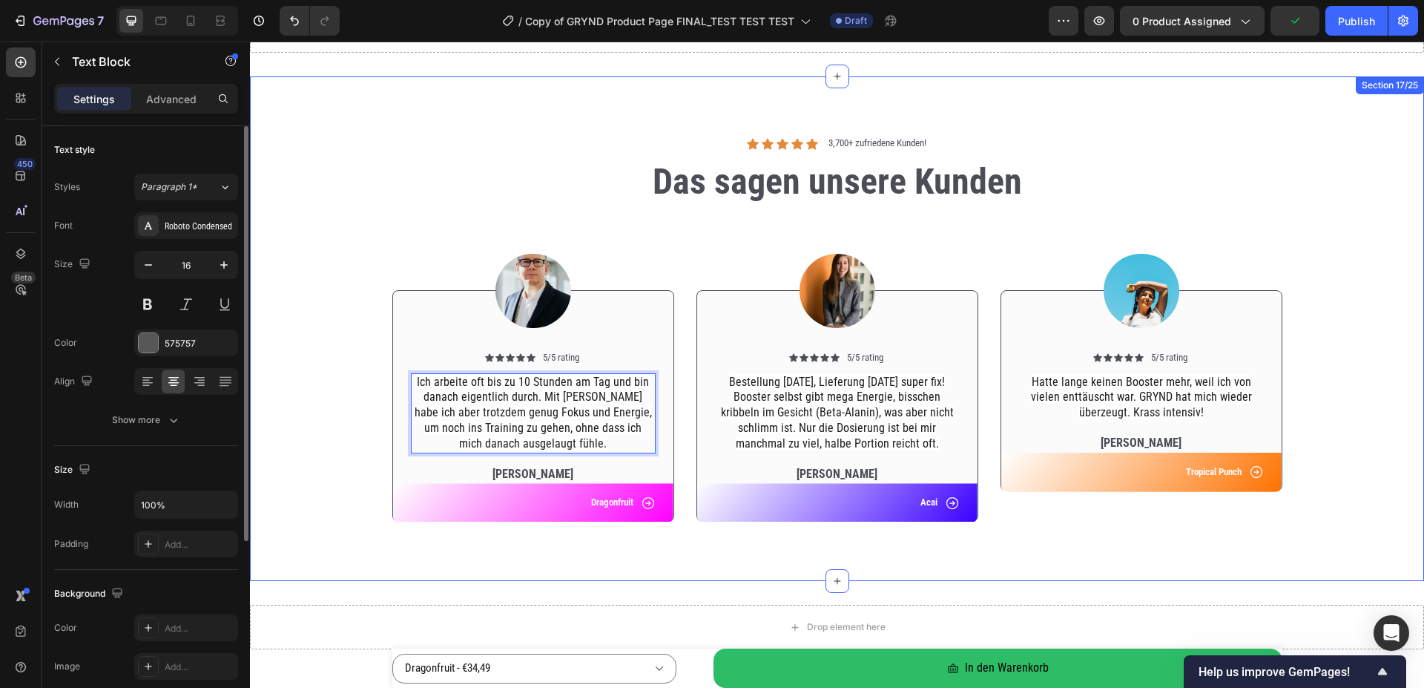
click at [296, 352] on div "Image Icon Icon Icon Icon Icon Icon List 5/5 rating Text Block Row Ich arbeite …" at bounding box center [837, 375] width 1152 height 318
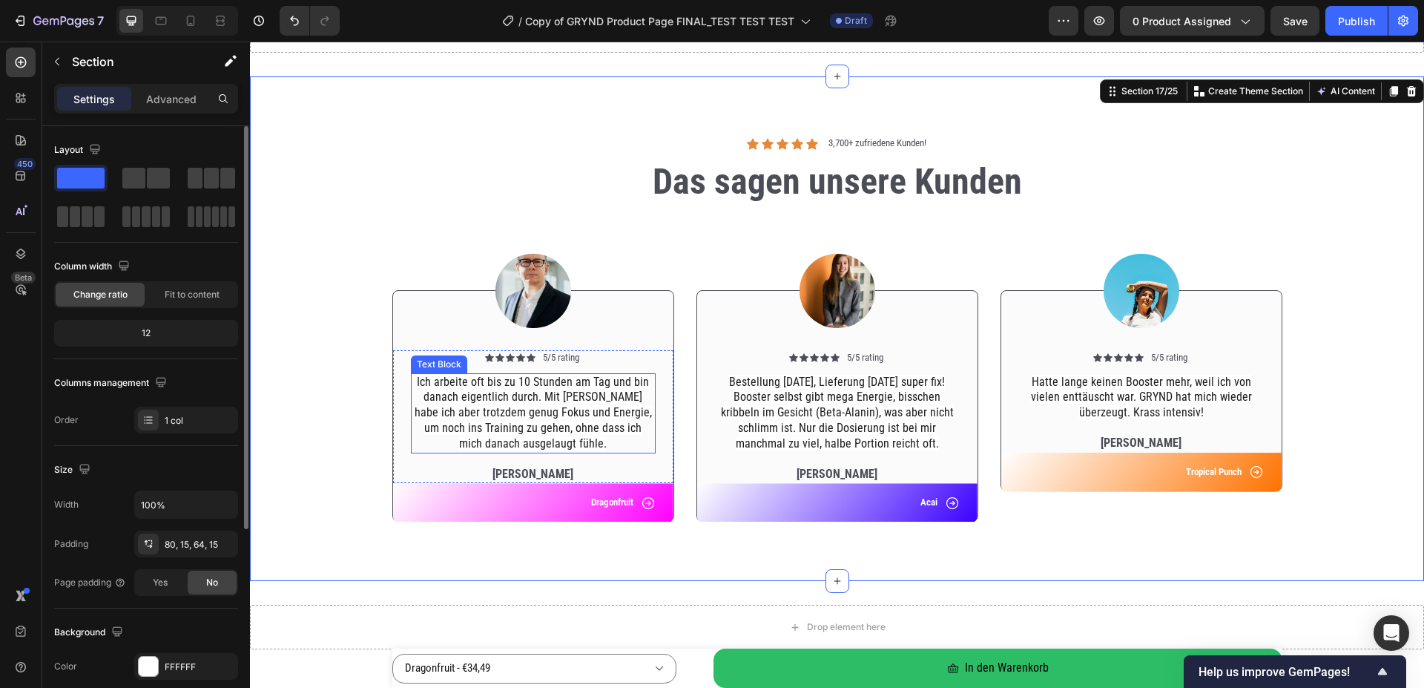
click at [508, 405] on p "Ich arbeite oft bis zu 10 Stunden am Tag und bin danach eigentlich durch. Mit […" at bounding box center [533, 413] width 242 height 77
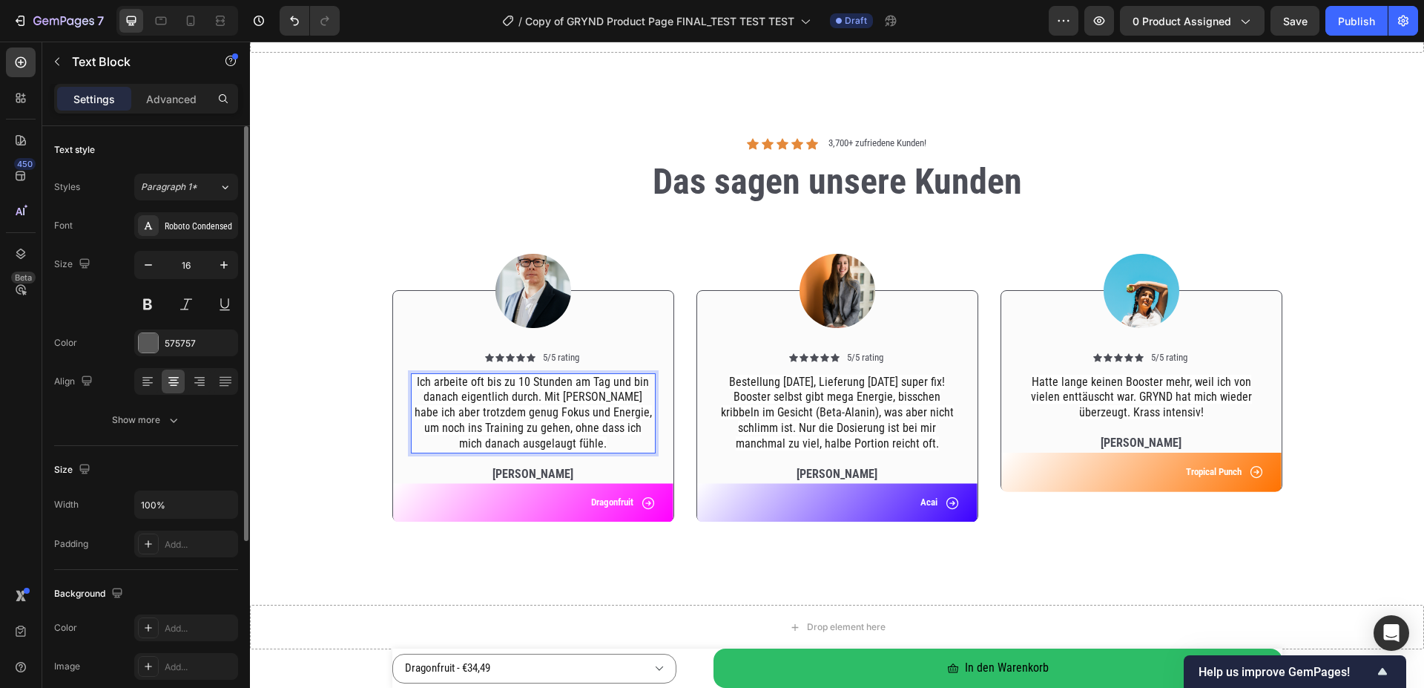
click at [508, 405] on p "Ich arbeite oft bis zu 10 Stunden am Tag und bin danach eigentlich durch. Mit […" at bounding box center [533, 413] width 242 height 77
click at [613, 395] on span "Nach endlosen Arbeitstagen ins Gym zu gehen war für mich oft Überwindung. Mit C…" at bounding box center [533, 413] width 233 height 76
click at [457, 412] on span "Nach endlosen Arbeitstagen ins Gym zu gehen war für mich oft Überwindung. Mit […" at bounding box center [533, 413] width 231 height 76
click at [576, 409] on span "Nach endlosen Arbeitstagen ins Gym zu gehen war für mich oft Überwindung. Mit […" at bounding box center [533, 413] width 231 height 76
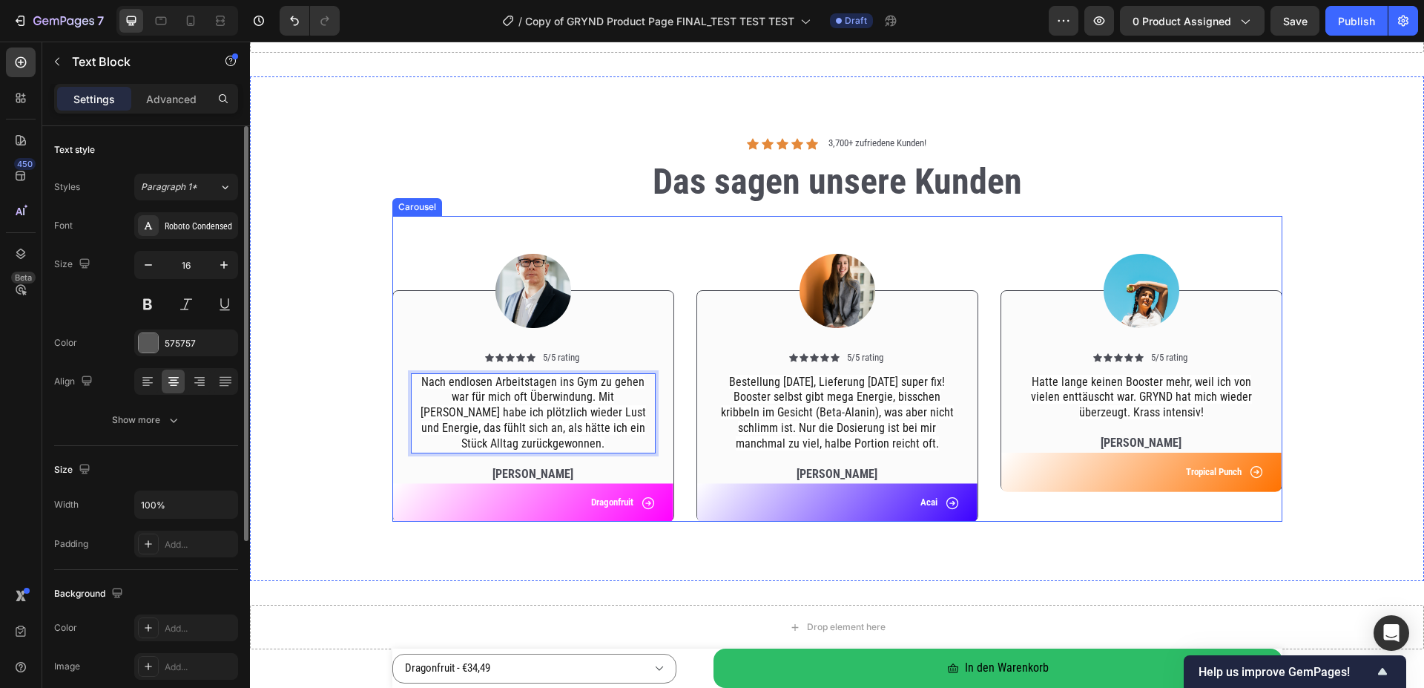
click at [594, 248] on div "Image Icon Icon Icon Icon Icon Icon List 5/5 rating Text Block Row Nach endlose…" at bounding box center [533, 369] width 282 height 306
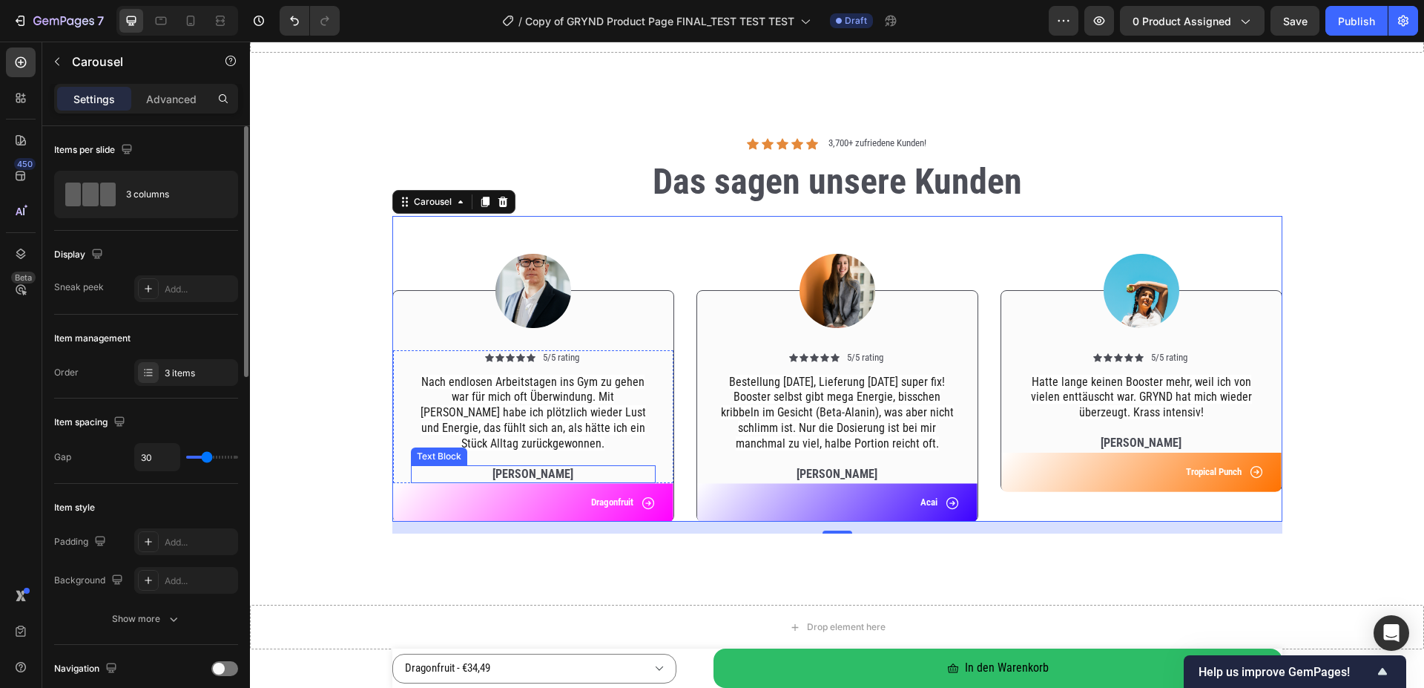
click at [533, 467] on p "[PERSON_NAME]" at bounding box center [533, 475] width 242 height 16
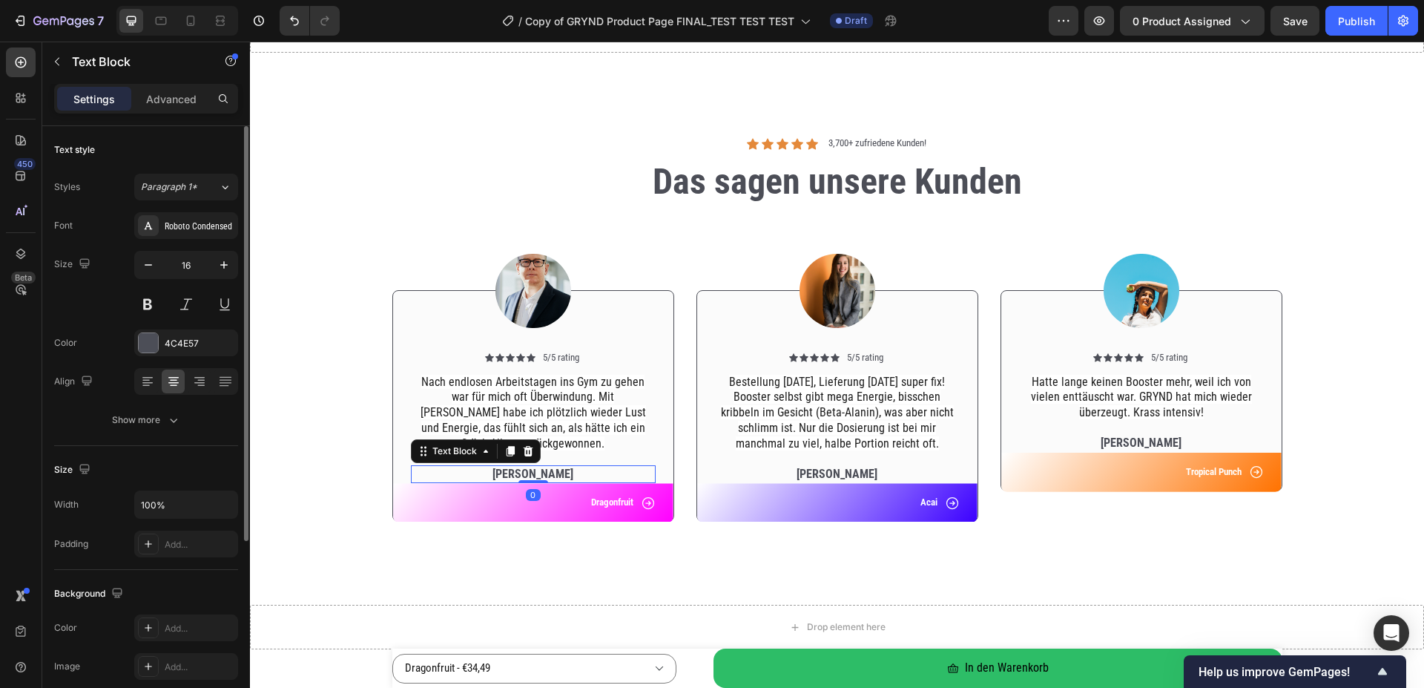
click at [533, 467] on p "[PERSON_NAME]" at bounding box center [533, 475] width 242 height 16
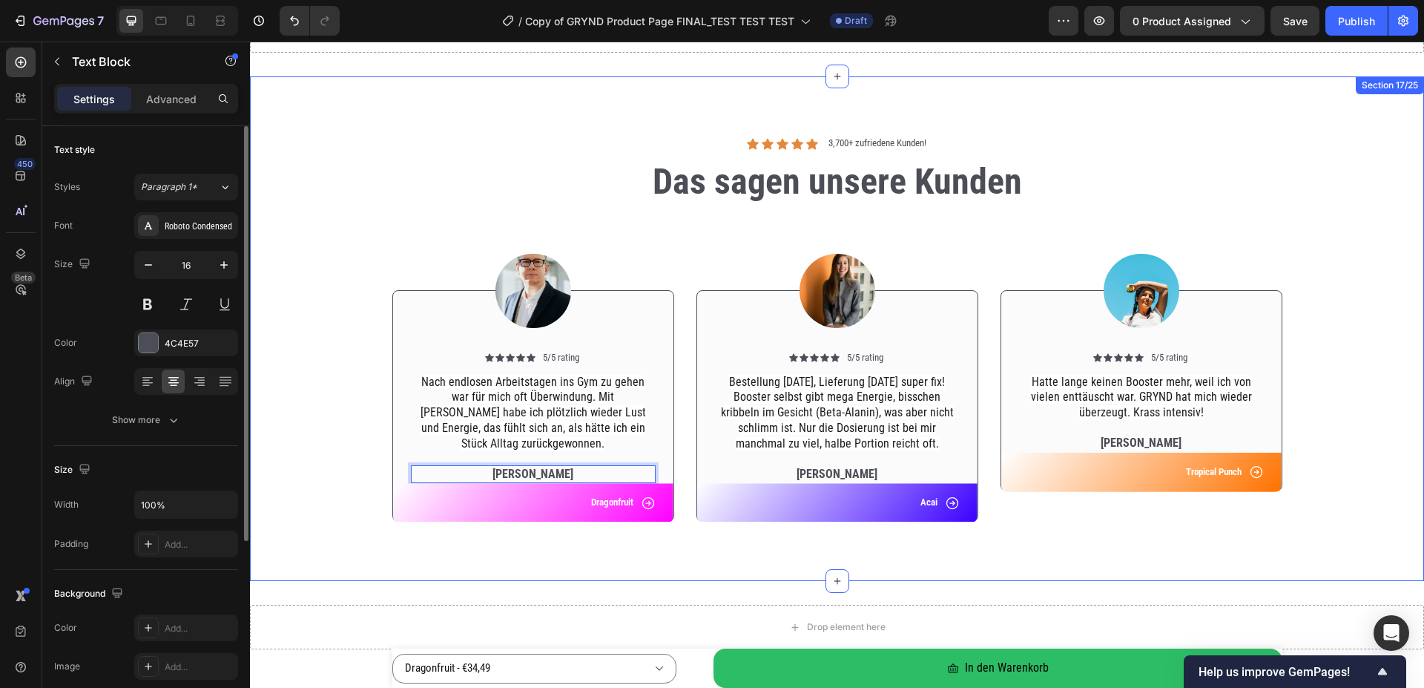
click at [544, 567] on div "Icon Icon Icon Icon Icon Icon List 3,700+ [PERSON_NAME]! Text Block Row Das sag…" at bounding box center [837, 328] width 1174 height 504
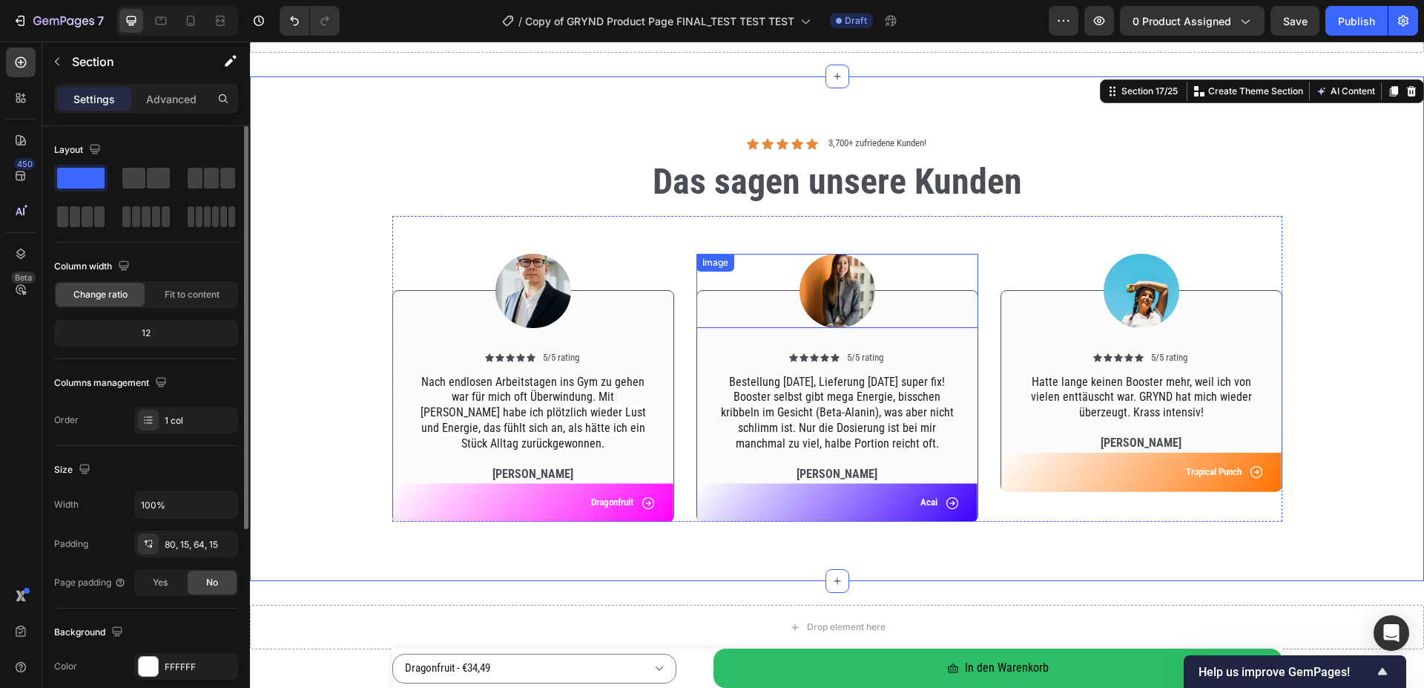
click at [823, 300] on img at bounding box center [838, 291] width 76 height 74
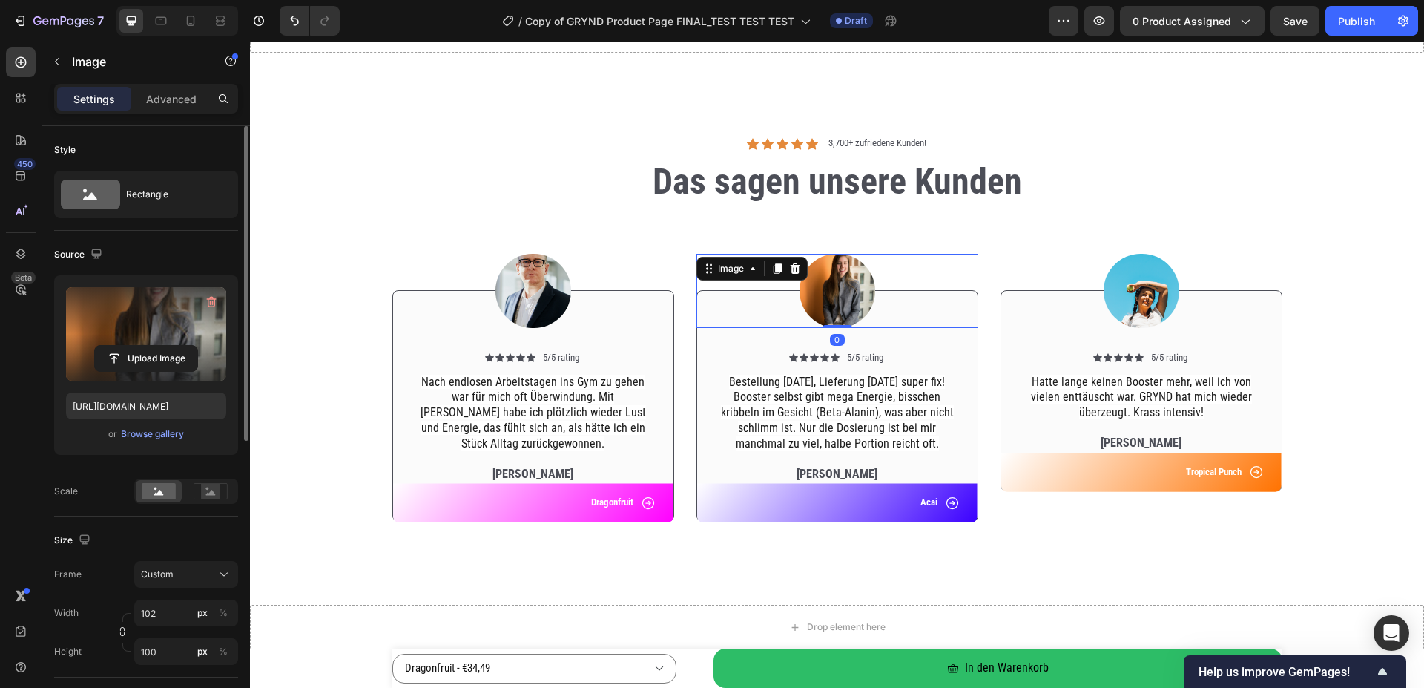
click at [168, 328] on label at bounding box center [146, 333] width 160 height 93
click at [168, 346] on input "file" at bounding box center [146, 358] width 102 height 25
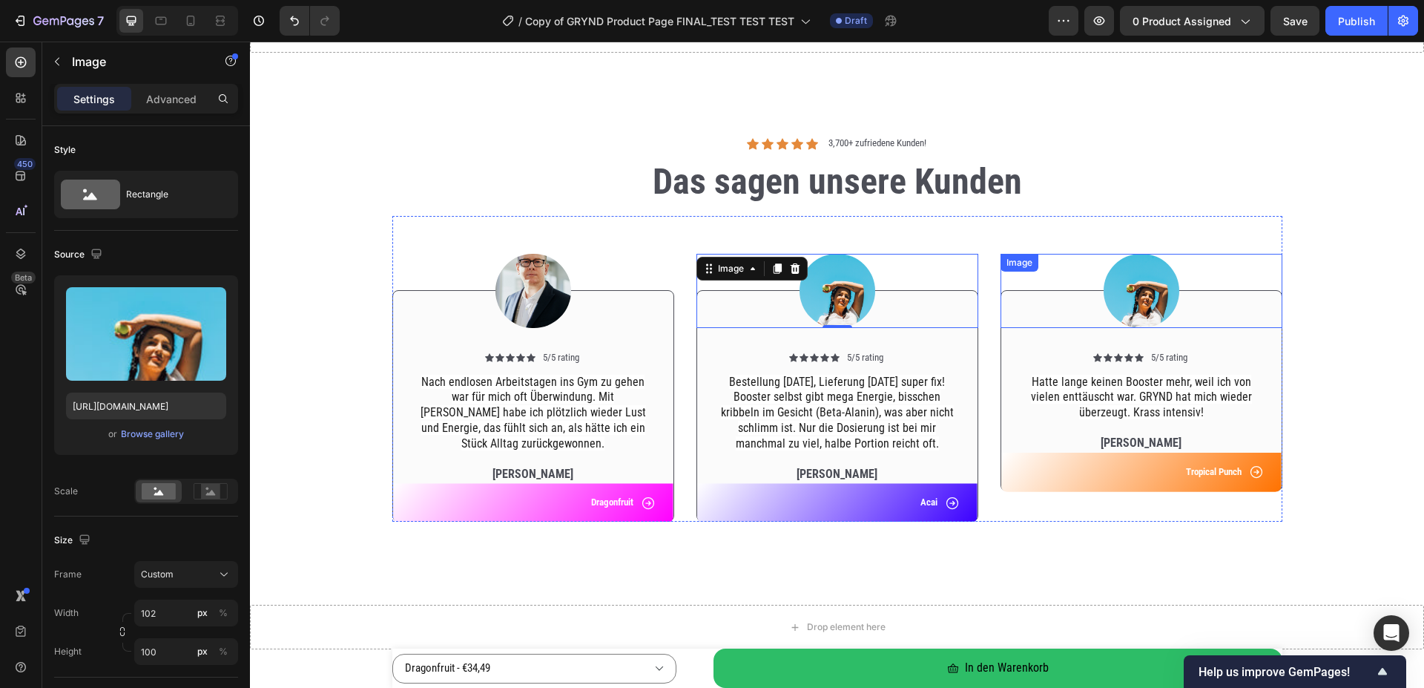
type input "[URL][DOMAIN_NAME]"
click at [1133, 300] on img at bounding box center [1142, 291] width 76 height 74
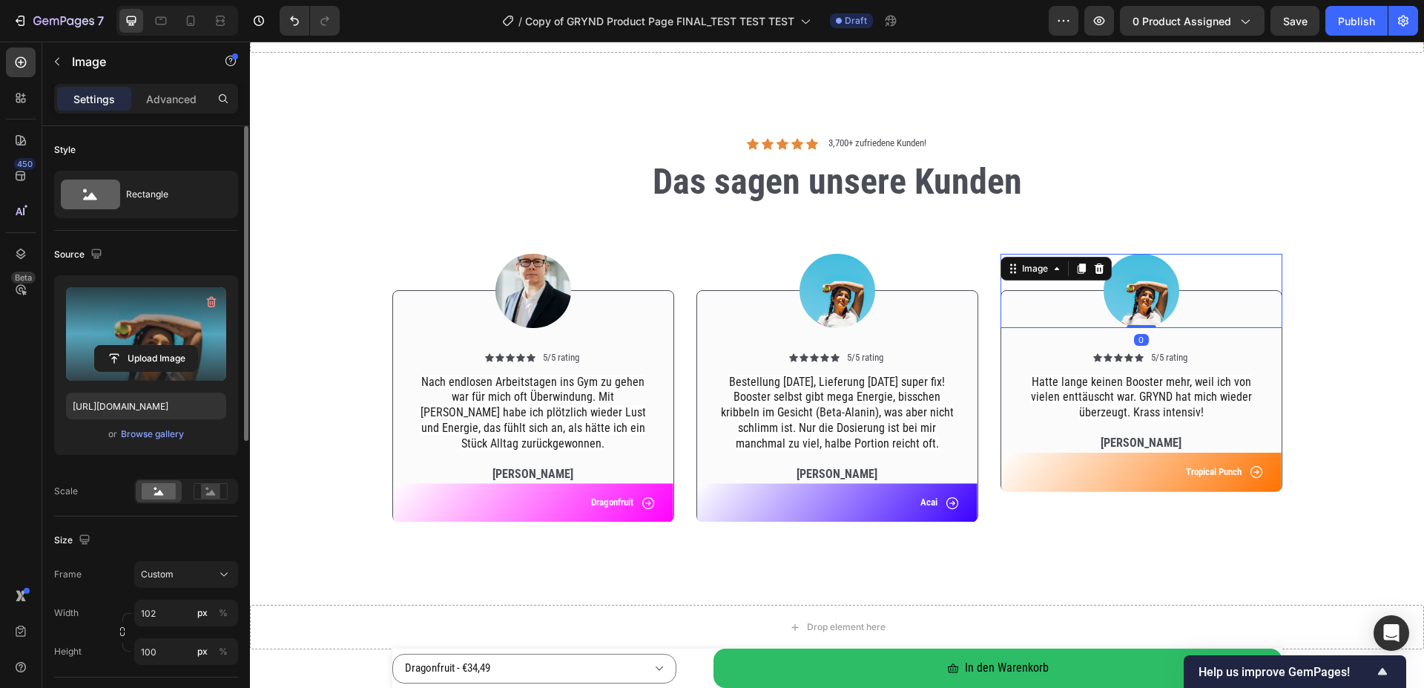
click at [189, 338] on label at bounding box center [146, 333] width 160 height 93
click at [189, 346] on input "file" at bounding box center [146, 358] width 102 height 25
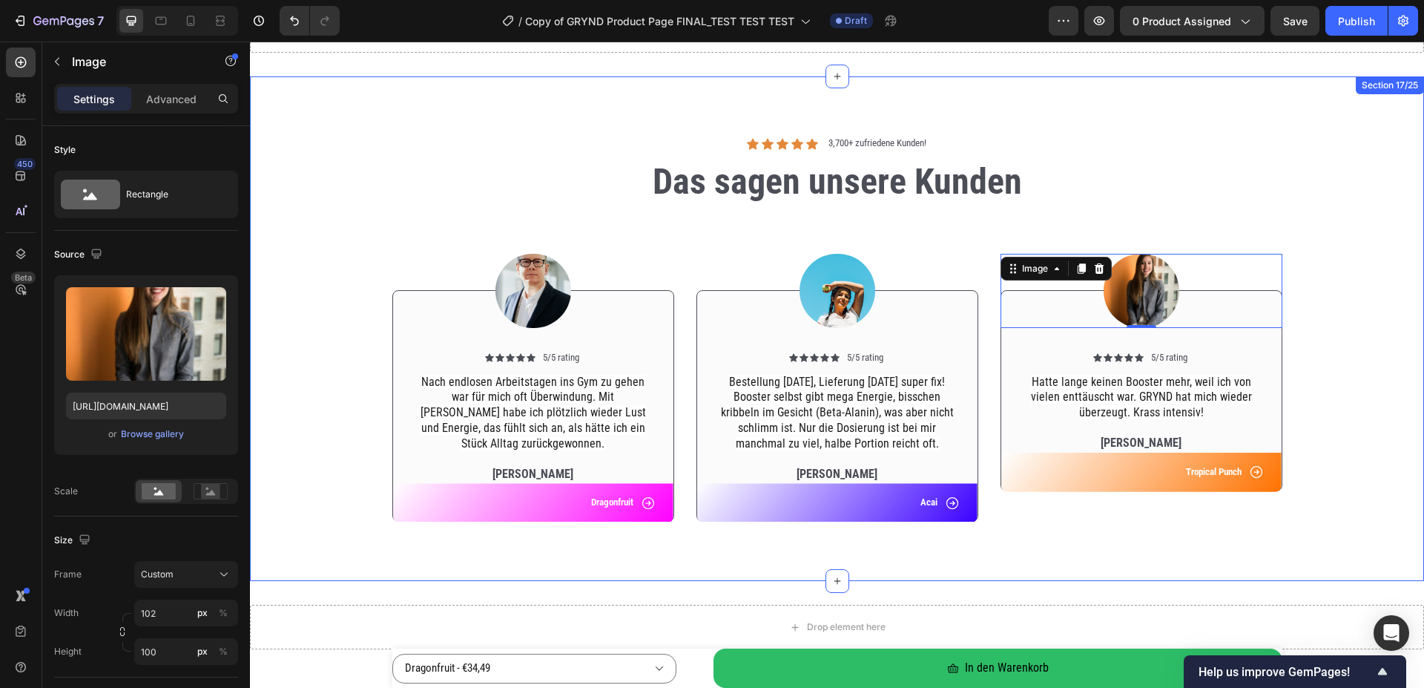
type input "[URL][DOMAIN_NAME]"
click at [1360, 218] on div "Image Icon Icon Icon Icon Icon Icon List 5/5 rating Text Block Row Nach endlose…" at bounding box center [837, 375] width 1152 height 318
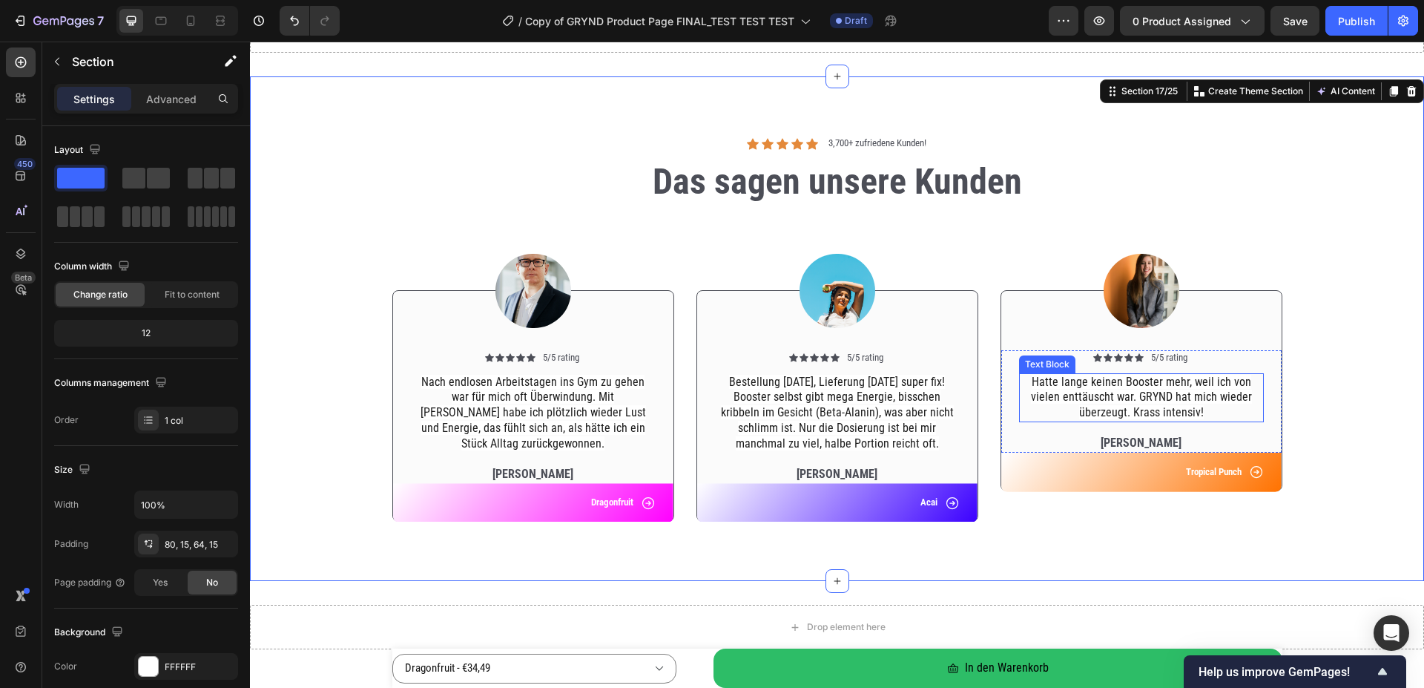
click at [1118, 388] on span "Hatte lange keinen Booster mehr, weil ich von vielen enttäuscht war. GRYND hat …" at bounding box center [1141, 397] width 221 height 45
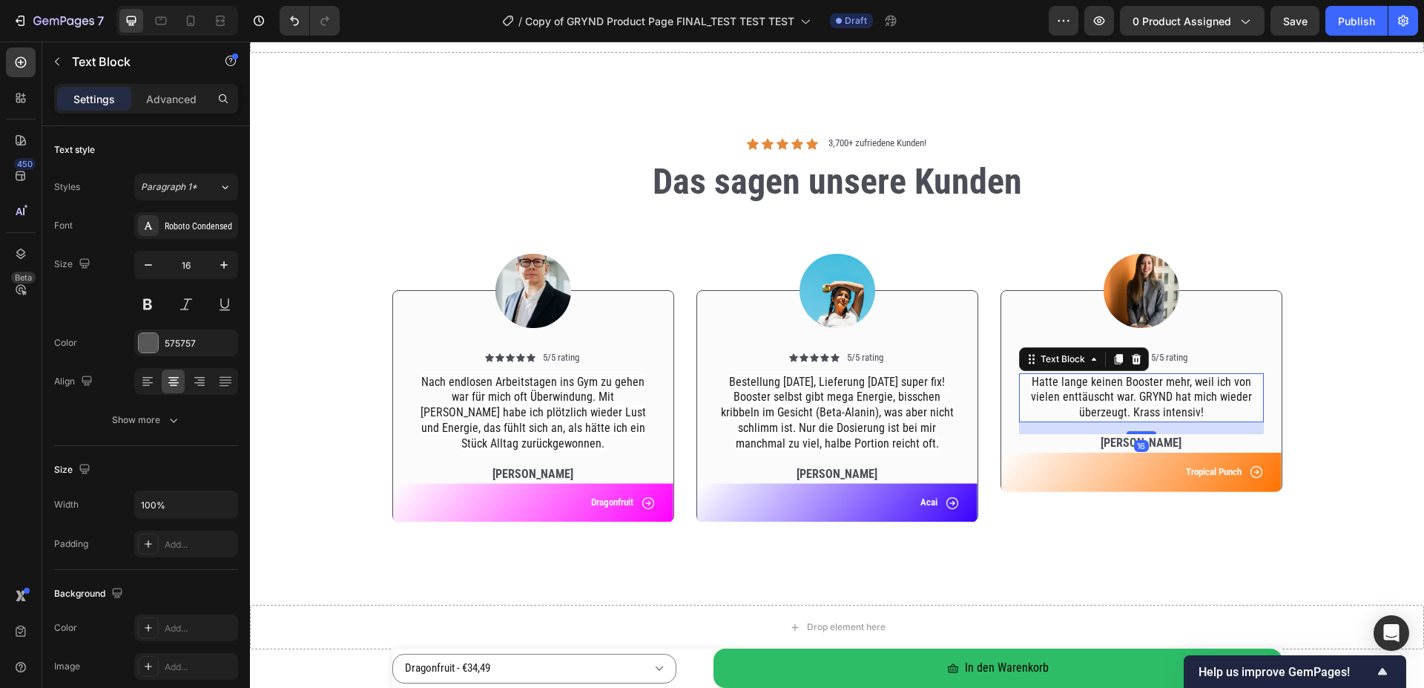
click at [1118, 388] on span "Hatte lange keinen Booster mehr, weil ich von vielen enttäuscht war. GRYND hat …" at bounding box center [1141, 397] width 221 height 45
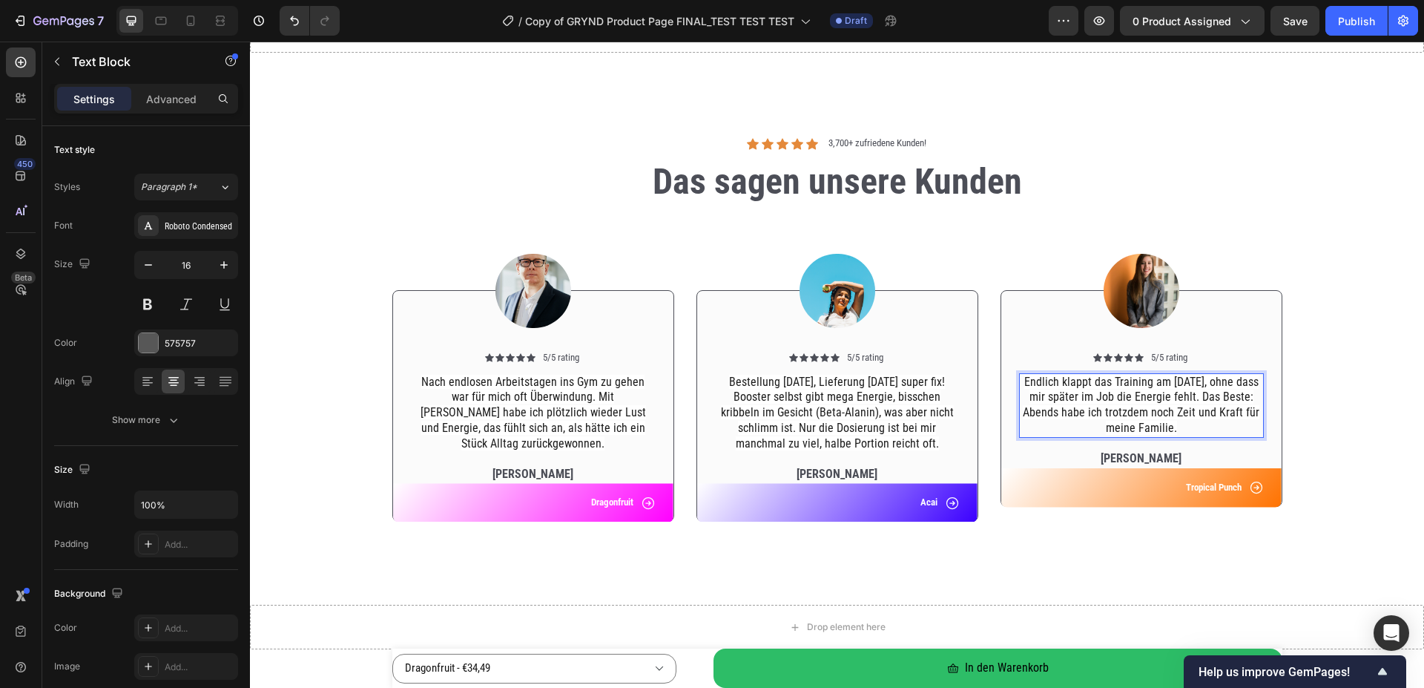
click at [1184, 424] on p "Endlich klappt das Training am [DATE], ohne dass mir später im Job die Energie …" at bounding box center [1142, 406] width 242 height 62
click at [1347, 401] on div "Image Icon Icon Icon Icon Icon Icon List 5/5 rating Text Block Row Nach endlose…" at bounding box center [837, 375] width 1152 height 318
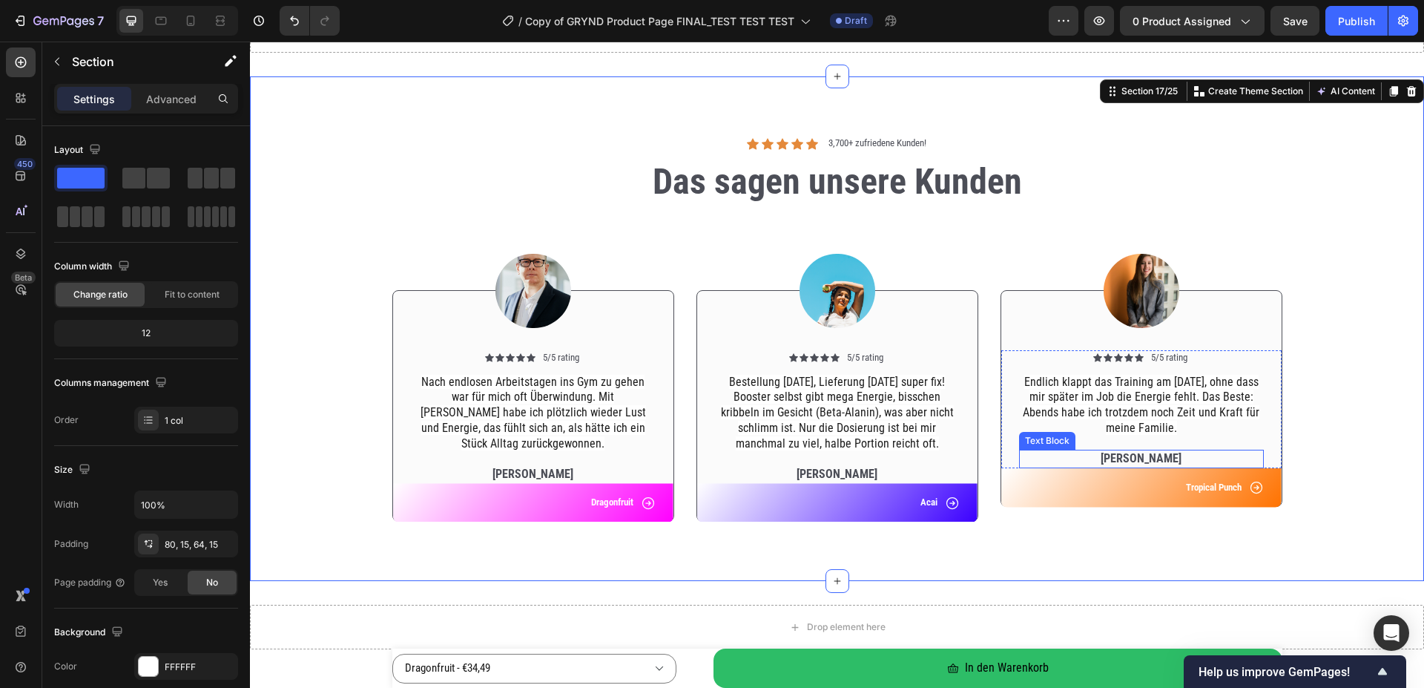
click at [1121, 453] on p "[PERSON_NAME]" at bounding box center [1142, 459] width 242 height 16
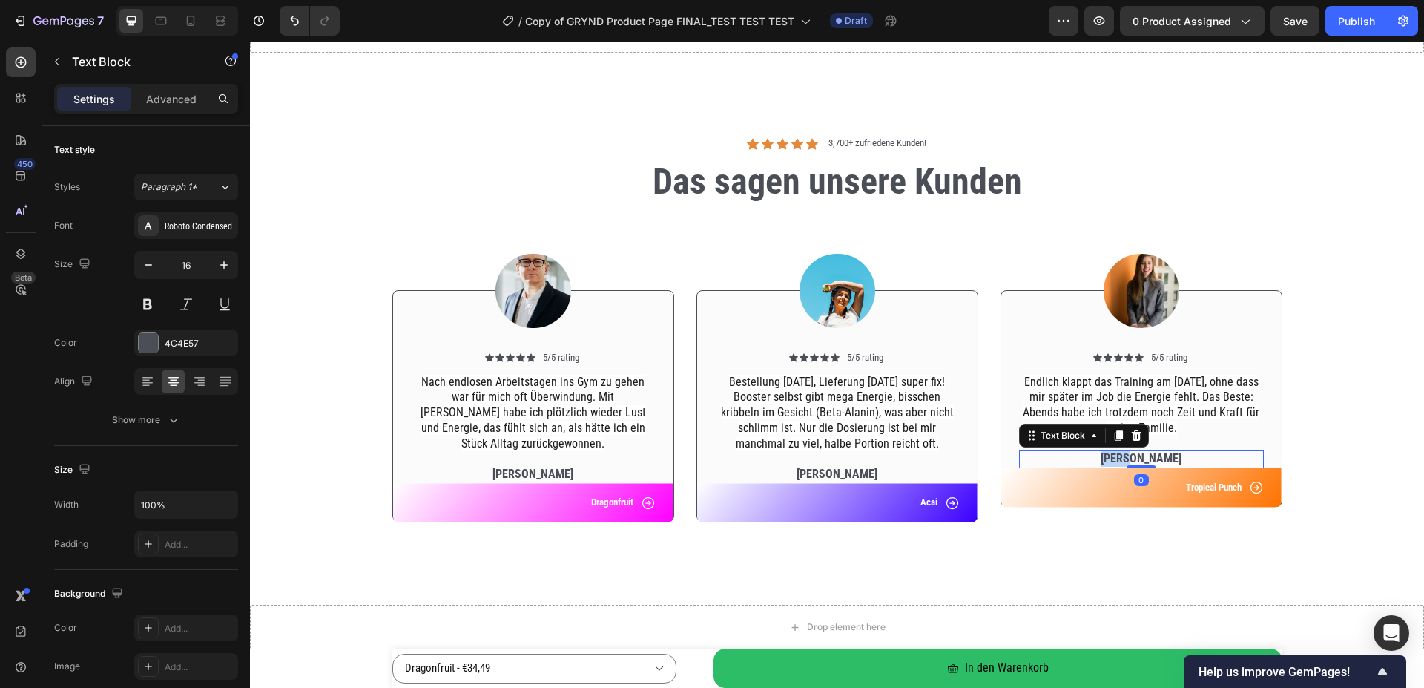
click at [1121, 453] on p "[PERSON_NAME]" at bounding box center [1142, 459] width 242 height 16
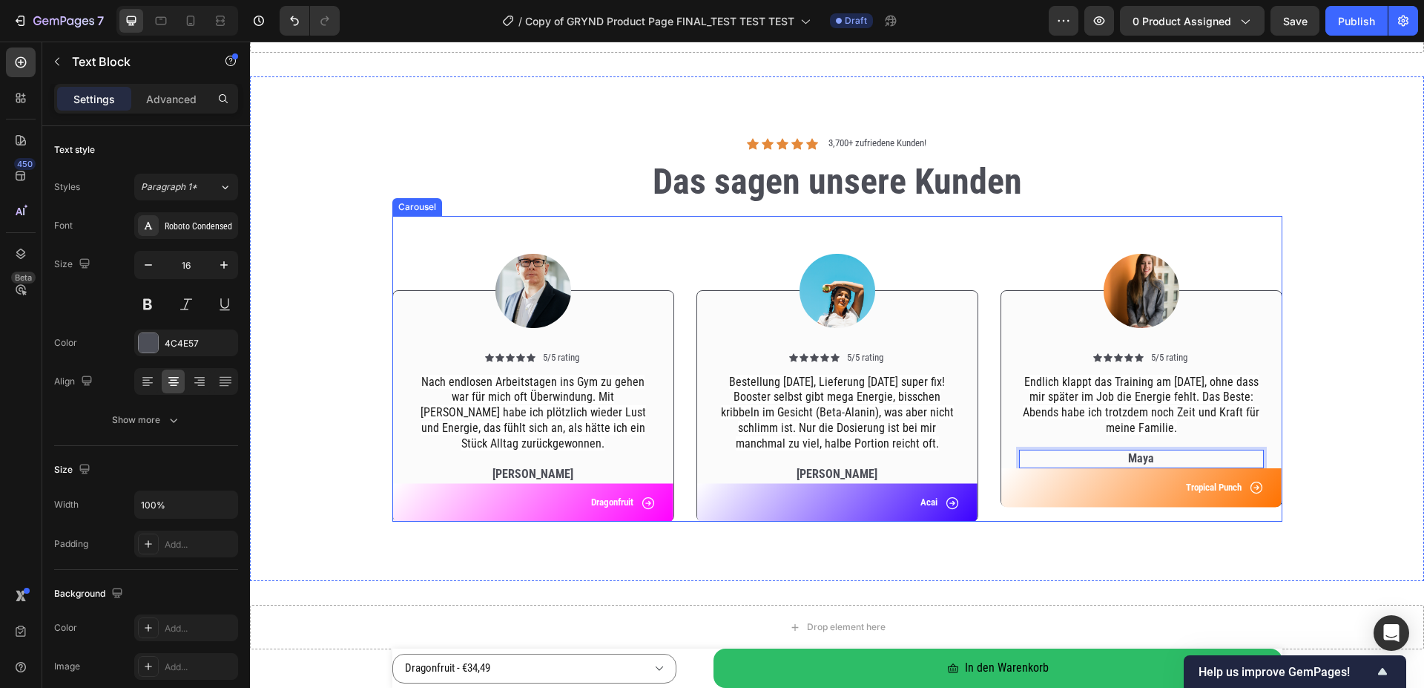
click at [1144, 563] on div "Icon Icon Icon Icon Icon Icon List 3,700+ [PERSON_NAME]! Text Block Row Das sag…" at bounding box center [837, 328] width 1174 height 504
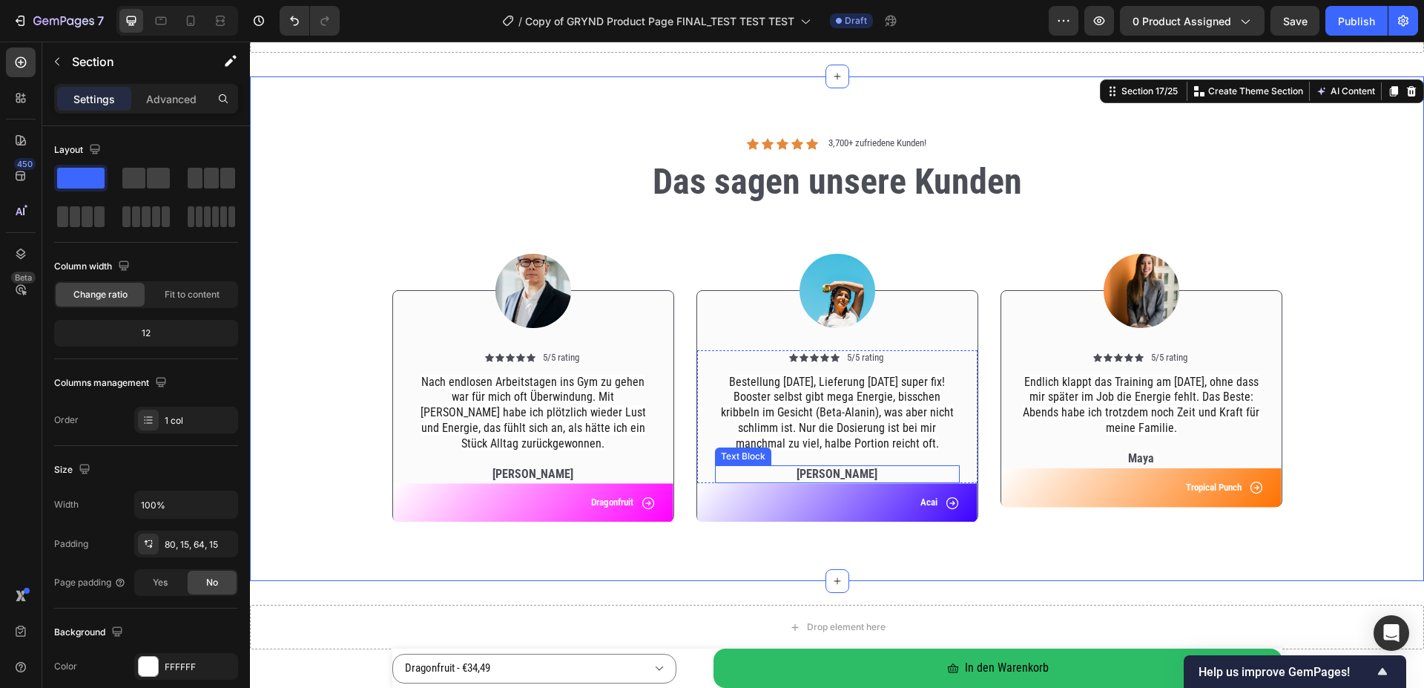
click at [835, 477] on p "[PERSON_NAME]" at bounding box center [837, 475] width 242 height 16
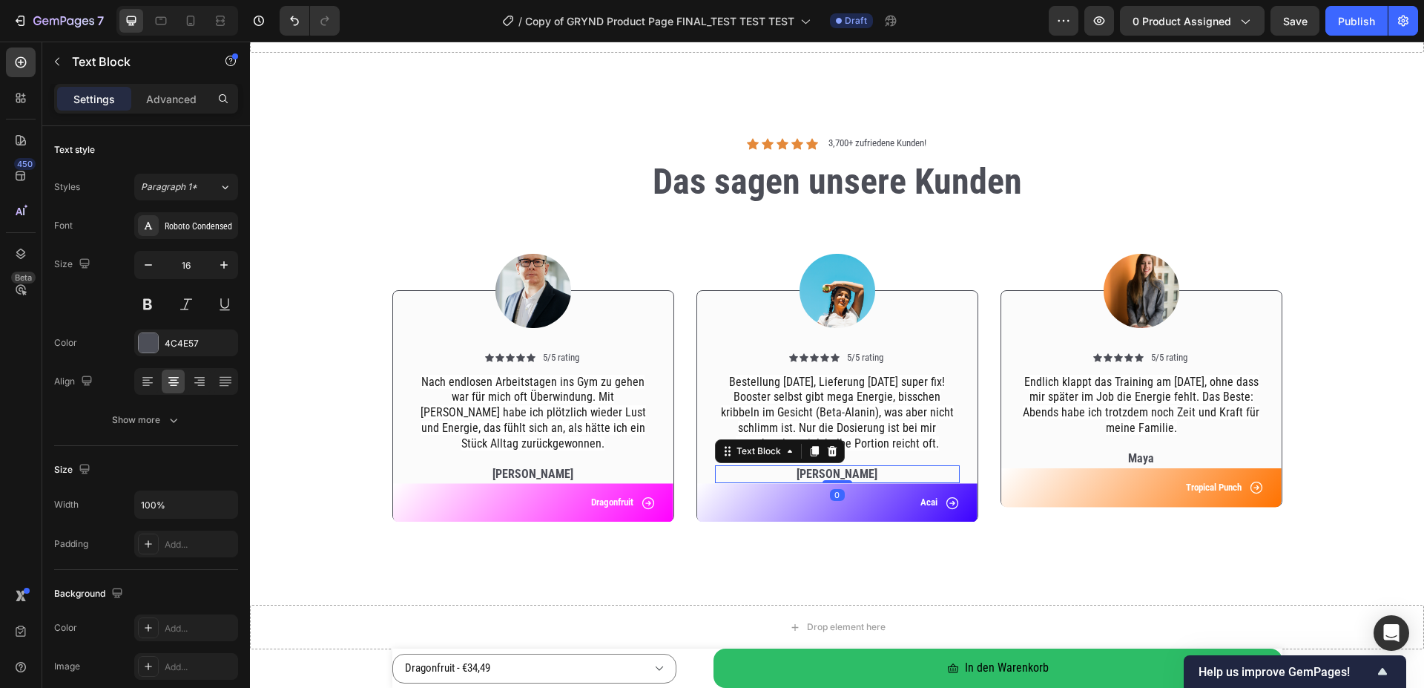
click at [835, 477] on p "[PERSON_NAME]" at bounding box center [837, 475] width 242 height 16
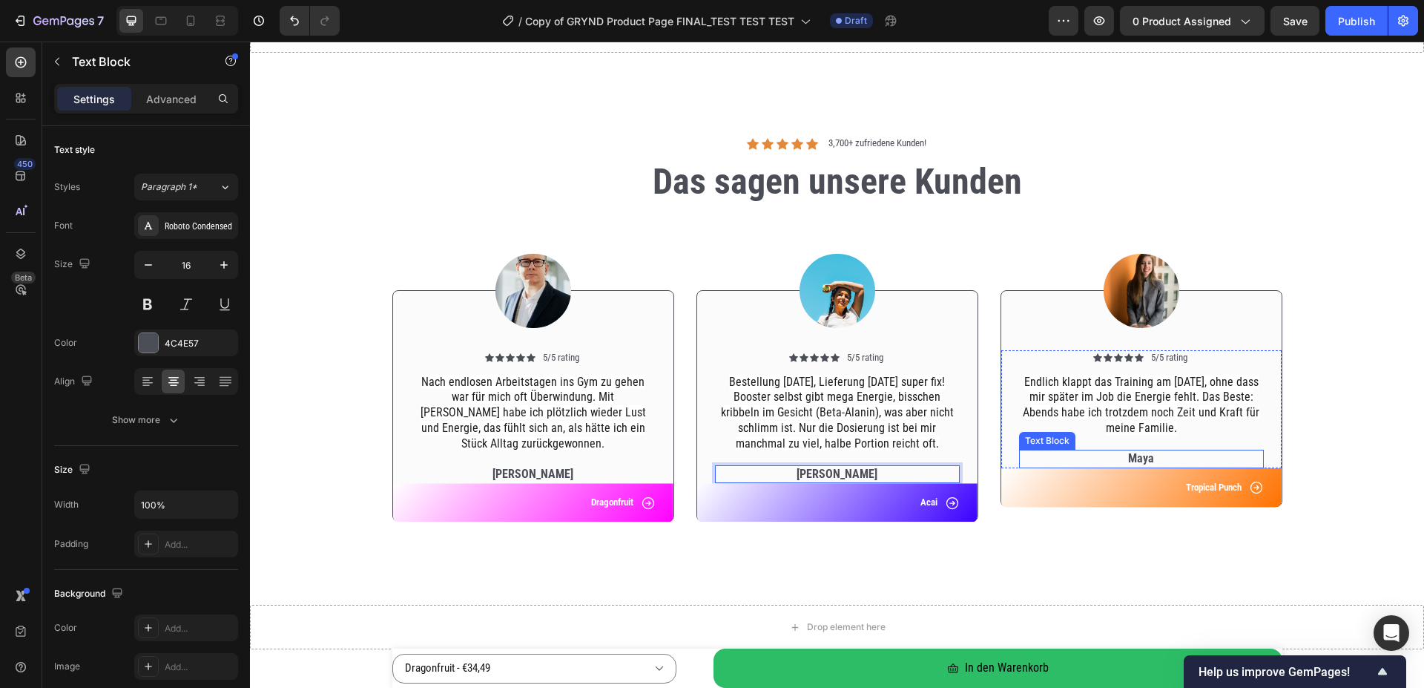
click at [1132, 461] on p "Maya" at bounding box center [1142, 459] width 242 height 16
click at [1158, 461] on p "Maya" at bounding box center [1142, 459] width 242 height 16
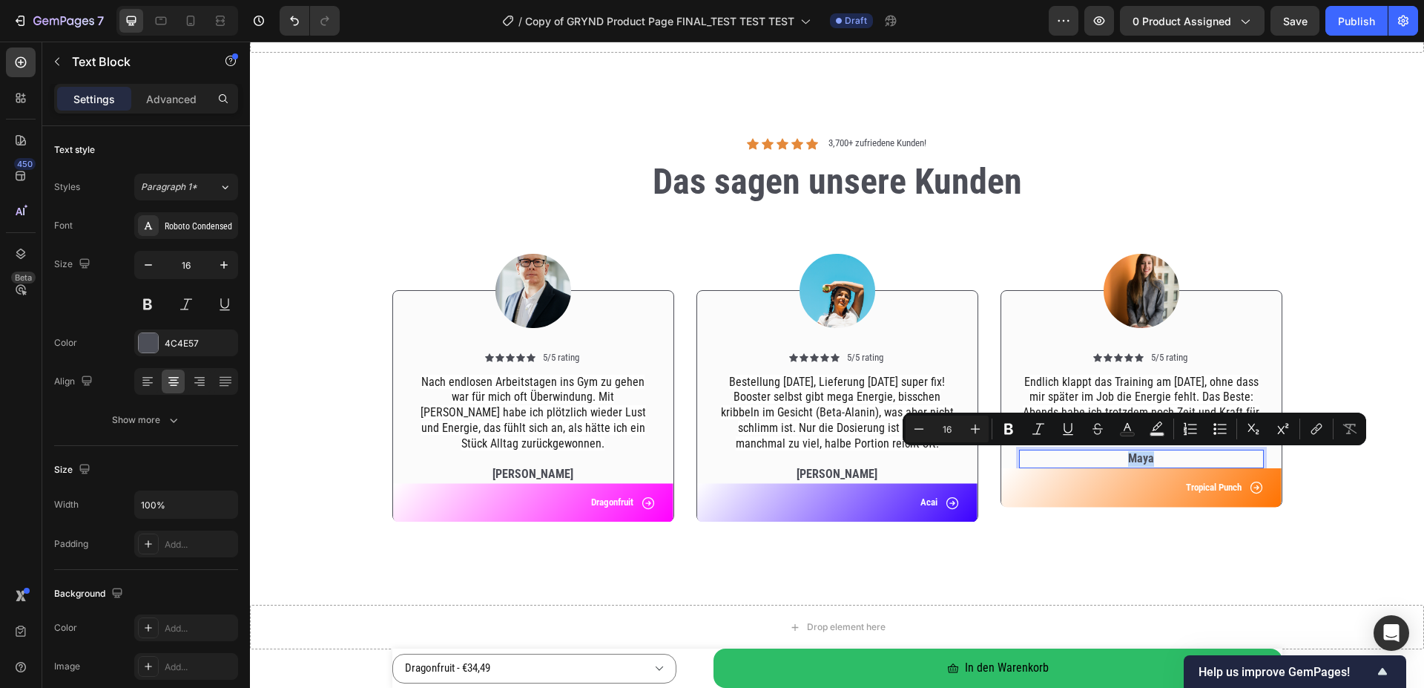
click at [1158, 461] on p "Maya" at bounding box center [1142, 459] width 242 height 16
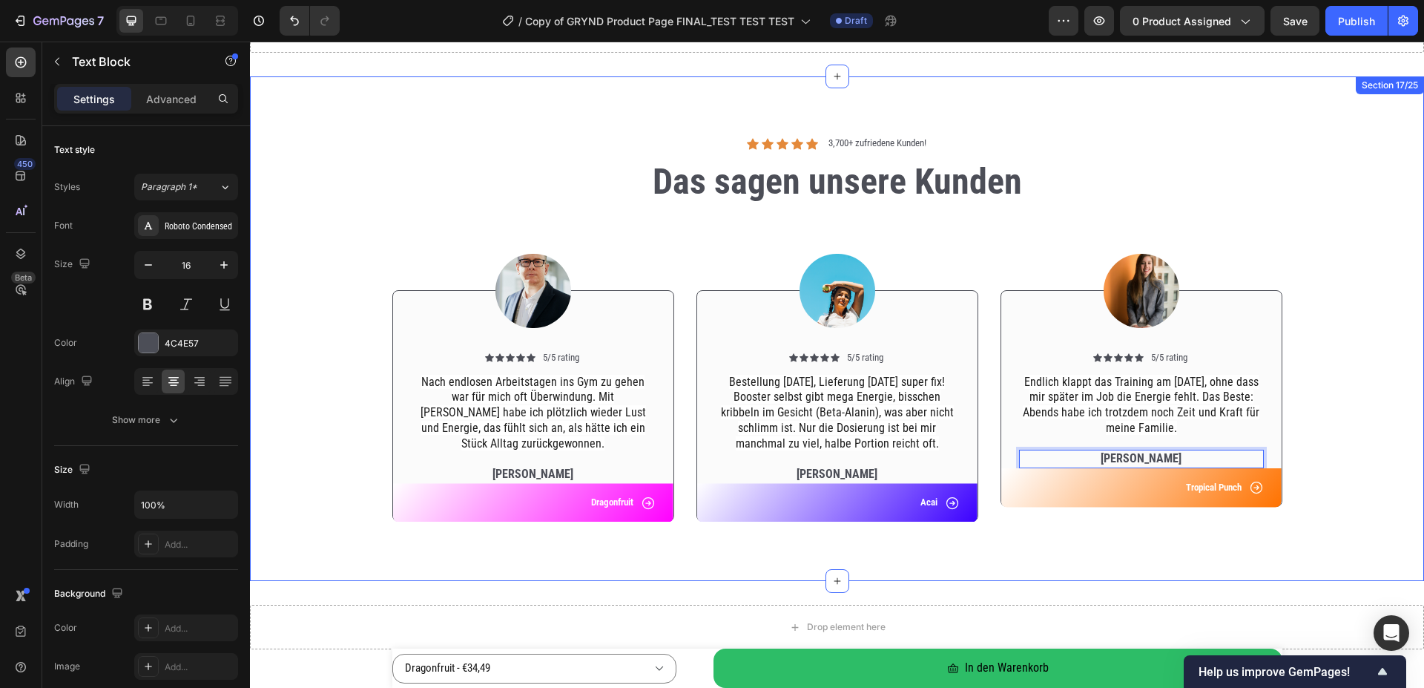
click at [1161, 560] on div "Icon Icon Icon Icon Icon Icon List 3,700+ [PERSON_NAME]! Text Block Row Das sag…" at bounding box center [837, 328] width 1174 height 504
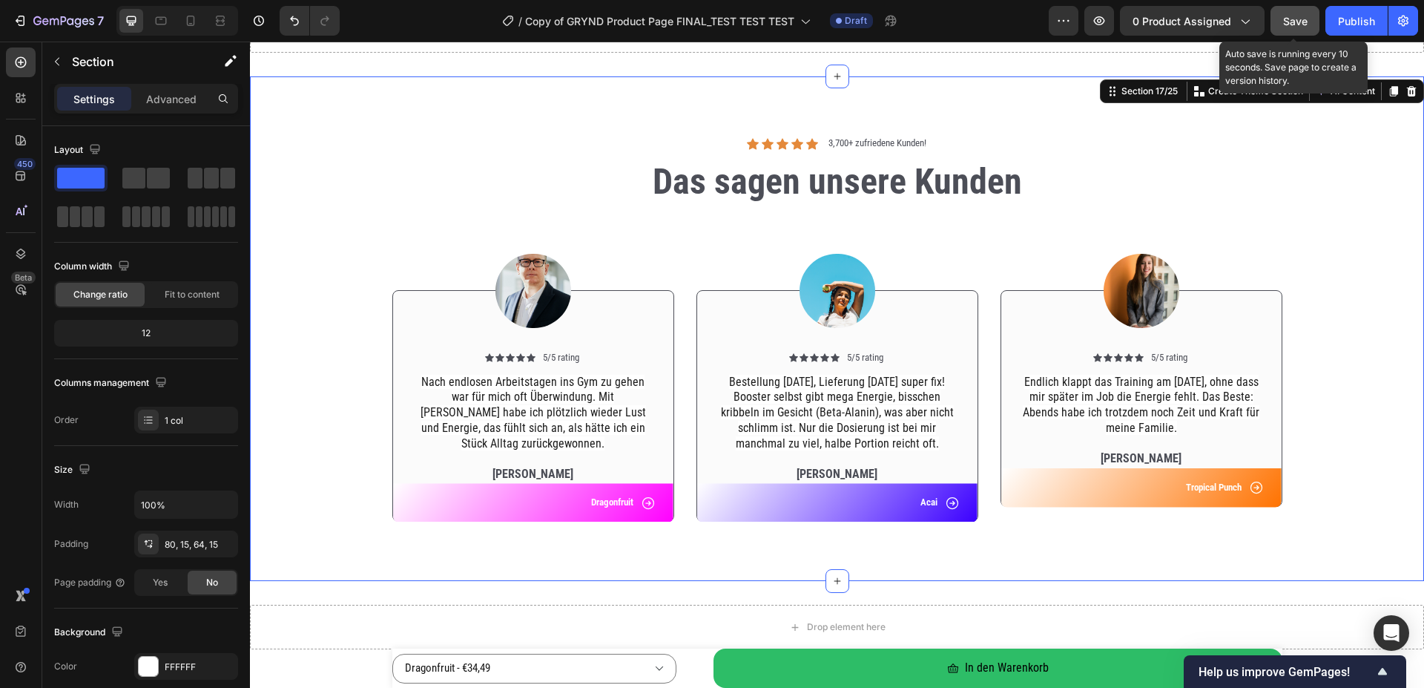
click at [1286, 28] on div "Save" at bounding box center [1295, 21] width 24 height 16
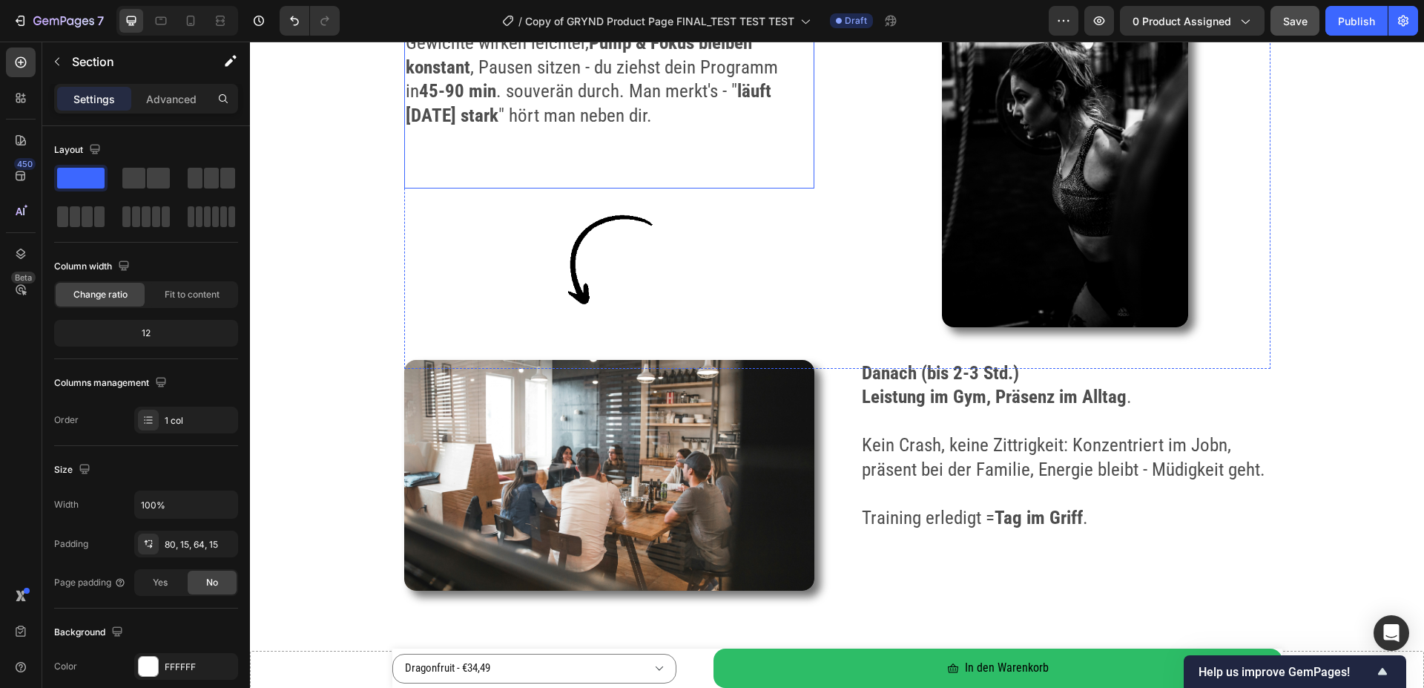
scroll to position [2799, 0]
